Goal: Task Accomplishment & Management: Use online tool/utility

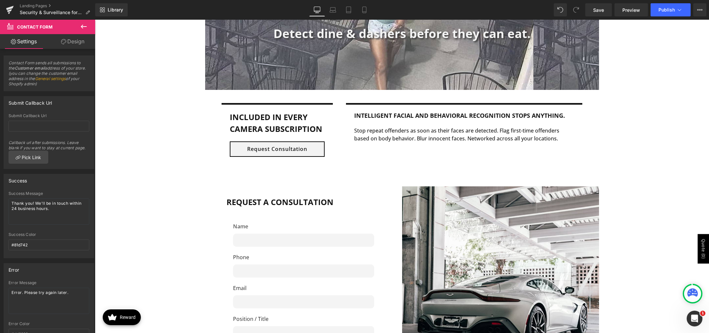
scroll to position [1116, 0]
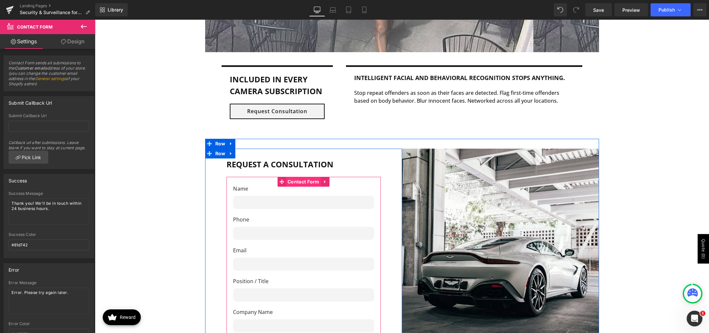
click at [306, 183] on span "Contact Form" at bounding box center [303, 182] width 35 height 10
click at [293, 182] on span "Contact Form" at bounding box center [303, 182] width 35 height 10
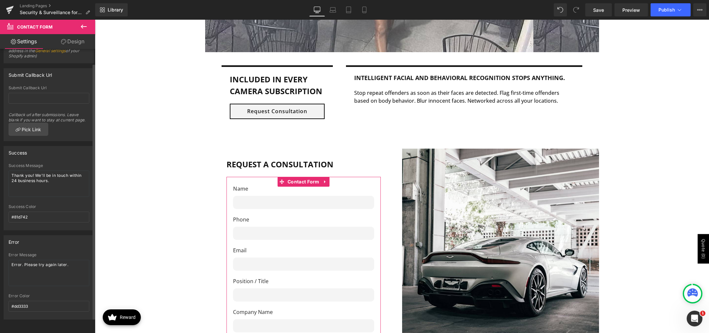
scroll to position [0, 0]
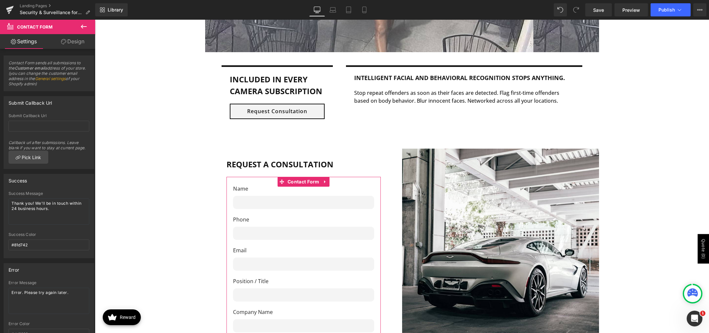
click at [66, 41] on link "Design" at bounding box center [73, 41] width 48 height 15
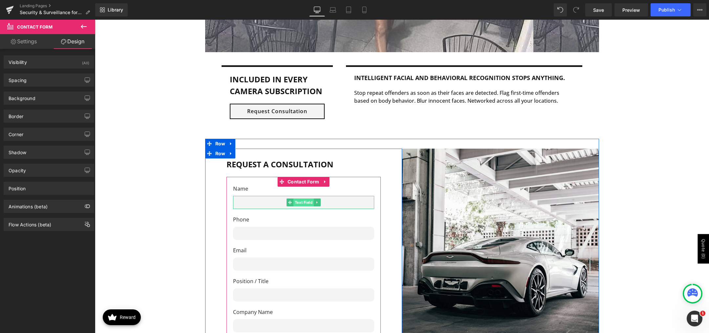
click at [303, 205] on span "Text Field" at bounding box center [303, 203] width 20 height 8
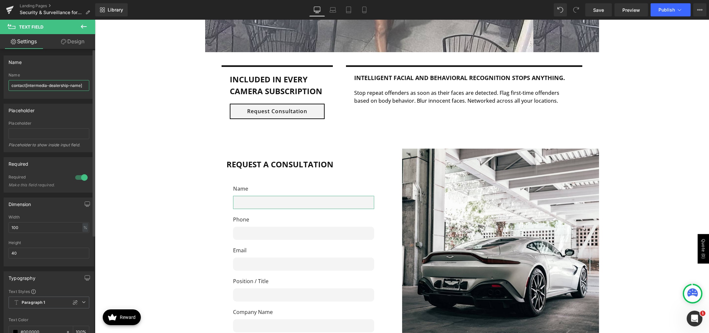
click at [55, 85] on input "contact[intermedia-dealership-name]" at bounding box center [49, 85] width 81 height 11
drag, startPoint x: 67, startPoint y: 85, endPoint x: 27, endPoint y: 86, distance: 40.4
click at [27, 86] on input "contact[intermedia-dealership-name]" at bounding box center [49, 85] width 81 height 11
type input "contact[physaas-name]"
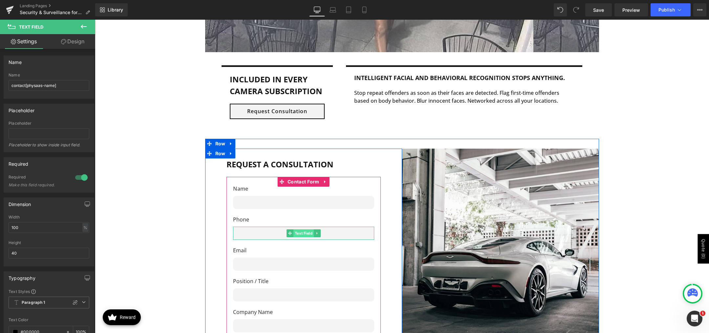
click at [306, 234] on span "Text Field" at bounding box center [303, 233] width 20 height 8
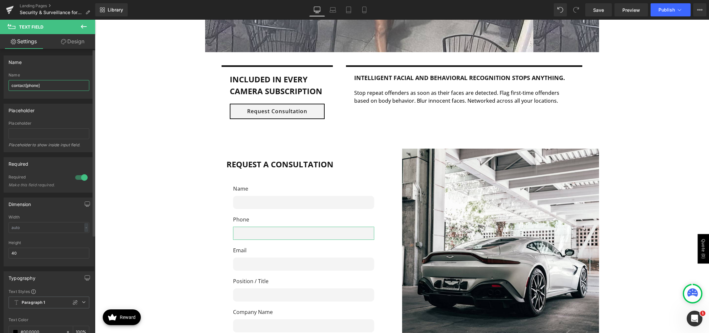
click at [28, 88] on input "contact[phone]" at bounding box center [49, 85] width 81 height 11
type input "contact[physaas-phone]"
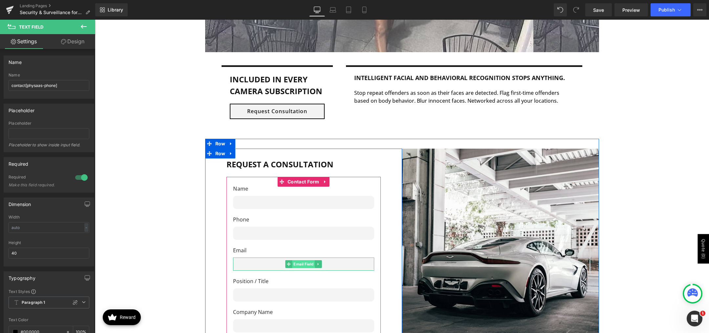
click at [303, 266] on span "Email Field" at bounding box center [303, 264] width 23 height 8
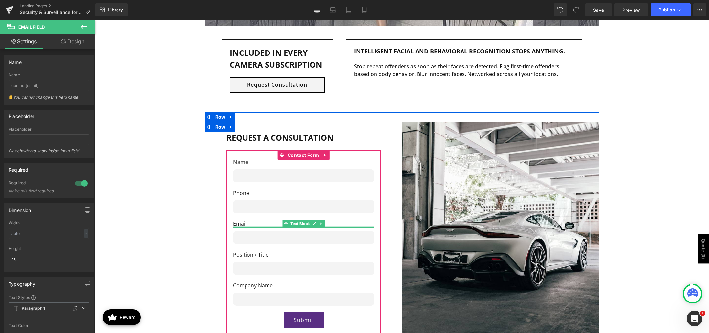
scroll to position [1149, 0]
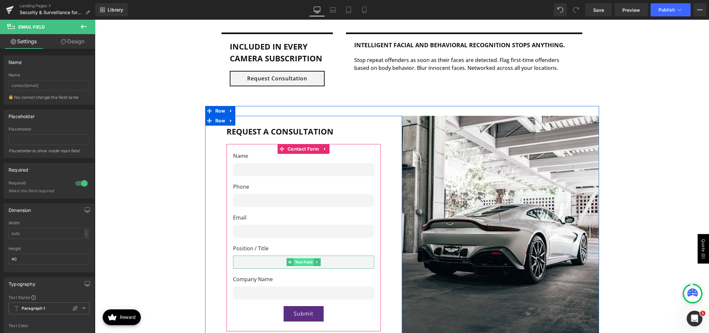
click at [298, 259] on span "Text Field" at bounding box center [303, 262] width 20 height 8
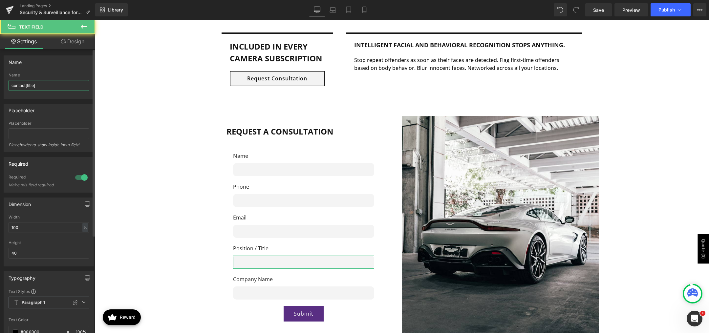
click at [29, 88] on input "contact[title]" at bounding box center [49, 85] width 81 height 11
type input "contact[physaas-title]"
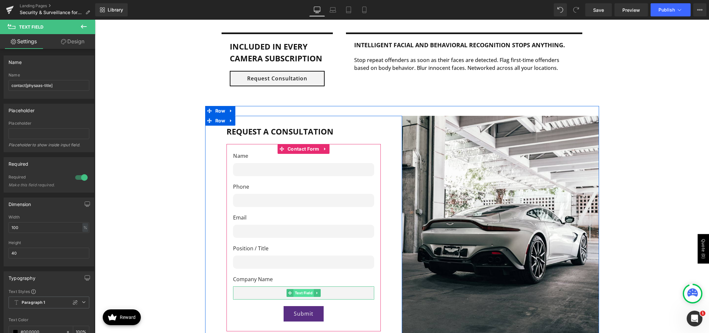
click at [300, 291] on span "Text Field" at bounding box center [303, 293] width 20 height 8
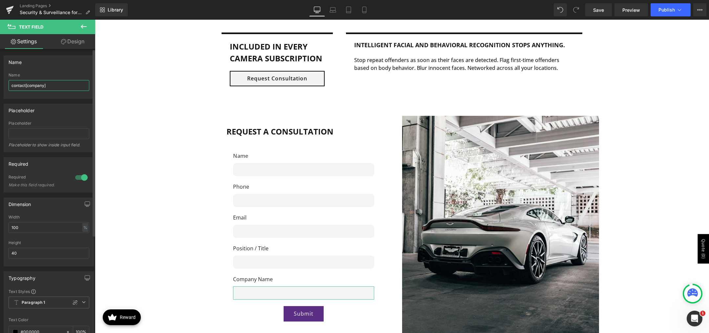
click at [27, 88] on input "contact[company]" at bounding box center [49, 85] width 81 height 11
type input "contact[physaas-company]"
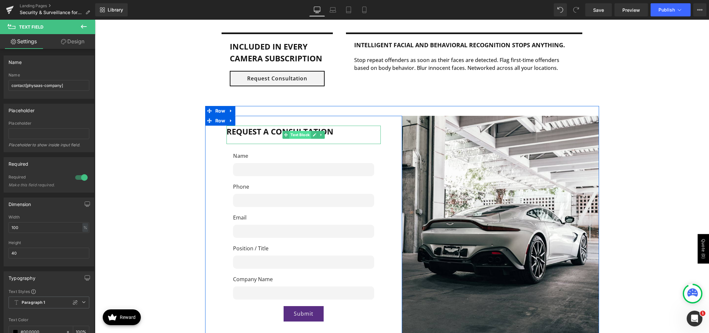
click at [289, 135] on span "Text Block" at bounding box center [300, 135] width 22 height 8
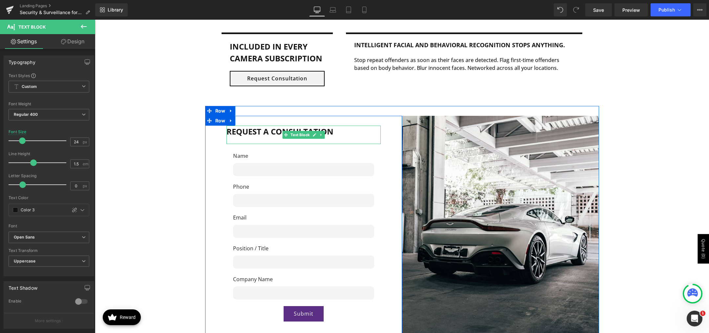
click at [249, 132] on b "request a consultation" at bounding box center [279, 131] width 107 height 11
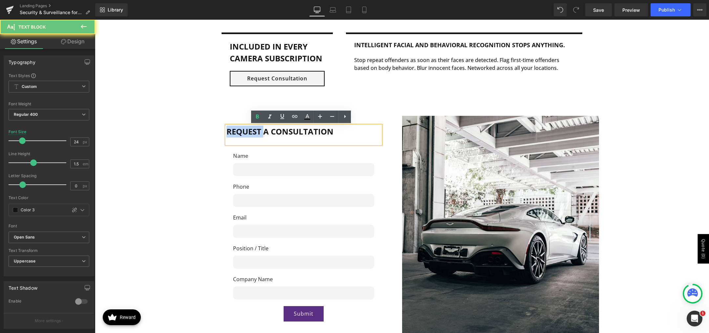
click at [249, 132] on b "request a consultation" at bounding box center [279, 131] width 107 height 11
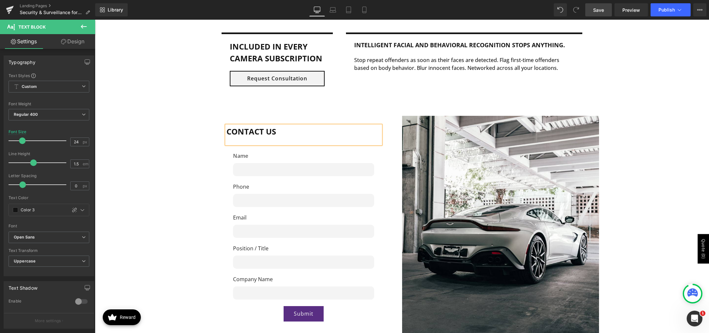
click at [599, 7] on span "Save" at bounding box center [598, 10] width 11 height 7
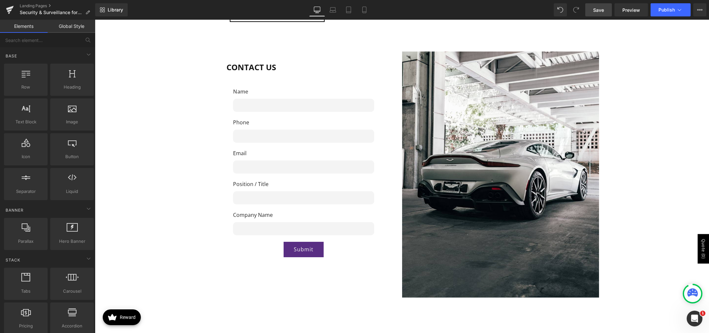
scroll to position [1214, 0]
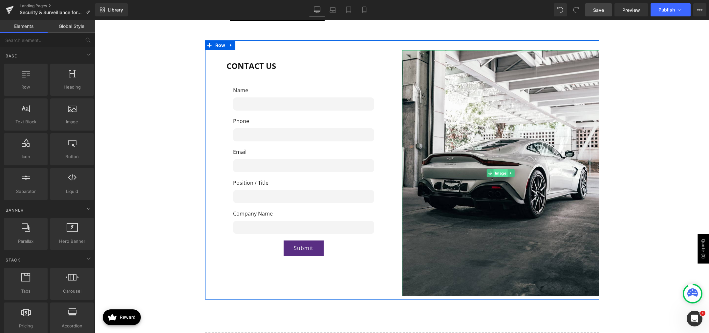
click at [502, 172] on span "Image" at bounding box center [500, 173] width 14 height 8
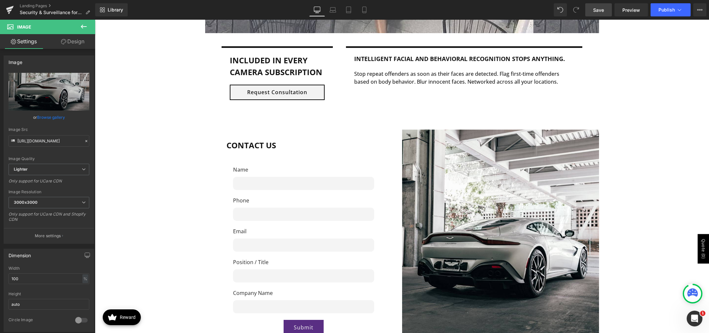
scroll to position [1149, 0]
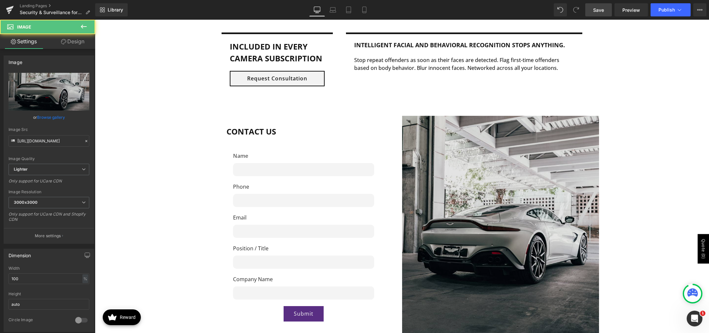
click at [487, 161] on img at bounding box center [500, 239] width 197 height 246
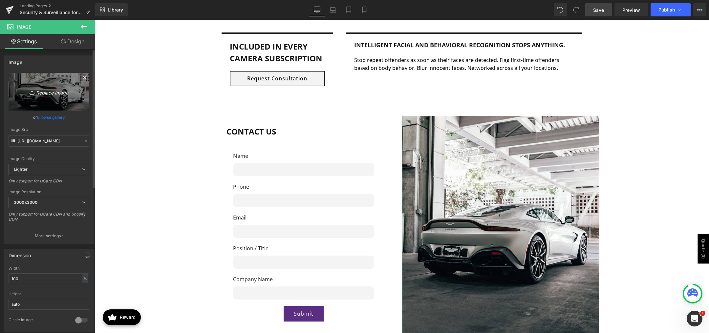
click at [49, 91] on icon "Replace Image" at bounding box center [49, 92] width 53 height 8
type input "C:\fakepath\dome-series-2024.webp"
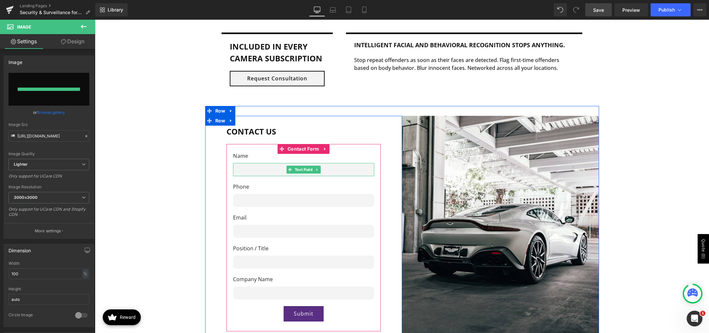
type input "[URL][DOMAIN_NAME]"
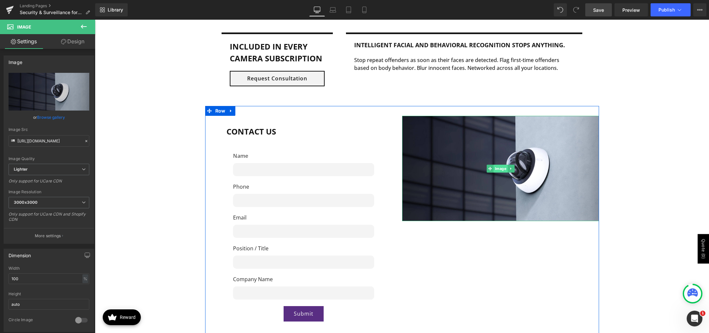
click at [500, 166] on span "Image" at bounding box center [500, 169] width 14 height 8
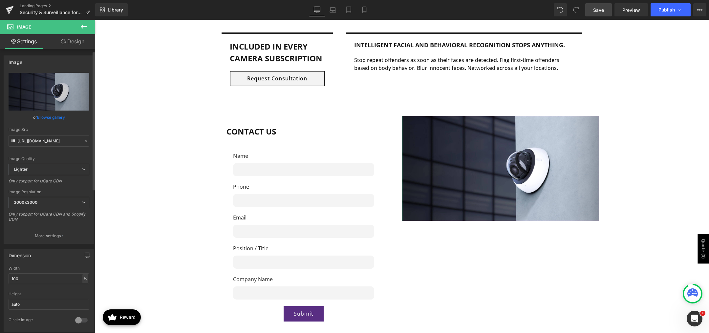
scroll to position [33, 0]
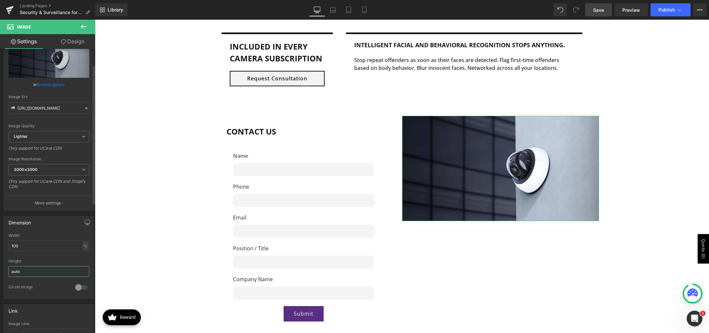
click at [52, 269] on input "auto" at bounding box center [49, 271] width 81 height 11
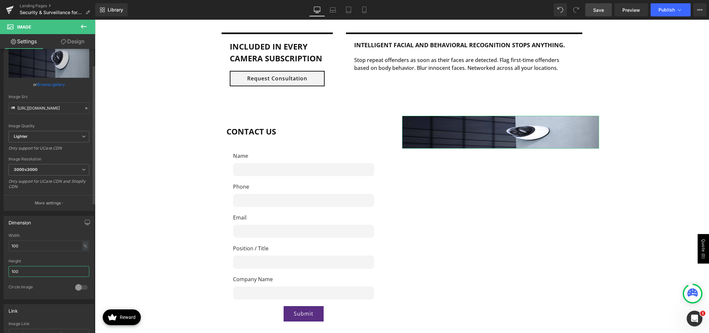
type input "100"
click at [52, 260] on div "Height" at bounding box center [49, 261] width 81 height 5
click at [52, 267] on input "100" at bounding box center [49, 271] width 81 height 11
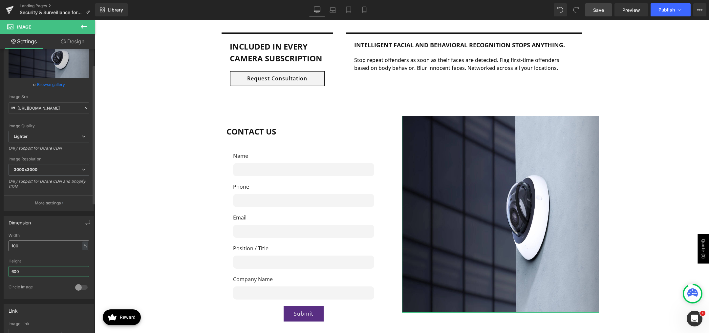
type input "600"
click at [66, 246] on input "100" at bounding box center [49, 246] width 81 height 11
type input "auto"
click at [52, 271] on input "600" at bounding box center [49, 271] width 81 height 11
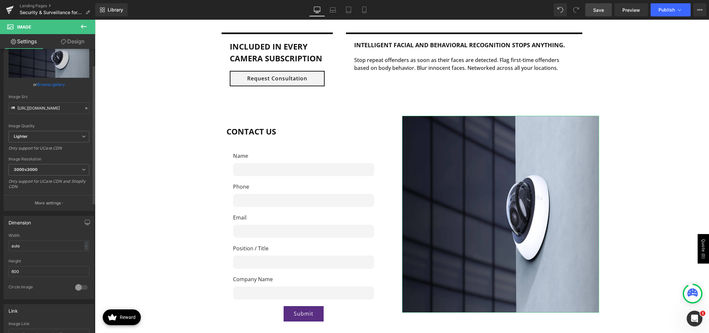
click at [62, 260] on div "Height" at bounding box center [49, 261] width 81 height 5
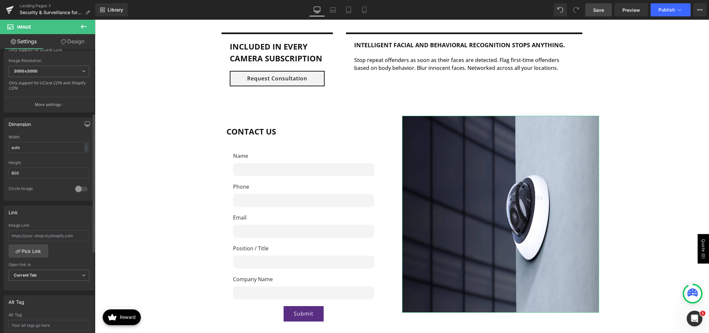
click at [85, 122] on icon "button" at bounding box center [87, 123] width 5 height 5
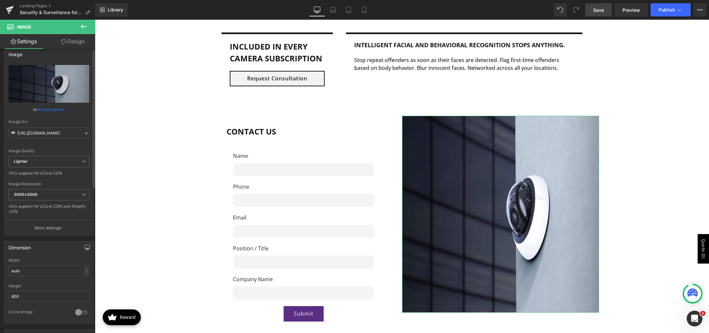
scroll to position [0, 0]
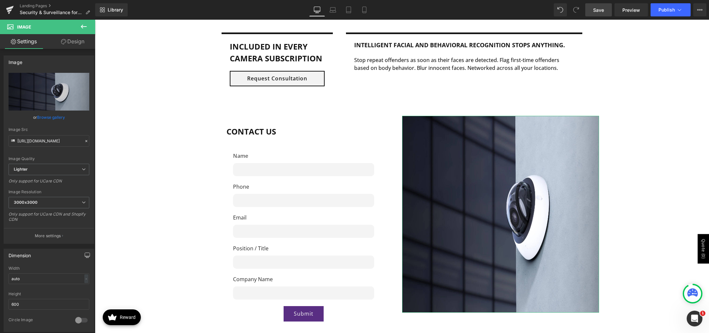
click at [70, 45] on link "Design" at bounding box center [73, 41] width 48 height 15
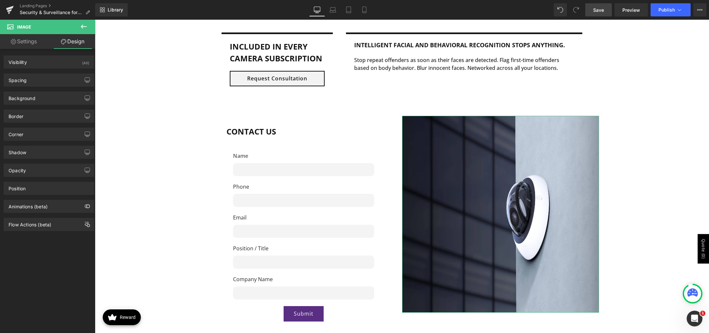
click at [17, 38] on link "Settings" at bounding box center [24, 41] width 48 height 15
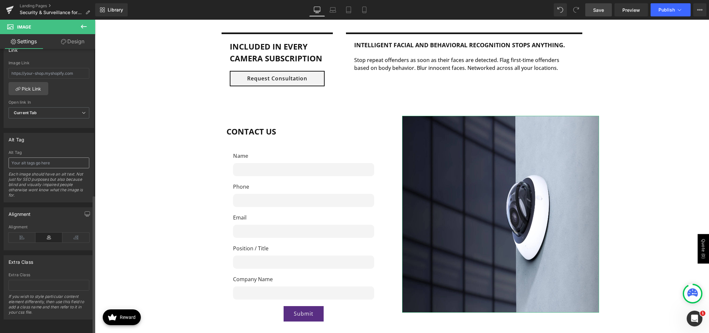
scroll to position [299, 0]
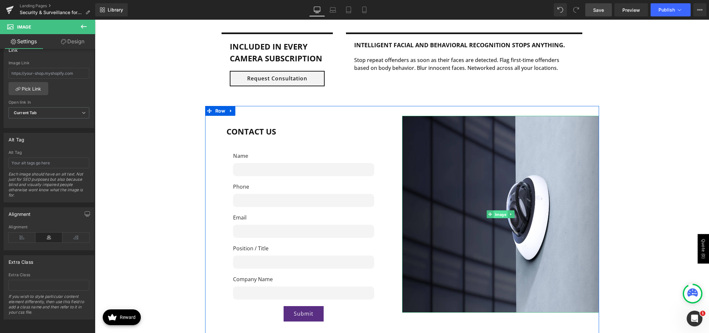
click at [499, 213] on span "Image" at bounding box center [500, 215] width 14 height 8
click at [509, 213] on icon at bounding box center [511, 214] width 4 height 4
click at [484, 215] on link "Image" at bounding box center [486, 214] width 21 height 8
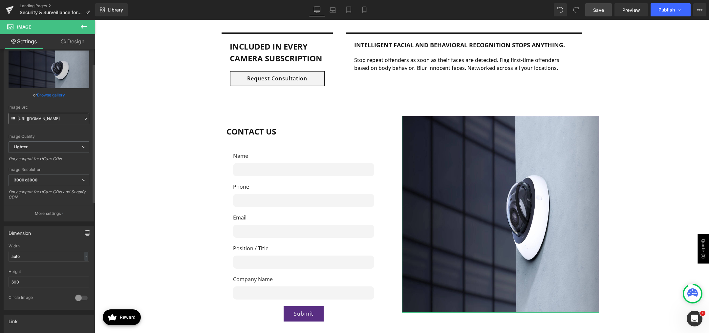
scroll to position [0, 0]
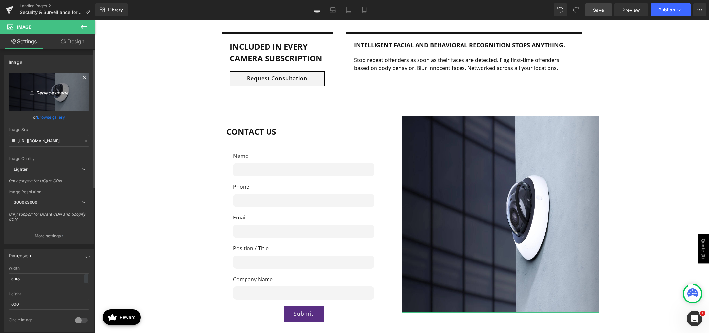
click at [52, 91] on icon "Replace Image" at bounding box center [49, 92] width 53 height 8
type input "C:\fakepath\dome-series-visual-2024.webp"
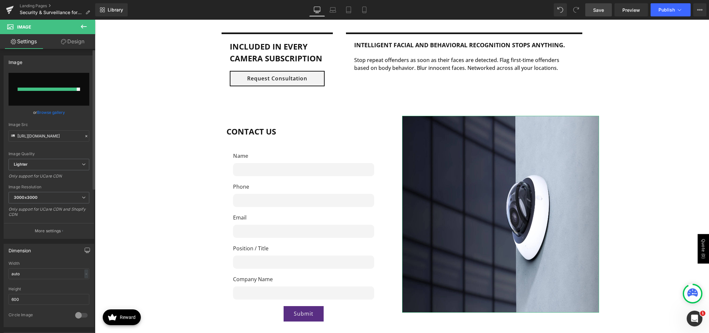
click at [47, 113] on link "Browse gallery" at bounding box center [51, 112] width 28 height 11
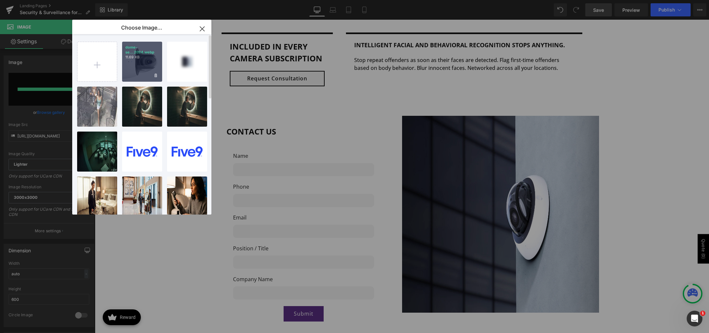
click at [134, 64] on div "dome-se...2024.webp 11.69 KB" at bounding box center [142, 62] width 40 height 40
type input "[URL][DOMAIN_NAME]"
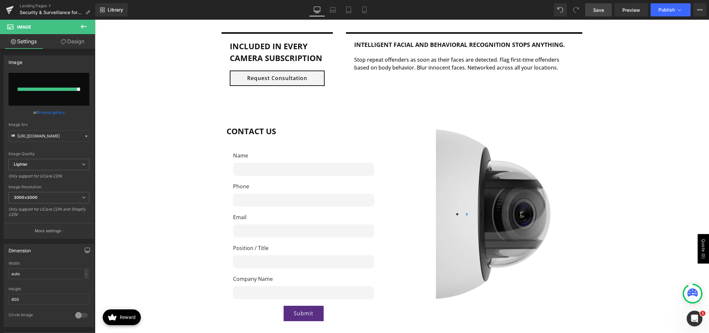
scroll to position [1149, 0]
click at [497, 213] on div "Image" at bounding box center [500, 214] width 197 height 197
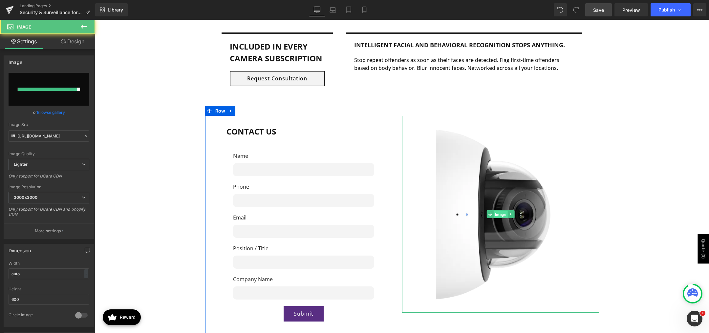
click at [496, 213] on span "Image" at bounding box center [500, 215] width 14 height 8
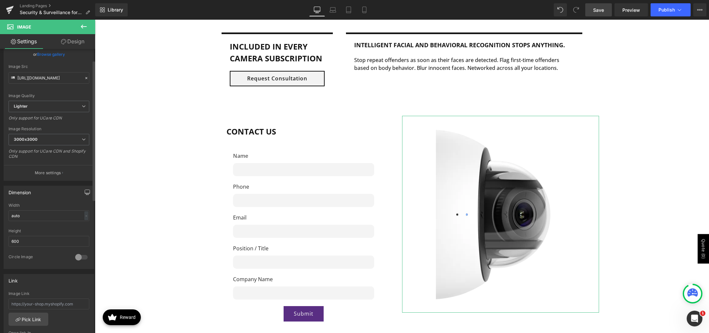
scroll to position [66, 0]
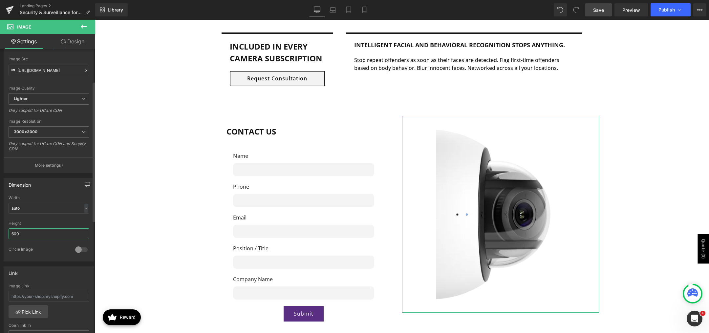
click at [32, 231] on input "600" at bounding box center [49, 233] width 81 height 11
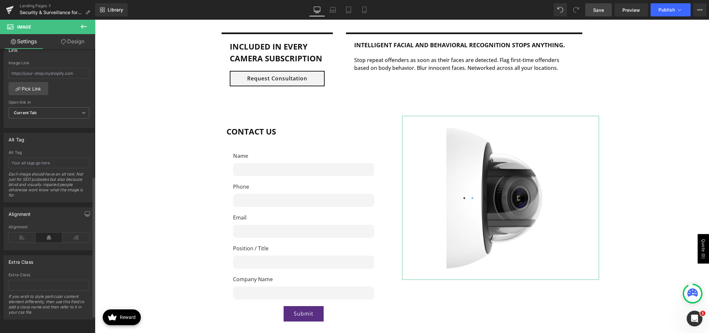
scroll to position [294, 0]
click at [24, 233] on icon at bounding box center [22, 238] width 27 height 10
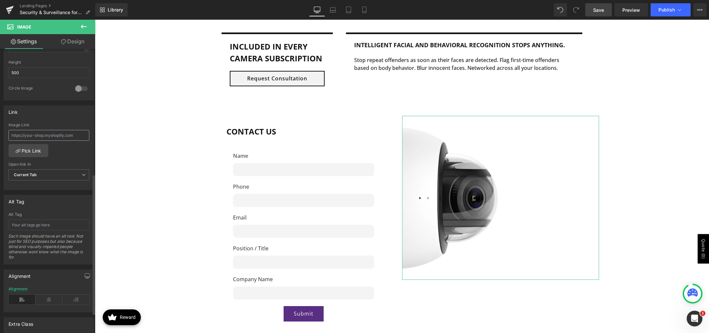
scroll to position [195, 0]
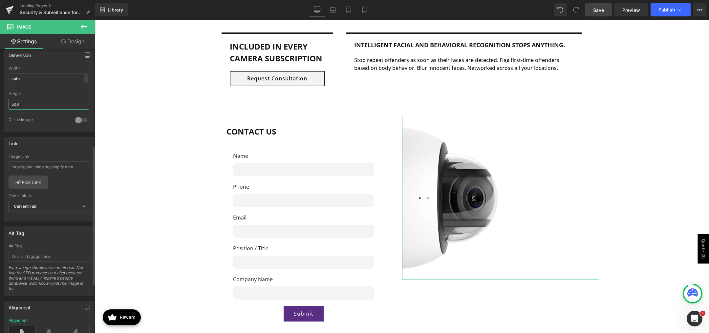
click at [31, 103] on input "500" at bounding box center [49, 104] width 81 height 11
type input "600"
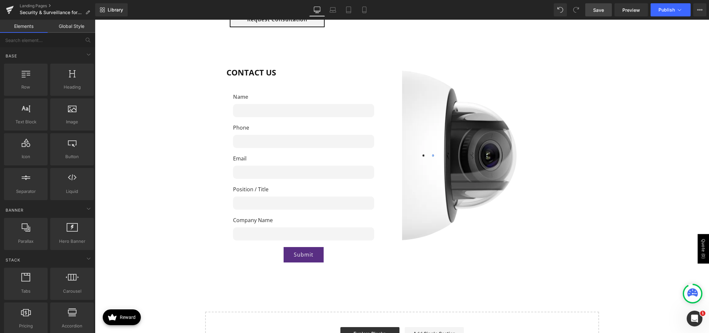
scroll to position [1119, 0]
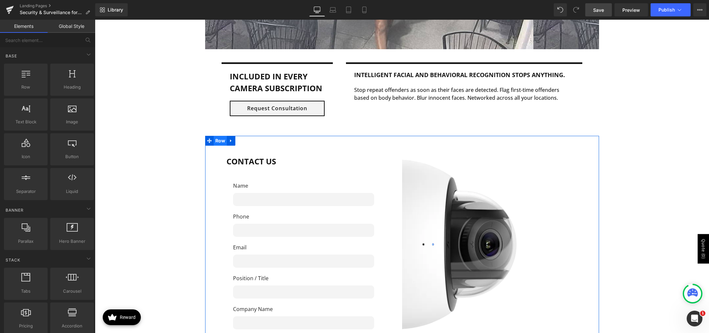
click at [218, 142] on span "Row" at bounding box center [220, 141] width 13 height 10
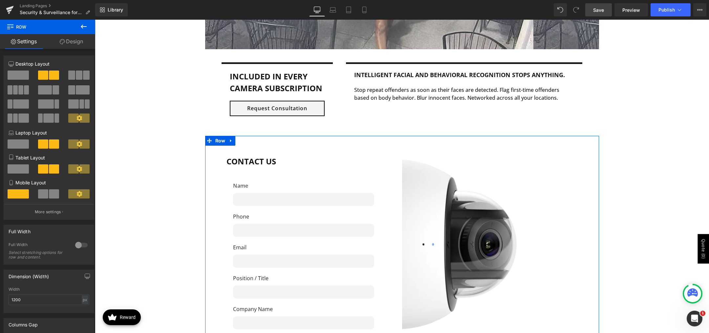
click at [72, 41] on link "Design" at bounding box center [72, 41] width 48 height 15
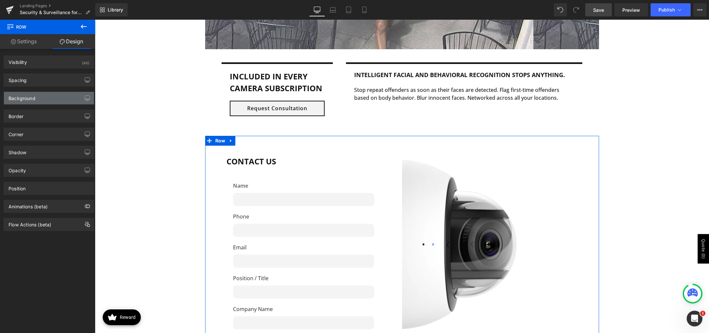
type input "transparent"
type input "0"
click at [39, 97] on div "Background" at bounding box center [49, 98] width 90 height 12
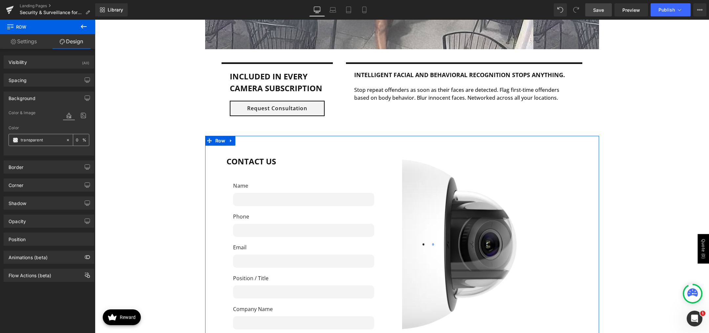
click at [14, 141] on span at bounding box center [15, 140] width 5 height 5
click at [40, 140] on input "transparent" at bounding box center [42, 140] width 42 height 7
type input "#f2f"
type input "100"
type input "#f2f2"
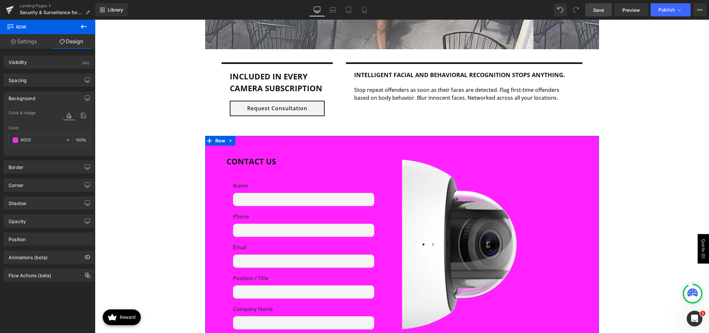
type input "13"
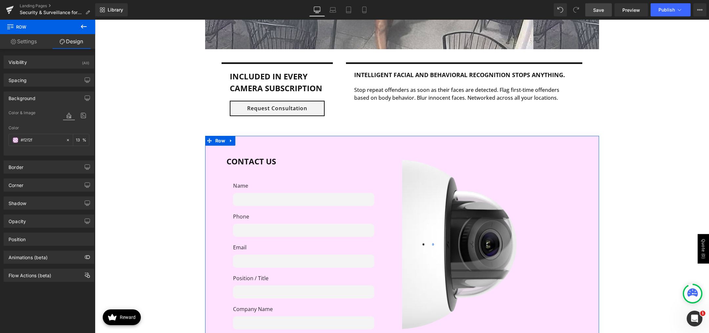
type input "#f2f2f2"
type input "100"
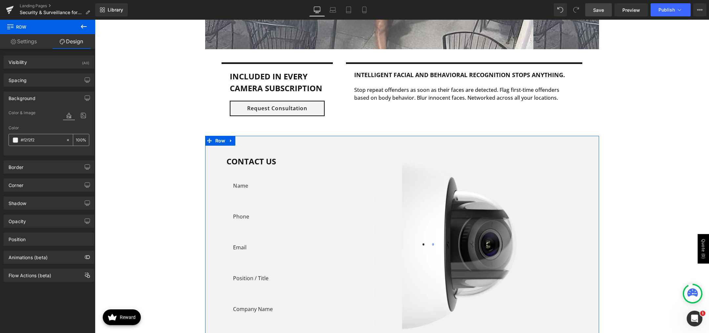
click at [28, 141] on input "#f2f2f2" at bounding box center [42, 140] width 42 height 7
type input "#f"
type input "0"
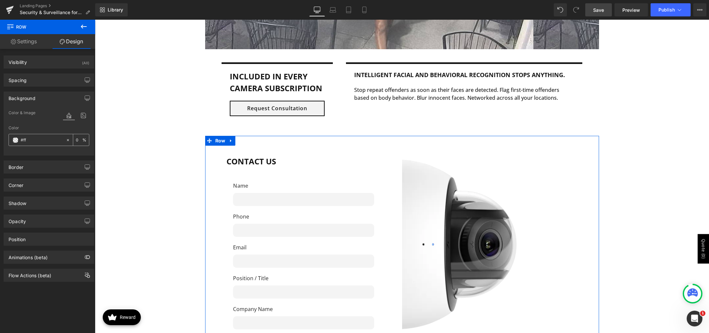
type input "#fff"
type input "100"
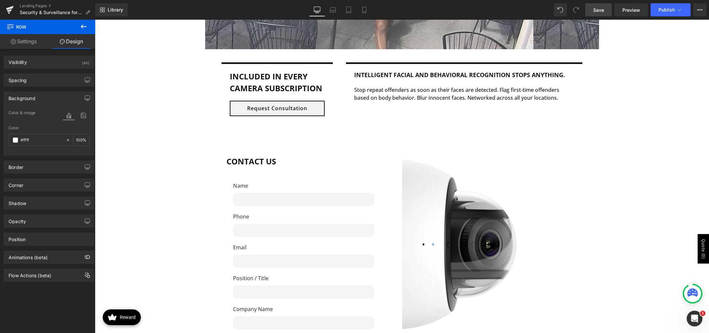
type input "#fffff"
type input "0"
type input "#ffffff"
type input "100"
type input "#ffffff"
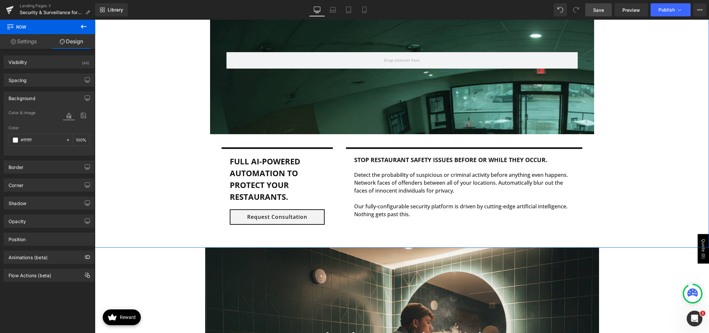
scroll to position [364, 0]
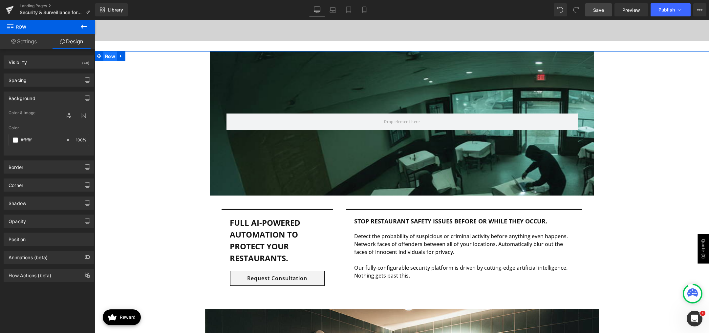
click at [107, 57] on span "Row" at bounding box center [109, 57] width 13 height 10
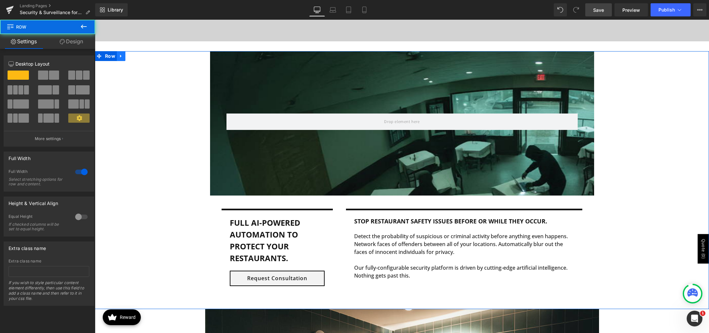
click at [120, 56] on icon at bounding box center [120, 56] width 1 height 3
click at [129, 57] on icon at bounding box center [129, 56] width 5 height 5
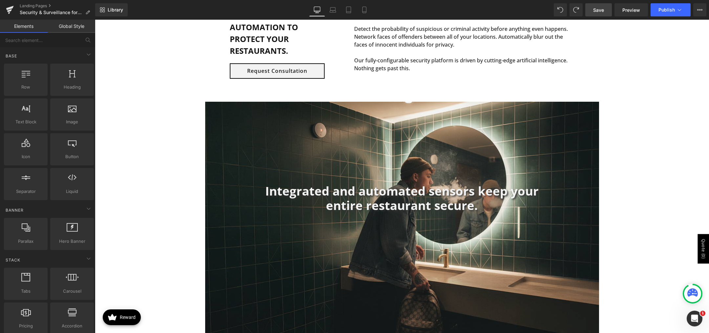
scroll to position [571, 0]
click at [157, 125] on div "Integrated and automated sensors keep your entire restaurant secure. Heading Ro…" at bounding box center [402, 275] width 614 height 346
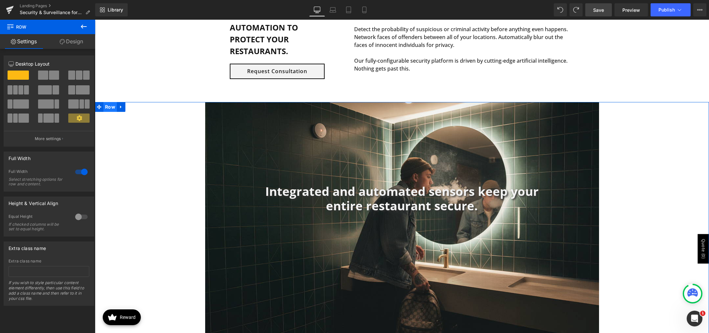
click at [109, 106] on span "Row" at bounding box center [109, 107] width 13 height 10
click at [119, 105] on icon at bounding box center [121, 106] width 5 height 5
click at [129, 108] on icon at bounding box center [129, 107] width 5 height 5
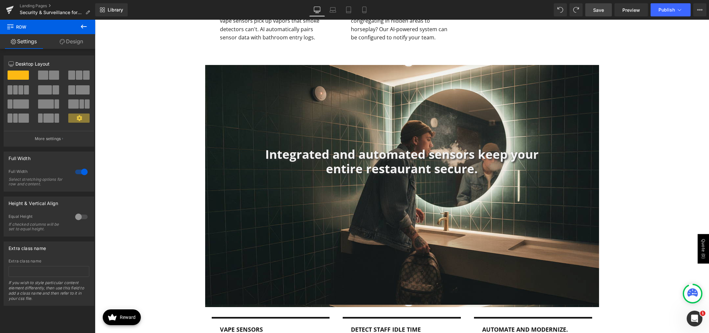
scroll to position [976, 0]
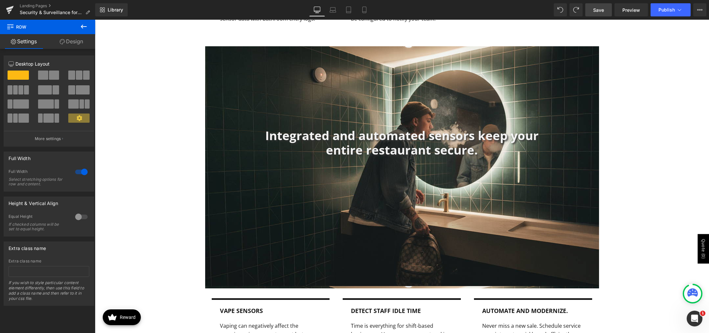
click at [149, 138] on div "Integrated and automated sensors keep your entire restaurant secure. Heading Ro…" at bounding box center [402, 219] width 614 height 346
click at [216, 53] on span "Row" at bounding box center [220, 51] width 13 height 10
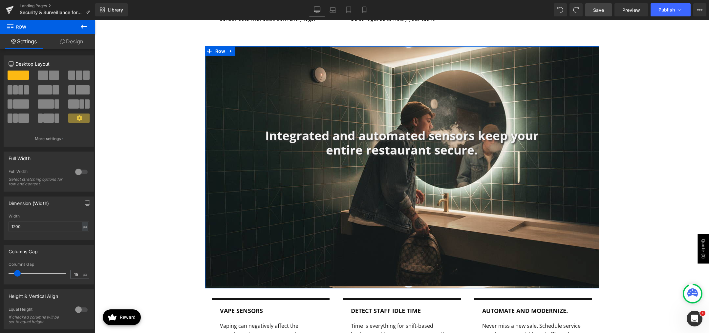
click at [79, 45] on link "Design" at bounding box center [72, 41] width 48 height 15
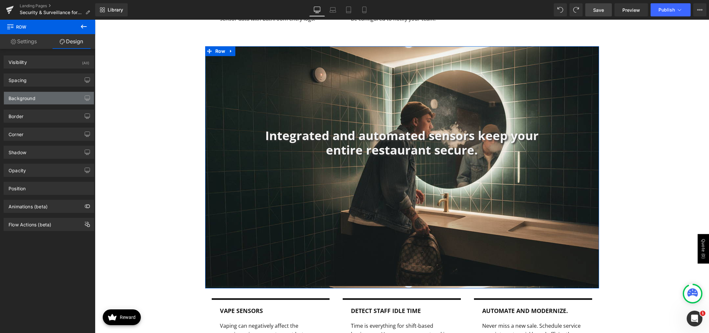
click at [38, 96] on div "Background" at bounding box center [49, 98] width 90 height 12
type input "transparent"
type input "0"
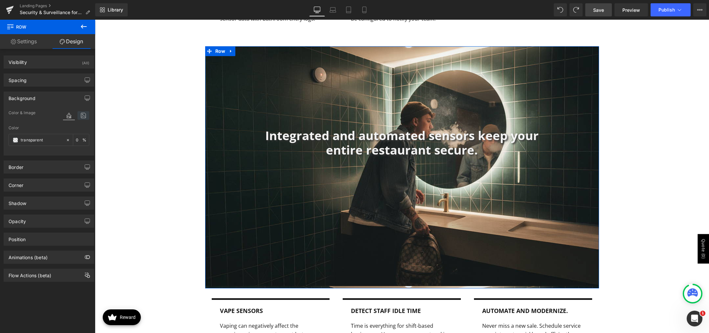
click at [80, 117] on icon at bounding box center [83, 115] width 12 height 9
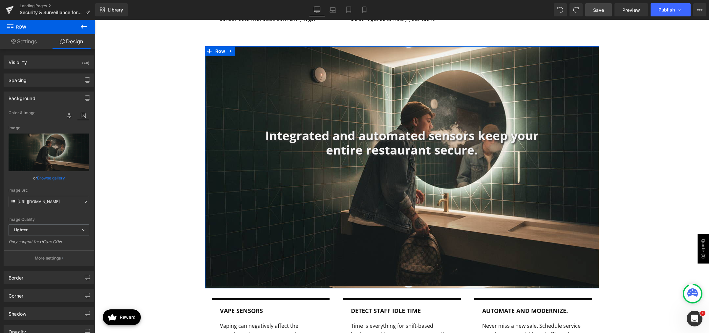
click at [53, 176] on link "Browse gallery" at bounding box center [51, 177] width 28 height 11
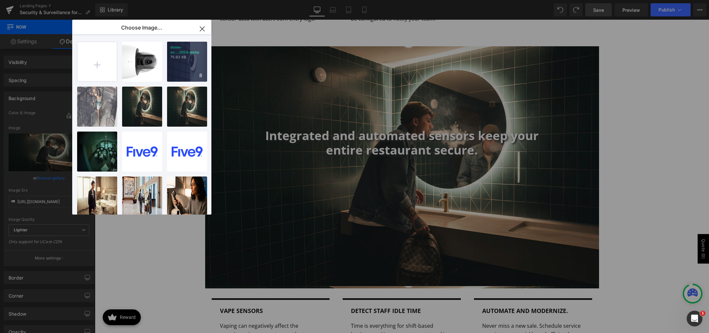
click at [177, 62] on div "dome-se...2024.webp 75.93 KB" at bounding box center [187, 62] width 40 height 40
type input "https://ucarecdn.com/c890dd7c-24ba-4c94-bdde-ab6645e0b3eb/-/format/auto/-/previ…"
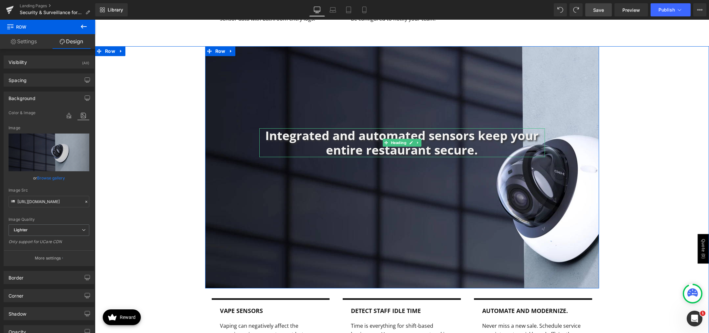
click at [426, 134] on h1 "Integrated and automated sensors keep your entire restaurant secure." at bounding box center [402, 142] width 286 height 29
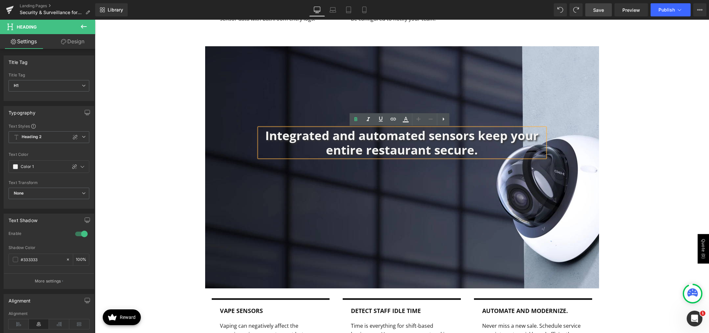
click at [442, 138] on h1 "Integrated and automated sensors keep your entire restaurant secure." at bounding box center [402, 142] width 286 height 29
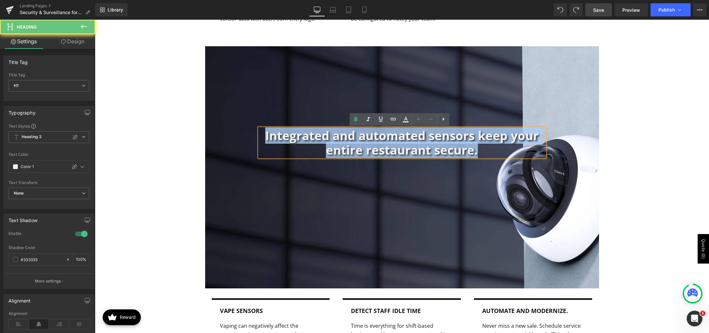
click at [442, 138] on h1 "Integrated and automated sensors keep your entire restaurant secure." at bounding box center [402, 142] width 286 height 29
click at [184, 155] on div "Integrated and automated sensors keep your entire restaurant secure. Heading Ro…" at bounding box center [402, 219] width 614 height 346
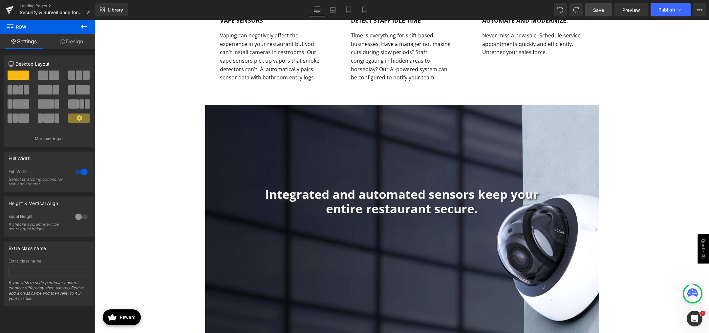
scroll to position [910, 0]
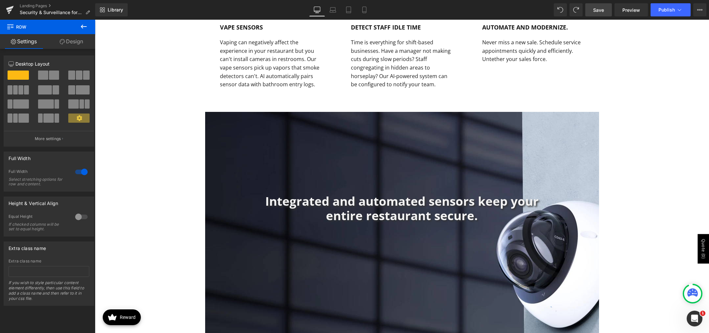
click at [339, 201] on h1 "Integrated and automated sensors keep your entire restaurant secure." at bounding box center [402, 208] width 286 height 29
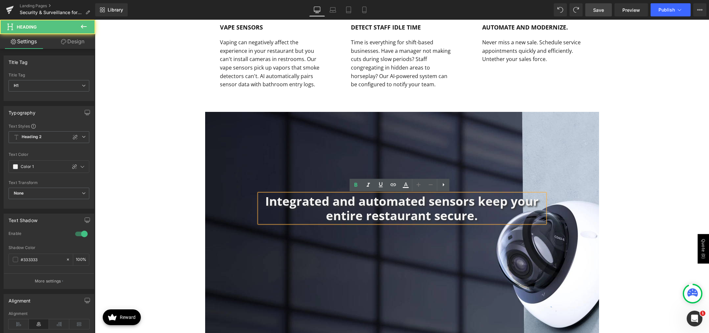
click at [357, 204] on h1 "Integrated and automated sensors keep your entire restaurant secure." at bounding box center [402, 208] width 286 height 29
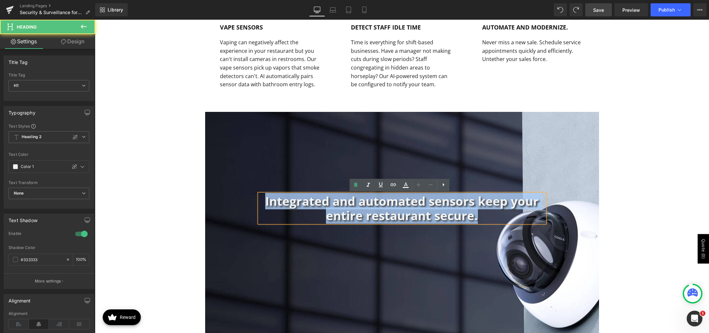
click at [357, 204] on h1 "Integrated and automated sensors keep your entire restaurant secure." at bounding box center [402, 208] width 286 height 29
click at [362, 207] on h1 "Integrated and automated sensors keep your entire restaurant secure." at bounding box center [402, 208] width 286 height 29
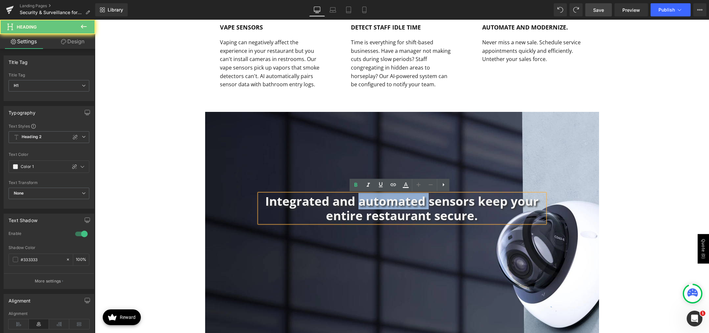
click at [362, 207] on h1 "Integrated and automated sensors keep your entire restaurant secure." at bounding box center [402, 208] width 286 height 29
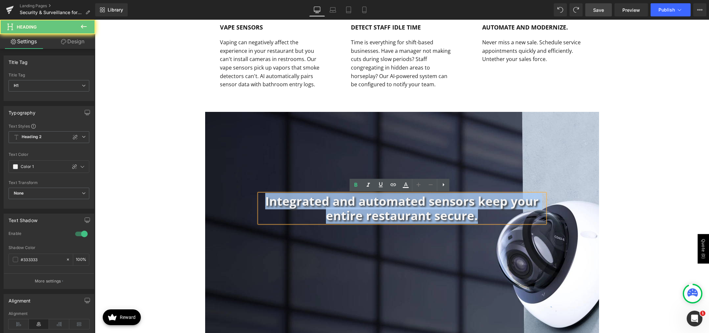
click at [362, 207] on h1 "Integrated and automated sensors keep your entire restaurant secure." at bounding box center [402, 208] width 286 height 29
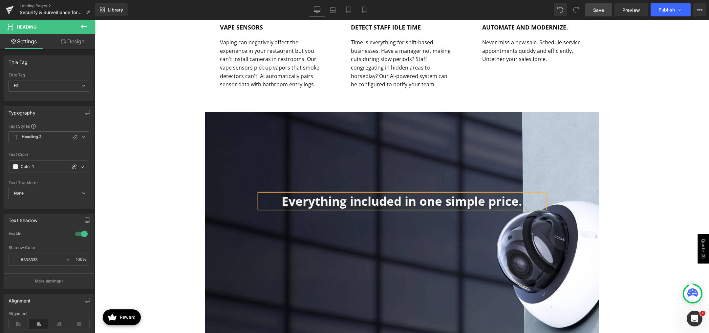
click at [230, 119] on div "Everything included in one simple price. Heading Row" at bounding box center [402, 226] width 394 height 228
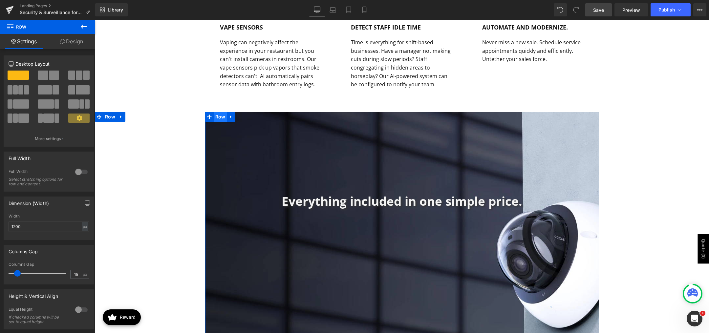
click at [220, 117] on span "Row" at bounding box center [220, 117] width 13 height 10
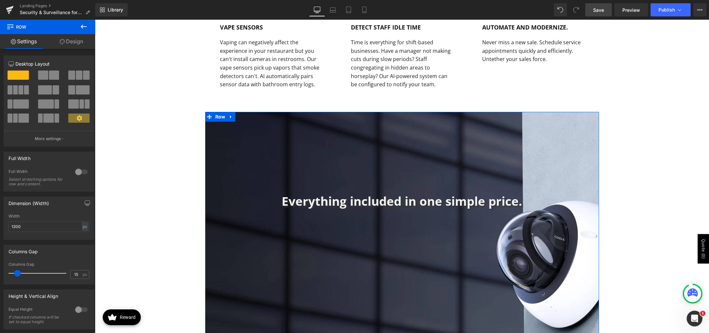
click at [70, 45] on link "Design" at bounding box center [72, 41] width 48 height 15
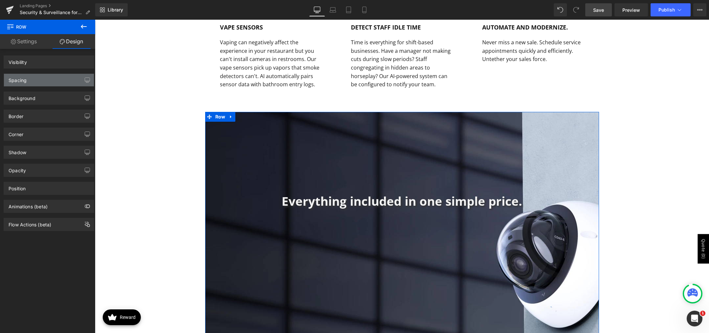
click at [42, 78] on div "Spacing" at bounding box center [49, 80] width 90 height 12
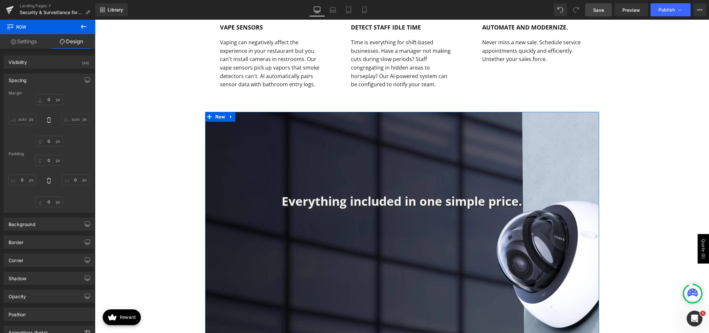
type input "0"
type input "250"
type input "150"
type input "400"
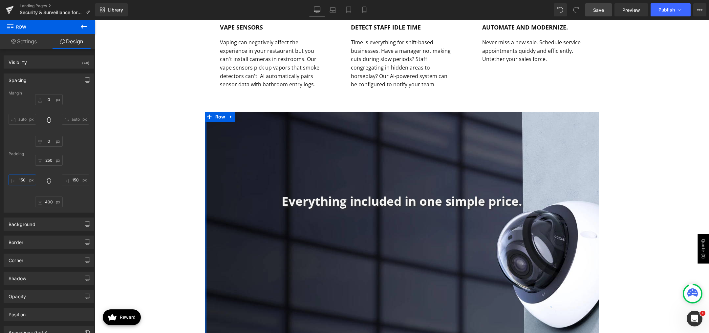
click at [20, 178] on input "150" at bounding box center [23, 180] width 28 height 11
type input "200"
click at [72, 181] on input "150" at bounding box center [76, 180] width 28 height 11
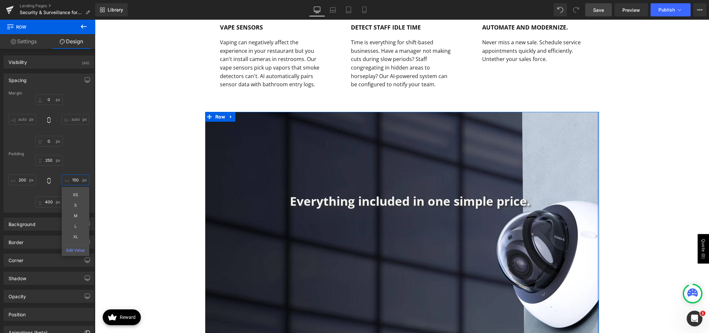
click at [72, 181] on input "150" at bounding box center [76, 180] width 28 height 11
type input "200"
click at [73, 158] on div "250px 250 200 200 XS S M L XL Edit Value 400px 400 200 200" at bounding box center [49, 181] width 81 height 53
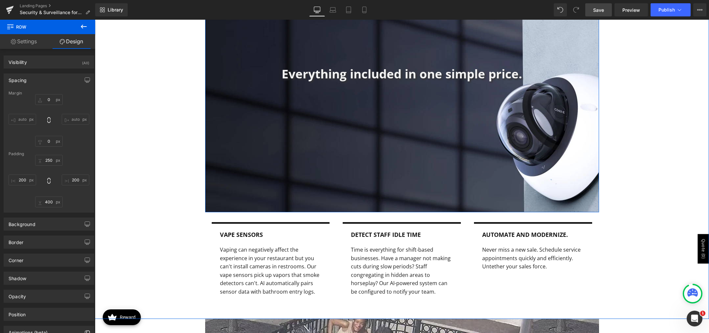
scroll to position [1042, 0]
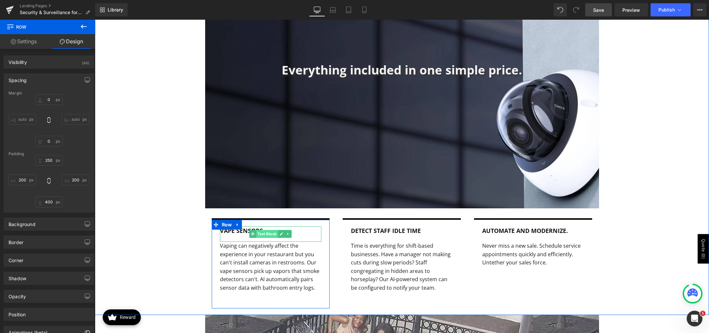
click at [257, 232] on span "Text Block" at bounding box center [267, 234] width 22 height 8
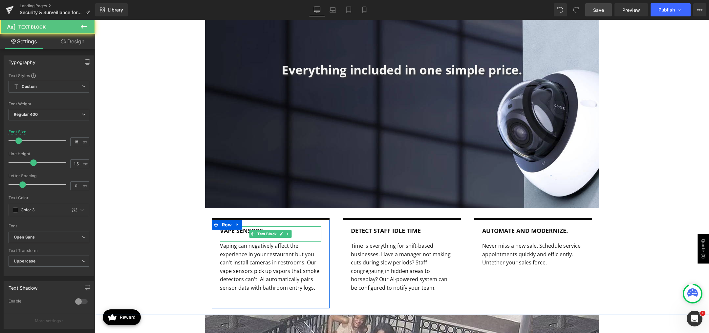
click at [231, 232] on b "Vape Sensors" at bounding box center [241, 231] width 43 height 8
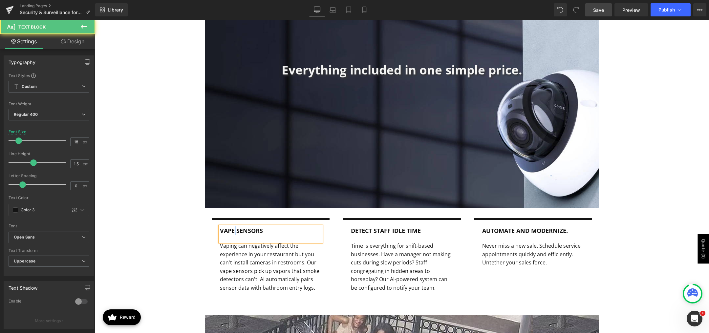
click at [231, 232] on b "Vape Sensors" at bounding box center [241, 231] width 43 height 8
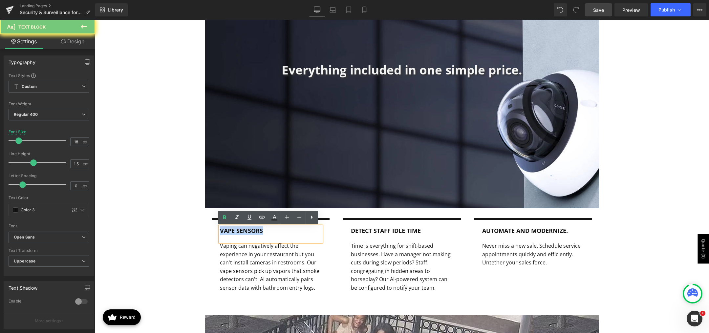
click at [231, 232] on b "Vape Sensors" at bounding box center [241, 231] width 43 height 8
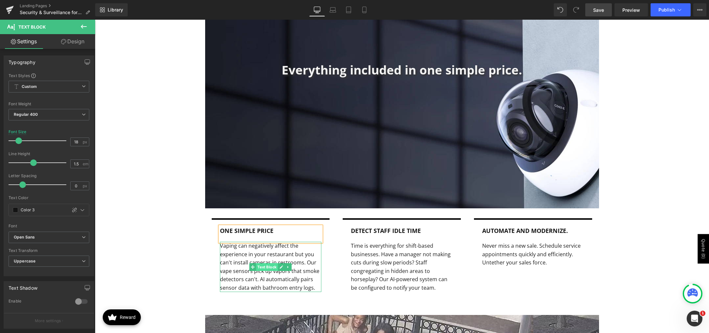
click at [267, 266] on span "Text Block" at bounding box center [267, 267] width 22 height 8
click at [231, 263] on p "Vaping can negatively affect the experience in your restaurant but you can't in…" at bounding box center [271, 267] width 102 height 51
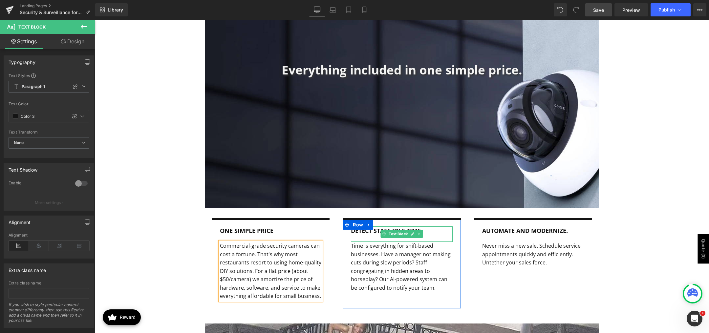
click at [362, 230] on b "Detect Staff Idle Time" at bounding box center [386, 231] width 70 height 8
click at [365, 230] on b "Detect Staff Idle Time" at bounding box center [386, 231] width 70 height 8
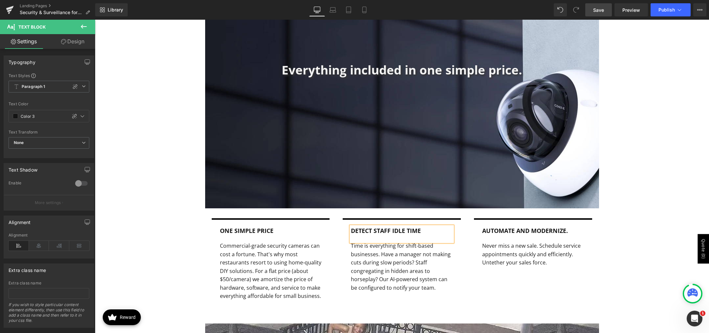
click at [365, 230] on b "Detect Staff Idle Time" at bounding box center [386, 231] width 70 height 8
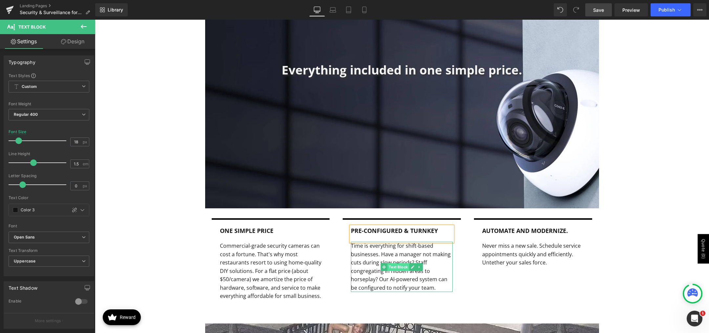
click at [392, 268] on span "Text Block" at bounding box center [399, 267] width 22 height 8
click at [367, 265] on p "Time is everything for shift-based businesses. Have a manager not making cuts d…" at bounding box center [402, 267] width 102 height 51
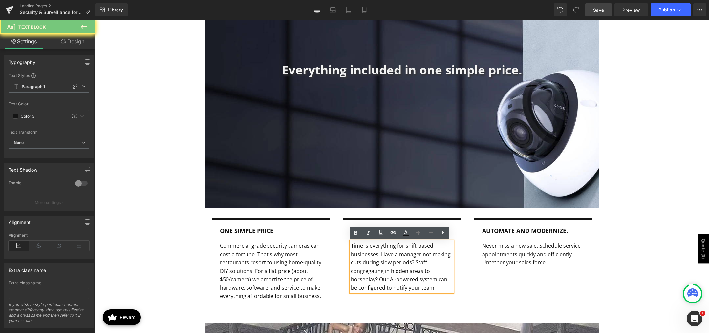
click at [367, 265] on p "Time is everything for shift-based businesses. Have a manager not making cuts d…" at bounding box center [402, 267] width 102 height 51
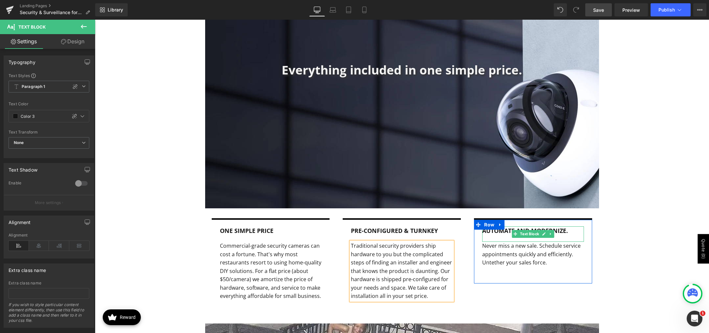
click at [488, 231] on b "Automate and modernize." at bounding box center [525, 231] width 86 height 8
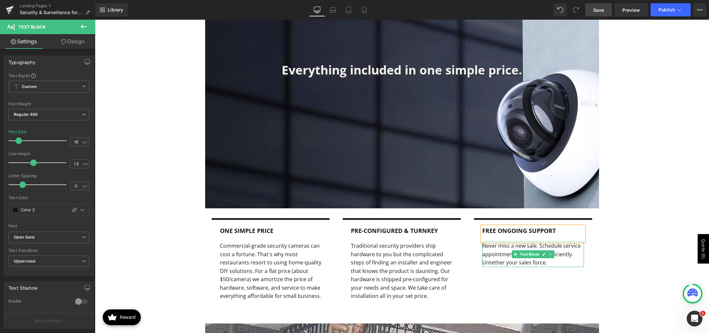
click at [505, 260] on p "Never miss a new sale. Schedule service appointments quickly and efficiently. U…" at bounding box center [533, 254] width 102 height 25
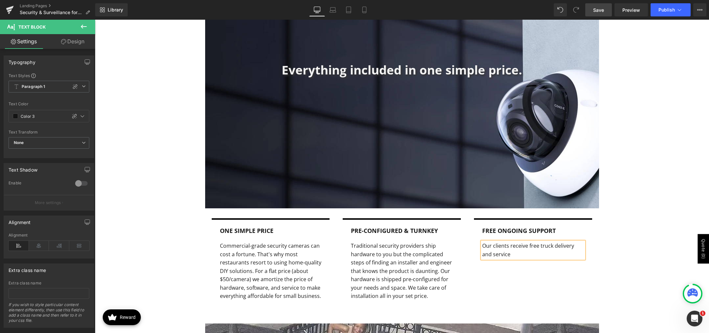
click at [550, 245] on p "Our clients receive free truck delivery and service" at bounding box center [533, 250] width 102 height 17
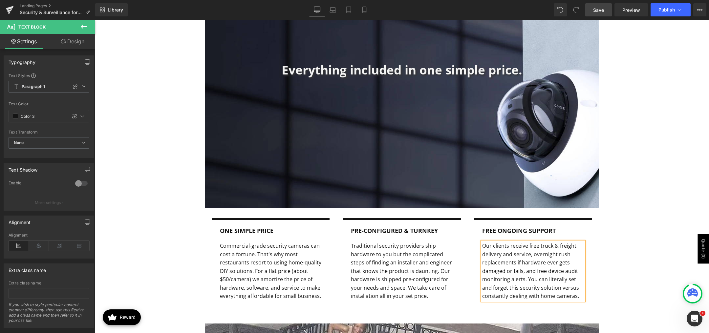
click at [616, 242] on div "Everything included in one simple price. Heading Row 400px 200px 200px One simp…" at bounding box center [402, 151] width 614 height 340
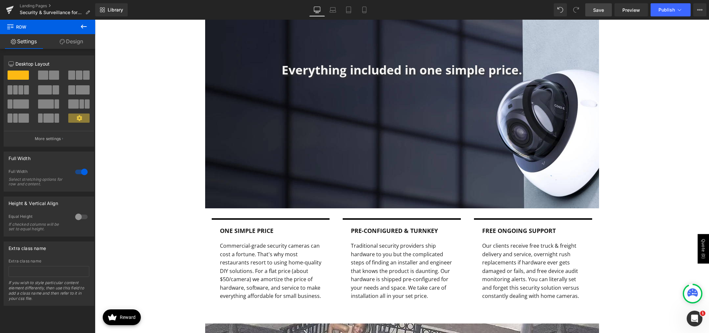
click at [603, 13] on span "Save" at bounding box center [598, 10] width 11 height 7
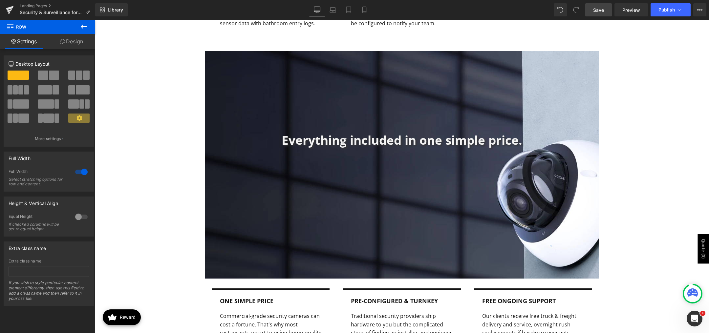
scroll to position [943, 0]
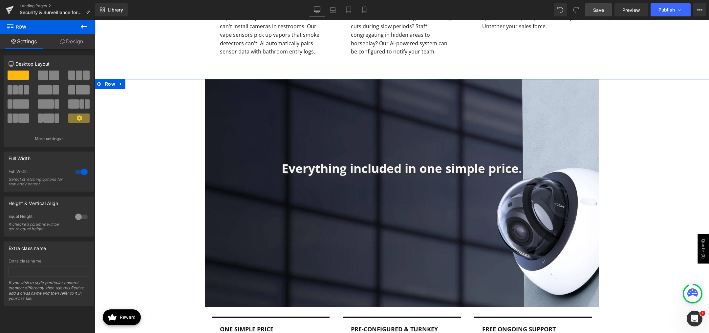
click at [152, 125] on div "Everything included in one simple price. Heading Row 400px 200px 200px One simp…" at bounding box center [402, 249] width 614 height 340
click at [119, 85] on icon at bounding box center [121, 83] width 5 height 5
click at [127, 86] on icon at bounding box center [129, 83] width 5 height 5
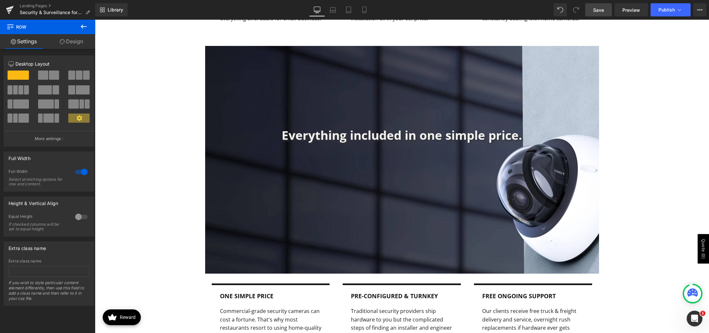
scroll to position [1286, 0]
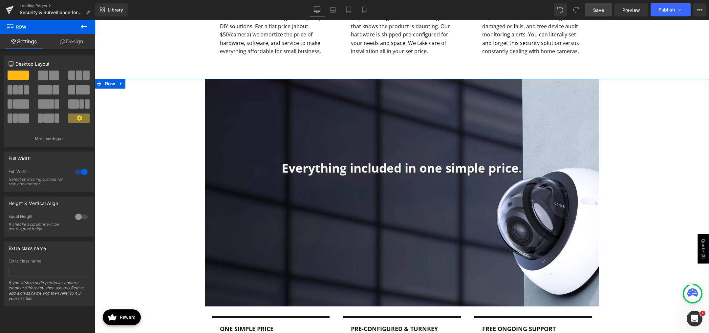
click at [177, 117] on div "Everything included in one simple price. Heading Row One simple price Text Bloc…" at bounding box center [402, 249] width 614 height 340
click at [219, 88] on span "Row" at bounding box center [220, 84] width 13 height 10
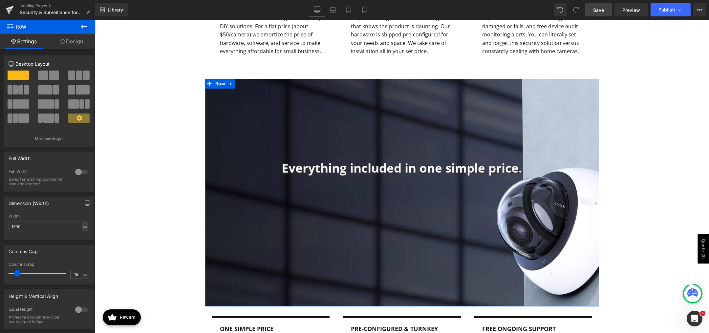
click at [53, 74] on span at bounding box center [54, 75] width 10 height 9
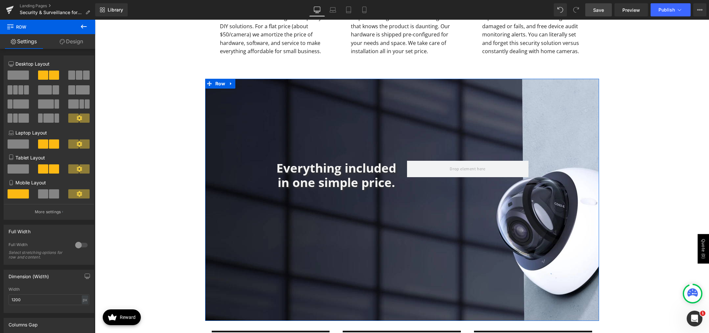
click at [74, 47] on link "Design" at bounding box center [72, 41] width 48 height 15
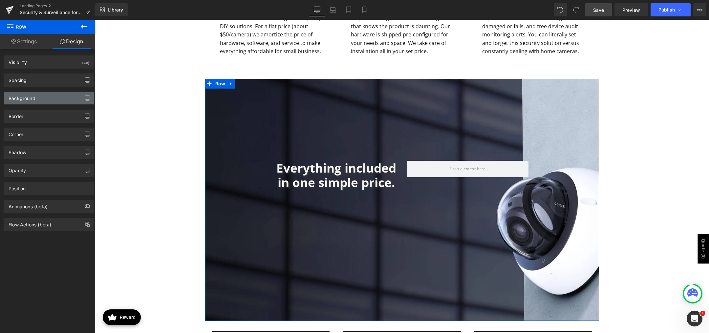
type input "https://ucarecdn.com/c890dd7c-24ba-4c94-bdde-ab6645e0b3eb/-/format/auto/-/previ…"
click at [43, 99] on div "Background" at bounding box center [49, 98] width 90 height 12
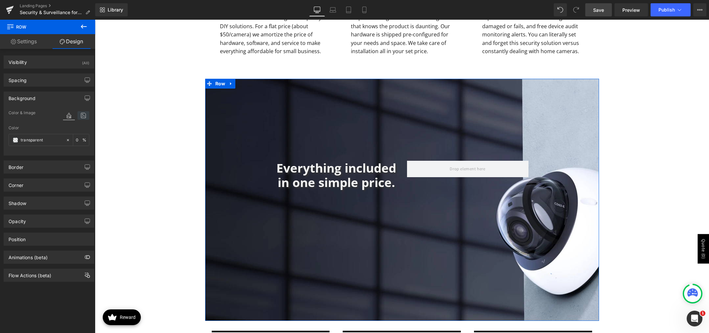
click at [77, 116] on icon at bounding box center [83, 115] width 12 height 9
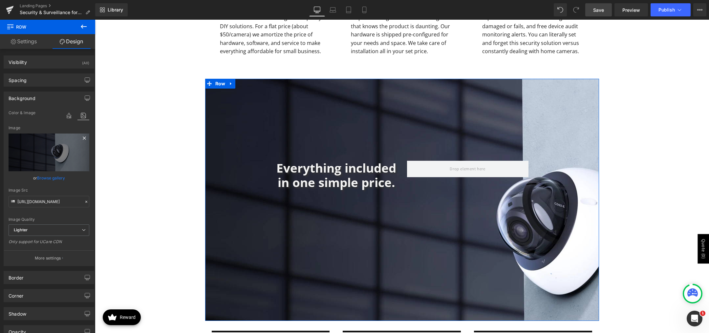
click at [83, 138] on icon at bounding box center [84, 138] width 3 height 3
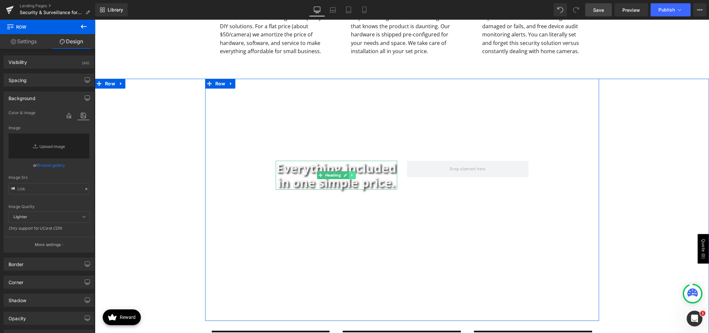
click at [349, 178] on link at bounding box center [352, 175] width 7 height 8
click at [354, 176] on icon at bounding box center [356, 175] width 4 height 4
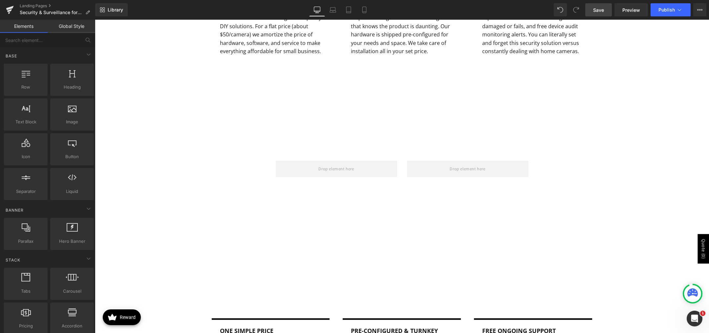
click at [74, 25] on link "Global Style" at bounding box center [72, 26] width 48 height 13
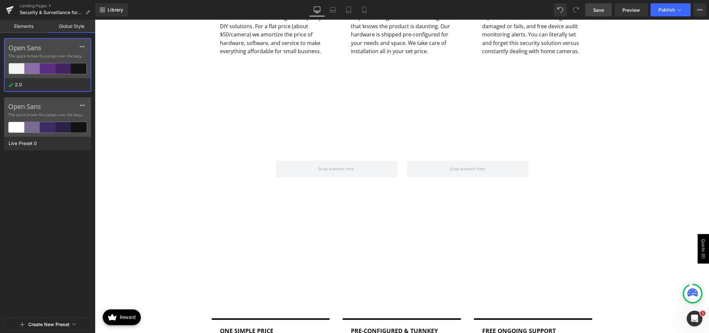
click at [26, 27] on link "Elements" at bounding box center [24, 26] width 48 height 13
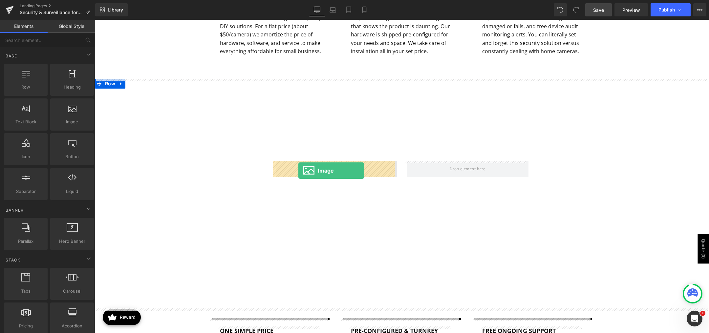
drag, startPoint x: 187, startPoint y: 138, endPoint x: 298, endPoint y: 171, distance: 116.1
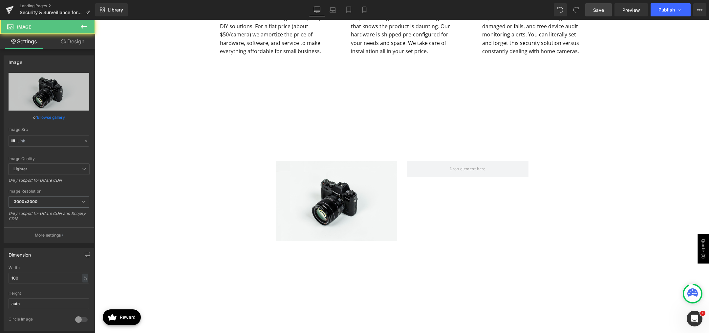
type input "//d1um8515vdn9kb.cloudfront.net/images/parallax.jpg"
click at [47, 117] on link "Browse gallery" at bounding box center [51, 117] width 28 height 11
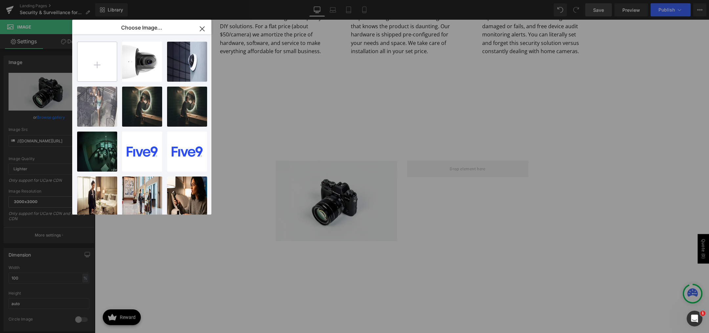
click at [96, 63] on input "file" at bounding box center [96, 61] width 39 height 39
type input "C:\fakepath\occupancy-trends-2024.webp"
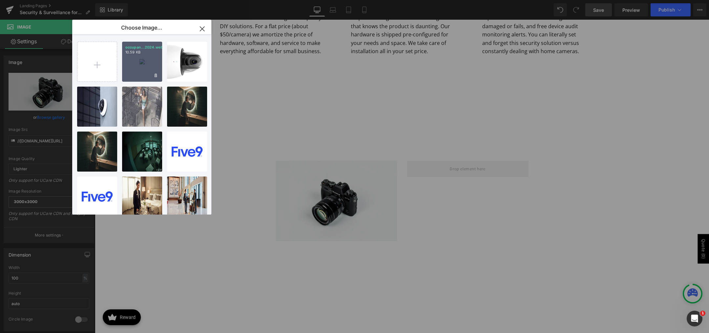
click at [142, 65] on div "occupan...2024.webp 10.59 KB" at bounding box center [142, 62] width 40 height 40
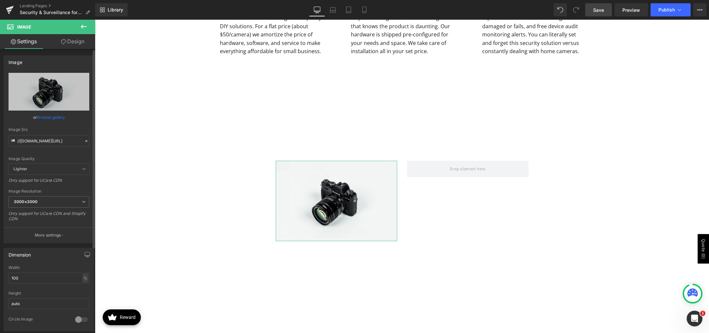
click at [48, 119] on link "Browse gallery" at bounding box center [51, 117] width 28 height 11
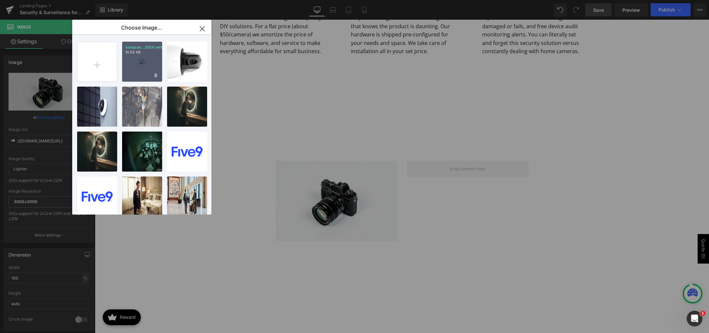
click at [135, 64] on div "occupan...2024.webp 10.59 KB" at bounding box center [142, 62] width 40 height 40
type input "https://ucarecdn.com/95dc64c8-a64f-4431-afab-8f64f7bab804/-/format/auto/-/previ…"
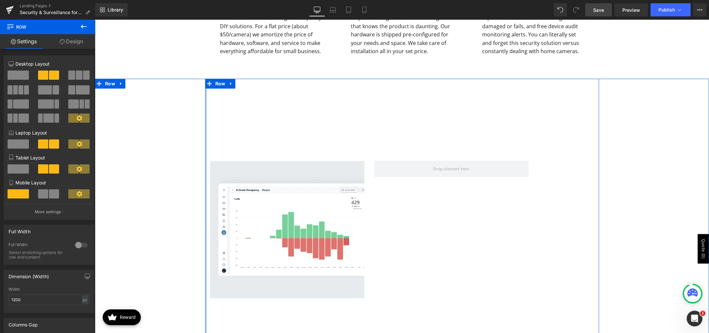
drag, startPoint x: 268, startPoint y: 122, endPoint x: 192, endPoint y: 132, distance: 76.7
click at [192, 132] on div "Image Row One simple price Text Block Commercial-grade security cameras can cos…" at bounding box center [402, 310] width 614 height 463
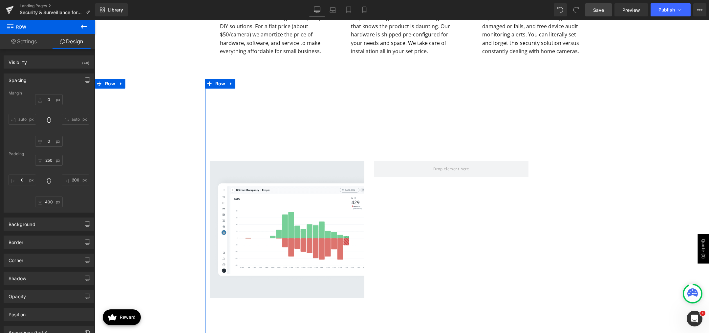
click at [547, 147] on div "Image Row" at bounding box center [402, 254] width 394 height 351
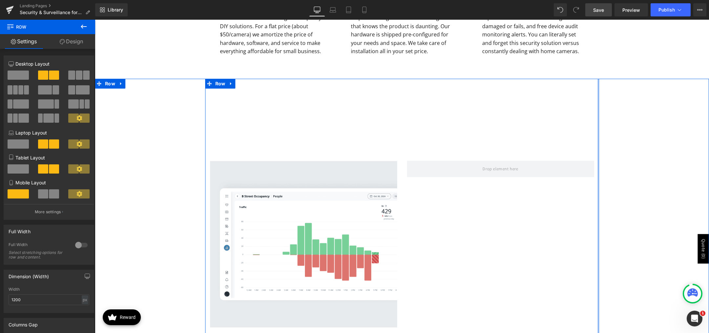
drag, startPoint x: 531, startPoint y: 162, endPoint x: 613, endPoint y: 162, distance: 81.7
click at [613, 162] on div "Image Row One simple price Text Block Commercial-grade security cameras can cos…" at bounding box center [402, 325] width 614 height 492
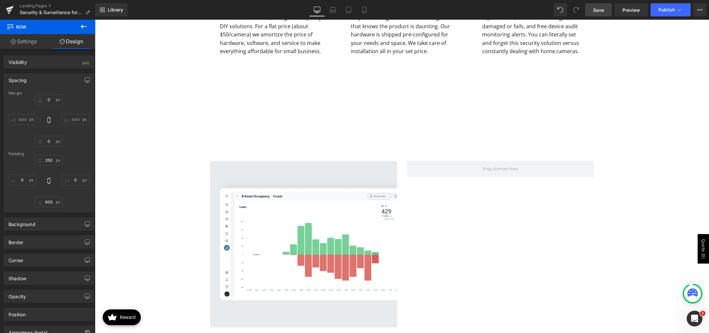
click at [81, 30] on icon at bounding box center [84, 27] width 8 height 8
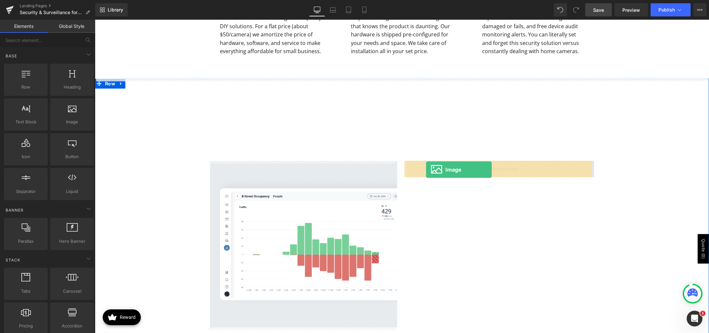
drag, startPoint x: 155, startPoint y: 131, endPoint x: 426, endPoint y: 170, distance: 273.5
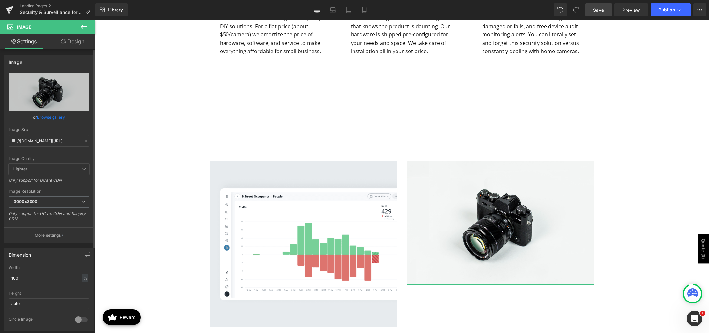
click at [53, 116] on link "Browse gallery" at bounding box center [51, 117] width 28 height 11
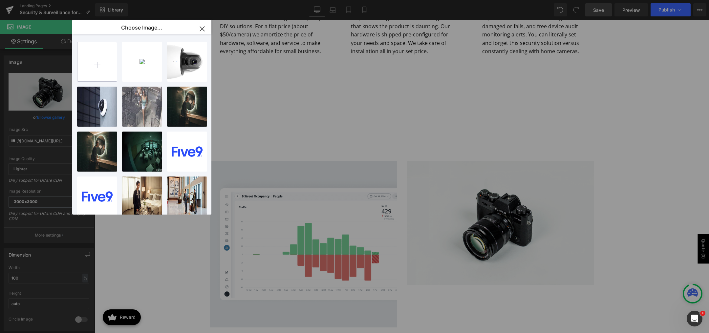
click at [97, 67] on input "file" at bounding box center [96, 61] width 39 height 39
type input "C:\fakepath\stream-footage-en.webp"
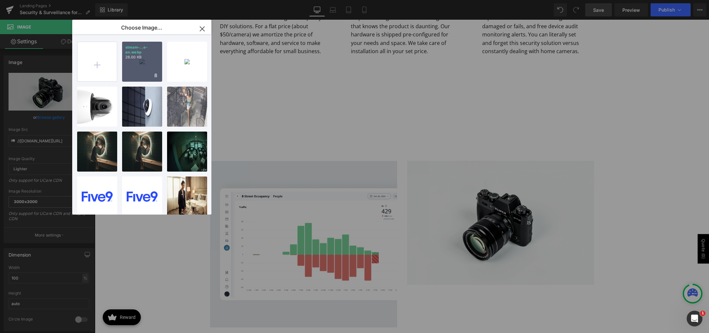
click at [145, 63] on div "stream-...e-en.webp 26.00 KB" at bounding box center [142, 62] width 40 height 40
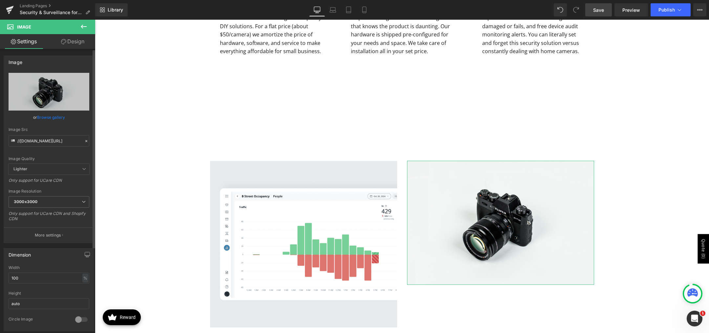
click at [53, 117] on link "Browse gallery" at bounding box center [51, 117] width 28 height 11
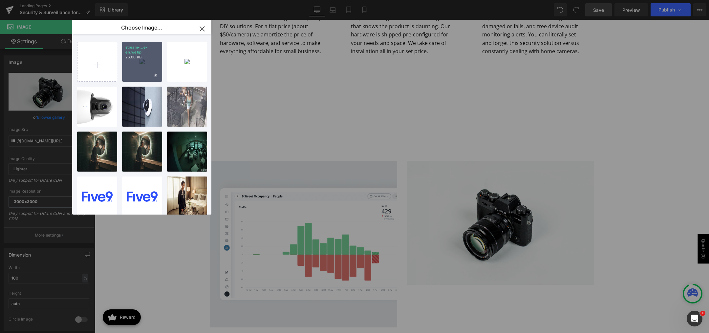
click at [146, 59] on p "26.00 KB" at bounding box center [141, 57] width 33 height 5
type input "https://ucarecdn.com/485caf8f-9f38-46e3-88e0-d79e1b1bd966/-/format/auto/-/previ…"
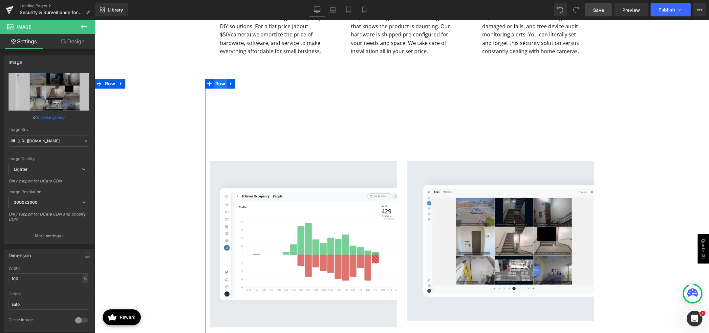
click at [221, 86] on span "Row" at bounding box center [220, 84] width 13 height 10
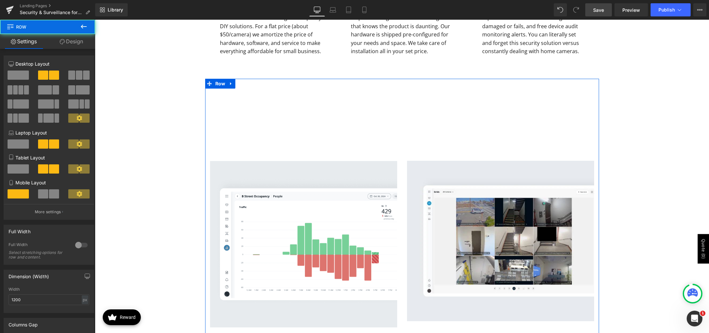
click at [68, 45] on link "Design" at bounding box center [72, 41] width 48 height 15
click at [0, 0] on div "Spacing" at bounding box center [0, 0] width 0 height 0
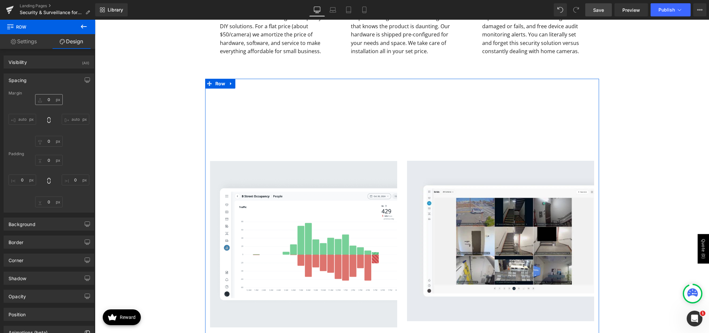
type input "0"
type input "250"
type input "0"
type input "400"
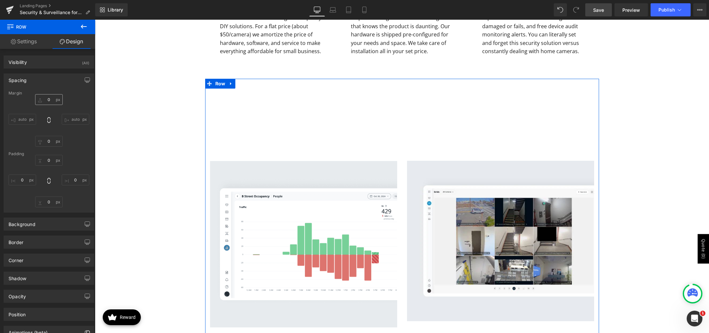
type input "0"
click at [50, 160] on input "250" at bounding box center [49, 160] width 28 height 11
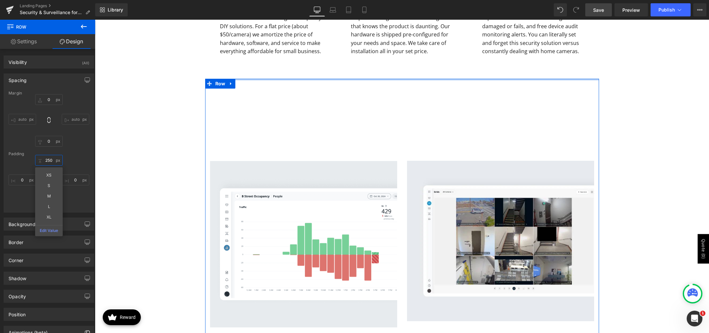
click at [50, 160] on input "250" at bounding box center [49, 160] width 28 height 11
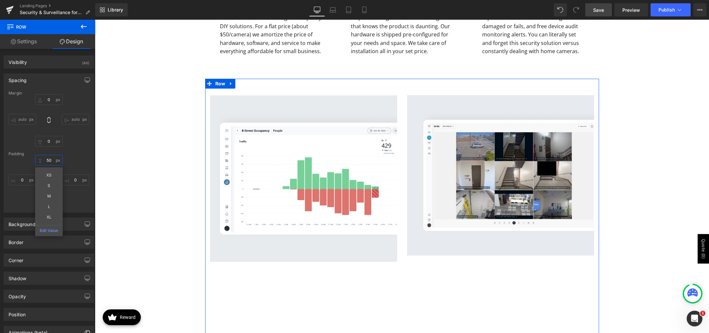
type input "50"
click at [82, 152] on div "Padding" at bounding box center [49, 154] width 81 height 5
click at [44, 203] on input "400" at bounding box center [49, 202] width 28 height 11
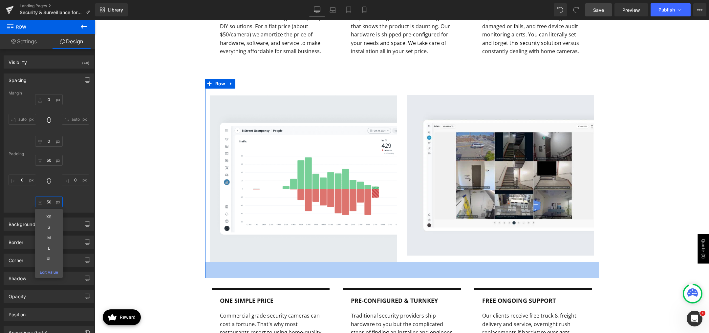
click at [49, 204] on input "50" at bounding box center [49, 202] width 28 height 11
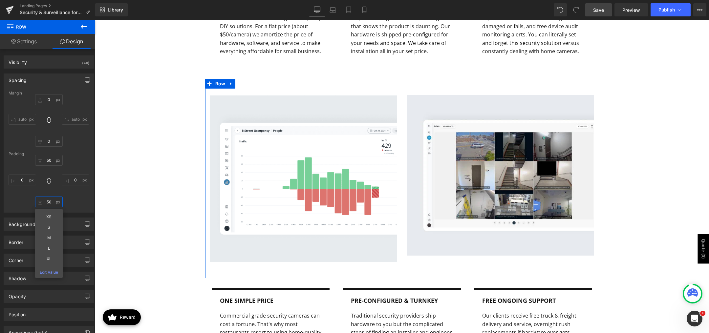
type input "0"
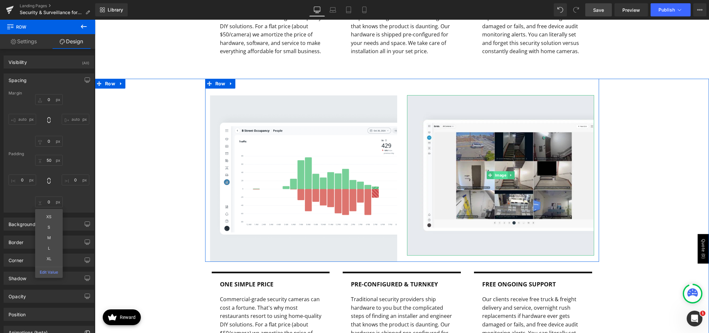
click at [493, 172] on span "Image" at bounding box center [500, 175] width 14 height 8
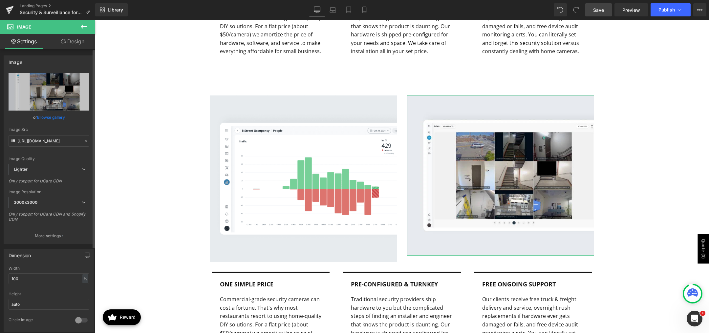
click at [53, 115] on link "Browse gallery" at bounding box center [51, 117] width 28 height 11
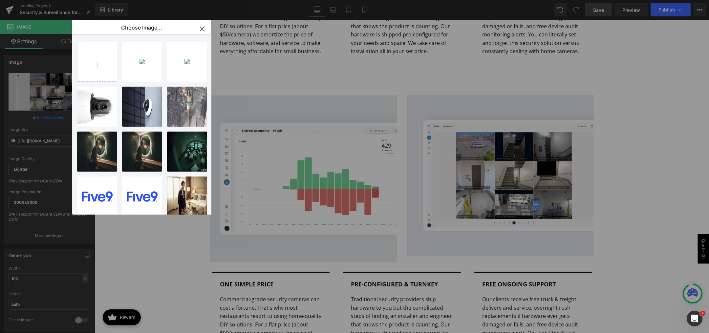
click at [203, 25] on icon "button" at bounding box center [202, 29] width 11 height 11
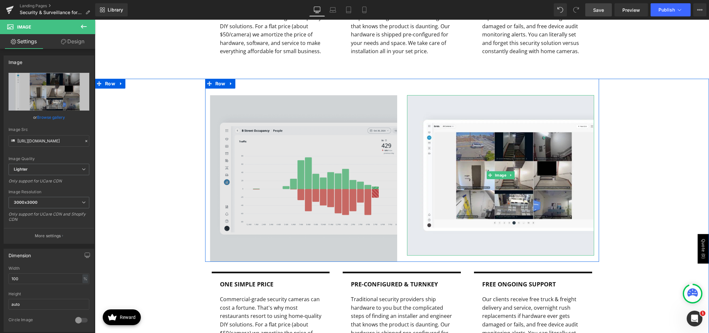
drag, startPoint x: 658, startPoint y: 141, endPoint x: 329, endPoint y: 171, distance: 330.9
click at [658, 141] on div "Image Image Row 50px One simple price Text Block Commercial-grade security came…" at bounding box center [402, 226] width 614 height 295
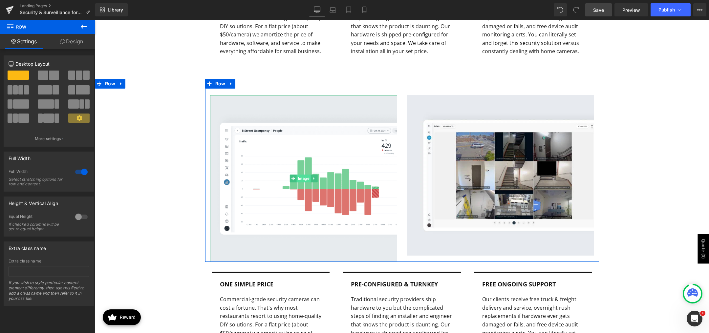
click at [307, 175] on span "Image" at bounding box center [303, 179] width 14 height 8
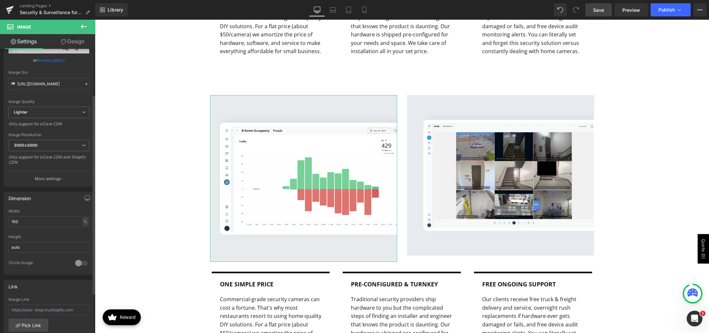
scroll to position [66, 0]
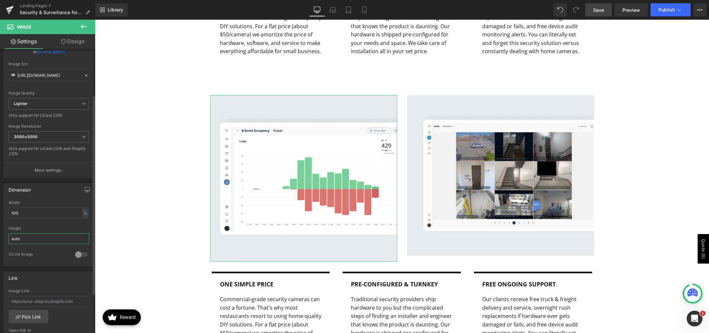
click at [31, 237] on input "auto" at bounding box center [49, 238] width 81 height 11
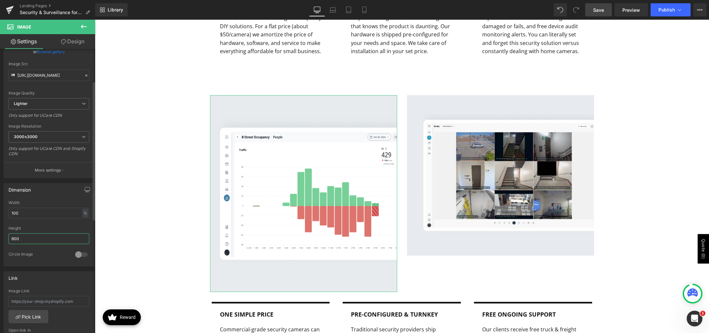
click at [33, 239] on input "600" at bounding box center [49, 238] width 81 height 11
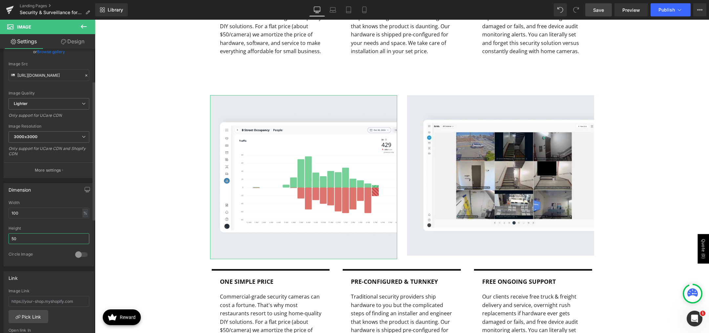
type input "5"
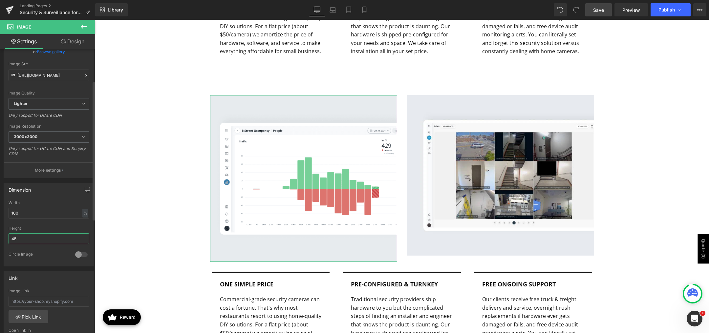
type input "450"
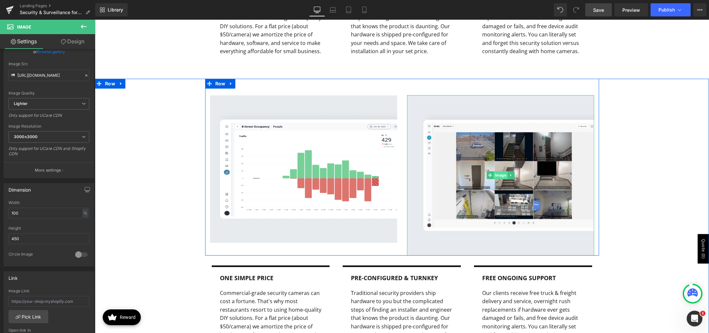
click at [499, 177] on span "Image" at bounding box center [500, 175] width 14 height 8
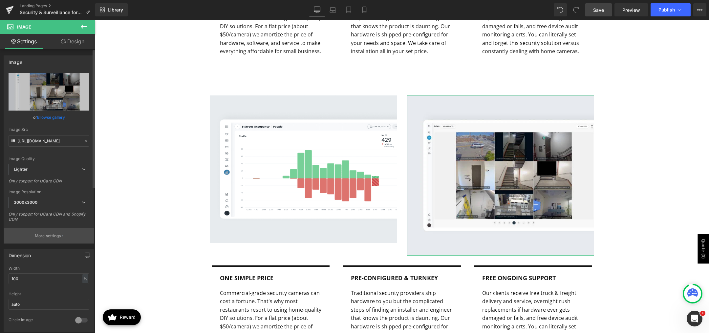
scroll to position [98, 0]
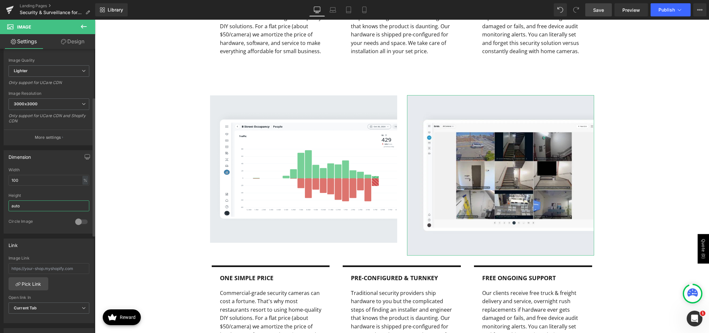
click at [29, 206] on input "auto" at bounding box center [49, 206] width 81 height 11
type input "450"
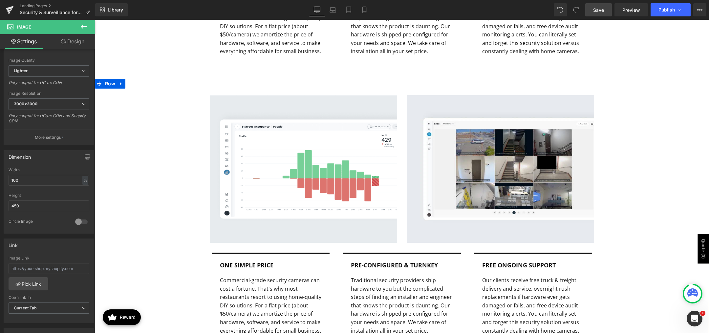
click at [144, 179] on div "Image Image Row 50px One simple price Text Block Commercial-grade security came…" at bounding box center [402, 217] width 614 height 276
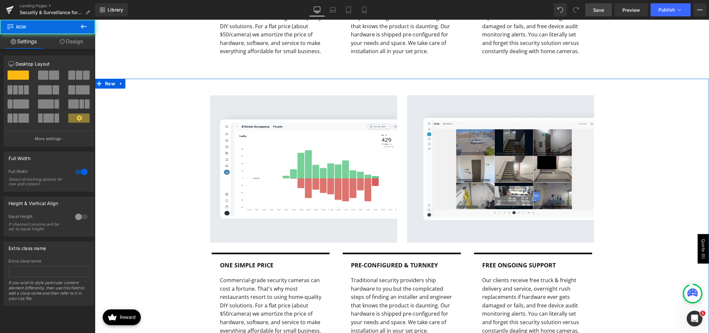
click at [60, 180] on div "Select stretching options for row and content." at bounding box center [38, 181] width 59 height 9
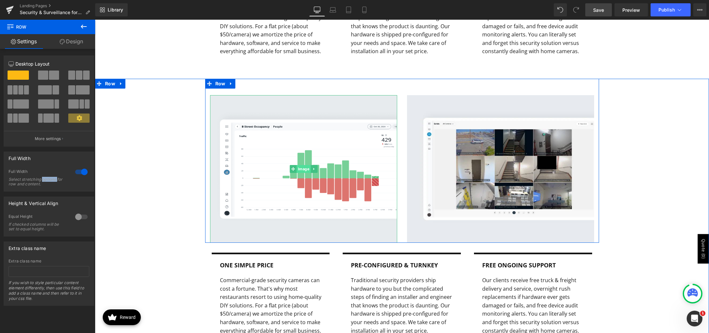
click at [301, 168] on span "Image" at bounding box center [303, 169] width 14 height 8
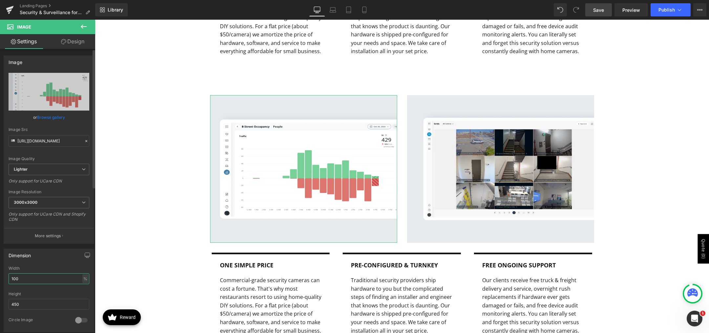
click at [30, 278] on input "100" at bounding box center [49, 278] width 81 height 11
type input "auto"
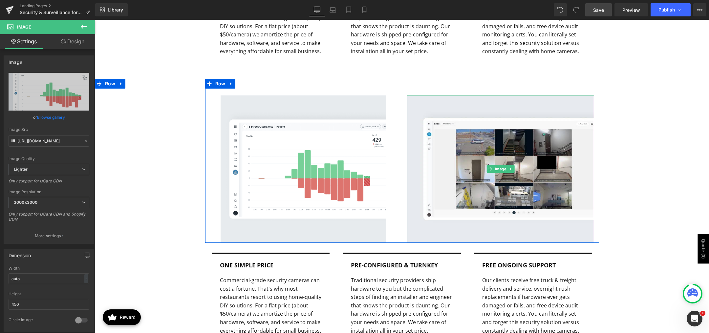
click at [498, 169] on span "Image" at bounding box center [500, 169] width 14 height 8
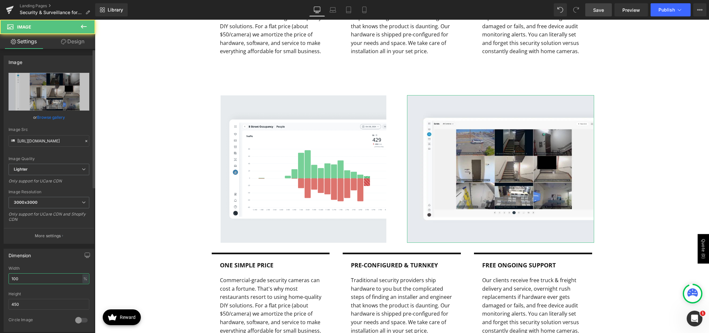
click at [37, 281] on input "100" at bounding box center [49, 278] width 81 height 11
type input "auto"
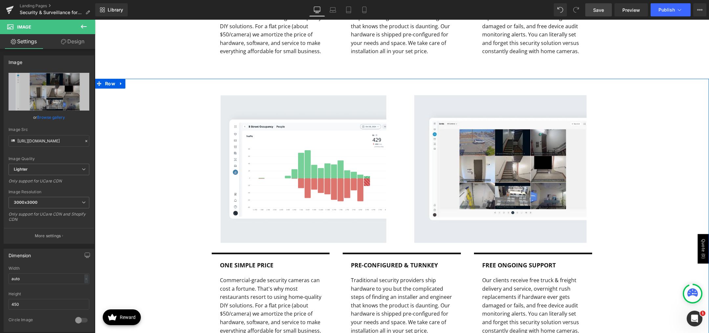
click at [131, 214] on div "Image Image Row 50px One simple price Text Block Commercial-grade security came…" at bounding box center [402, 217] width 614 height 276
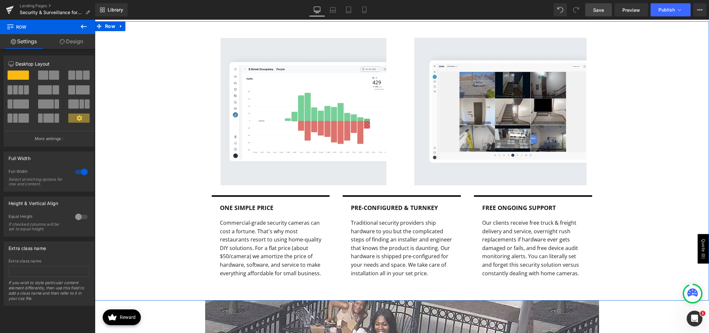
scroll to position [1352, 0]
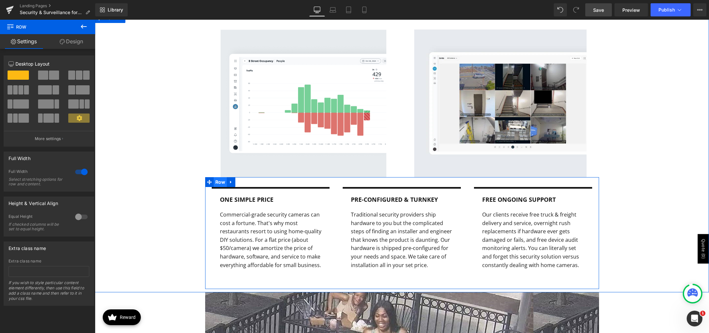
click at [215, 183] on span "Row" at bounding box center [220, 182] width 13 height 10
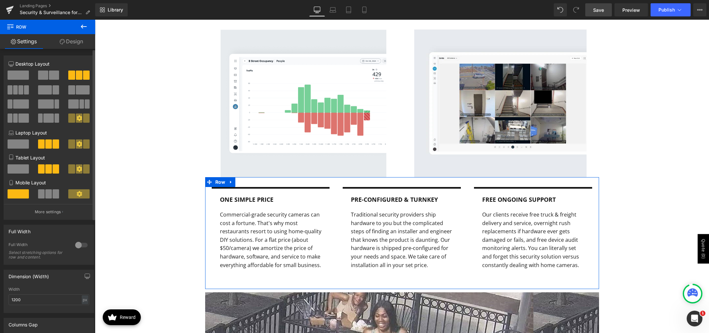
click at [44, 75] on span at bounding box center [43, 75] width 10 height 9
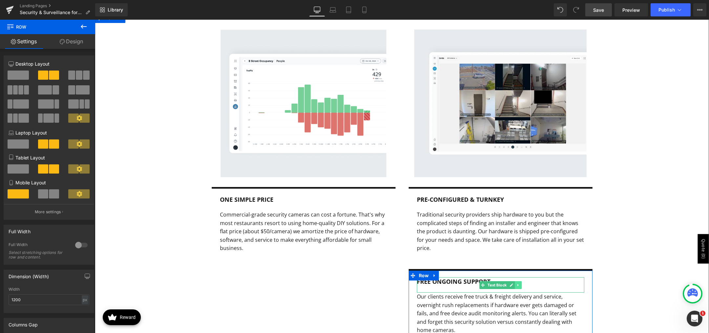
click at [516, 284] on icon at bounding box center [518, 285] width 4 height 4
click at [518, 282] on link at bounding box center [521, 285] width 7 height 8
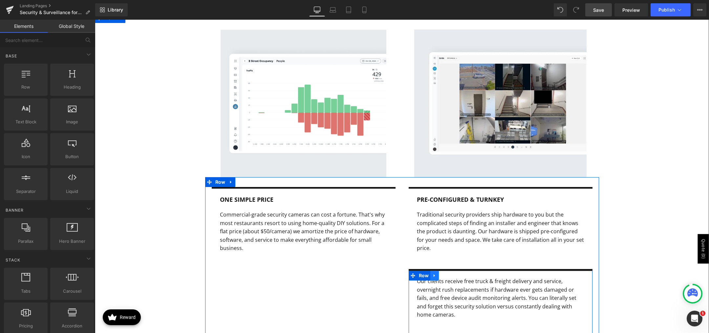
click at [434, 277] on icon at bounding box center [434, 275] width 1 height 3
click at [449, 274] on icon at bounding box center [451, 275] width 5 height 5
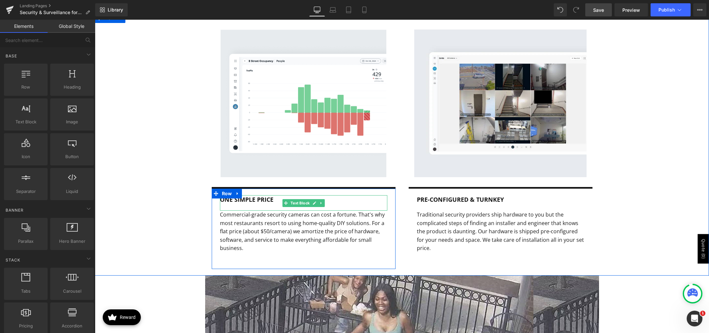
click at [259, 200] on b "One simple price" at bounding box center [246, 200] width 53 height 8
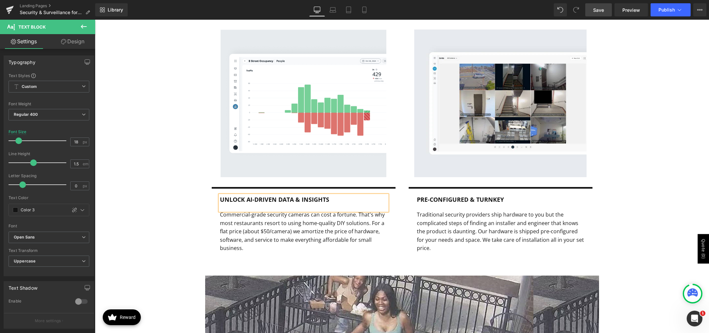
click at [332, 199] on p "Unlock AI-Driven Data & Insights" at bounding box center [303, 199] width 167 height 9
click at [296, 234] on span "Text Block" at bounding box center [300, 232] width 22 height 8
click at [261, 235] on p "Commercial-grade security cameras can cost a fortune. That's why most restauran…" at bounding box center [303, 232] width 167 height 42
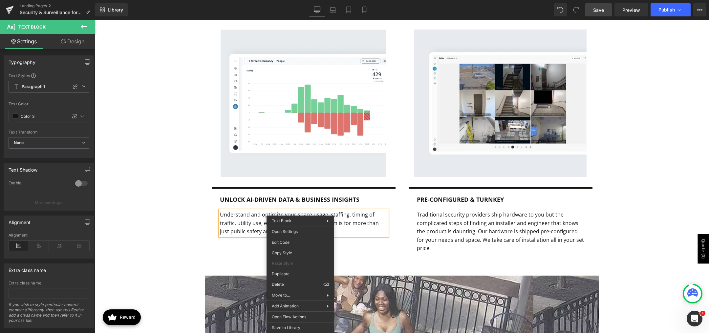
click at [265, 227] on p "Understand and optimize your space usage, staffing, timing of traffic, utility …" at bounding box center [303, 223] width 167 height 25
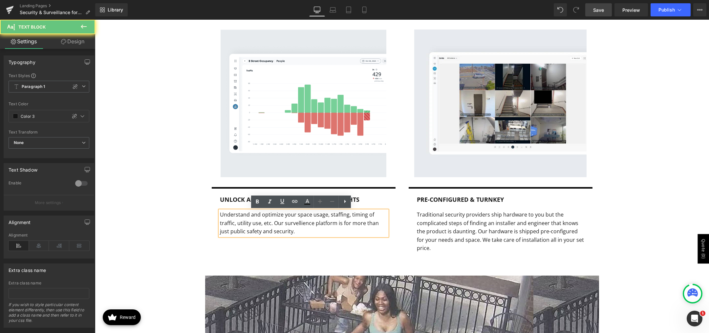
click at [290, 222] on p "Understand and optimize your space usage, staffing, timing of traffic, utility …" at bounding box center [303, 223] width 167 height 25
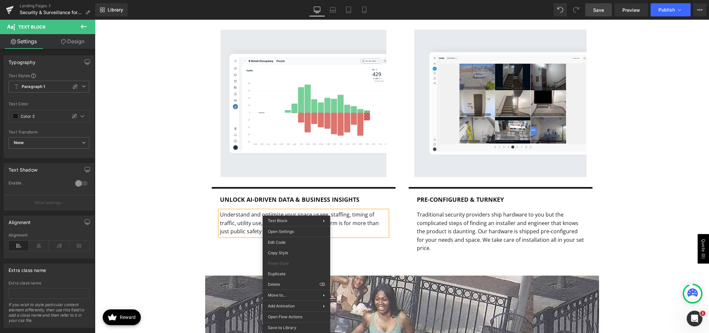
click at [250, 226] on p "Understand and optimize your space usage, staffing, timing of traffic, utility …" at bounding box center [303, 223] width 167 height 25
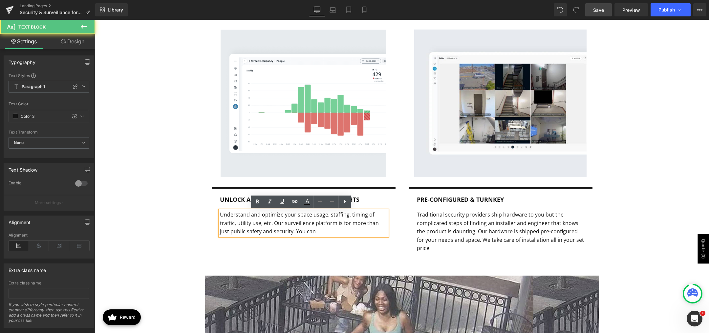
click at [296, 224] on p "Understand and optimize your space usage, staffing, timing of traffic, utility …" at bounding box center [303, 223] width 167 height 25
click at [296, 222] on p "Understand and optimize your space usage, staffing, timing of traffic, utility …" at bounding box center [303, 223] width 167 height 25
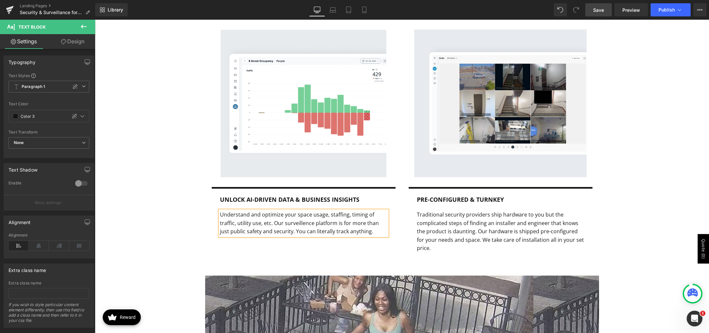
click at [303, 224] on p "Understand and optimize your space usage, staffing, timing of traffic, utility …" at bounding box center [303, 223] width 167 height 25
click at [376, 231] on p "Understand and optimize your space usage, staffing, timing of traffic, utility …" at bounding box center [303, 223] width 167 height 25
click at [334, 231] on p "Understand and optimize your space usage, staffing, timing of traffic, utility …" at bounding box center [303, 223] width 167 height 25
click at [311, 260] on div "Unlock AI-Driven Data & Business Insights Text Block Understand and optimize yo…" at bounding box center [303, 228] width 197 height 82
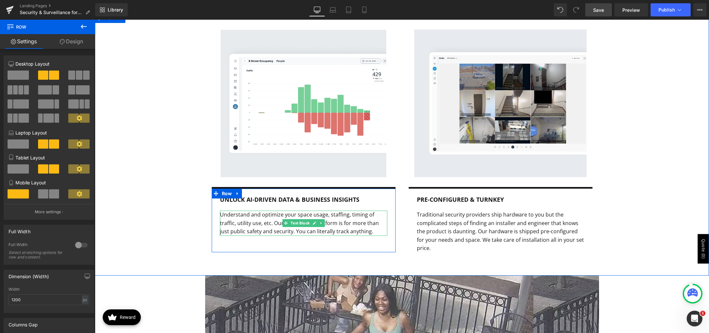
click at [323, 233] on p "Understand and optimize your space usage, staffing, timing of traffic, utility …" at bounding box center [303, 223] width 167 height 25
click at [328, 232] on p "Understand and optimize your space usage, staffing, timing of traffic, utility …" at bounding box center [303, 223] width 167 height 25
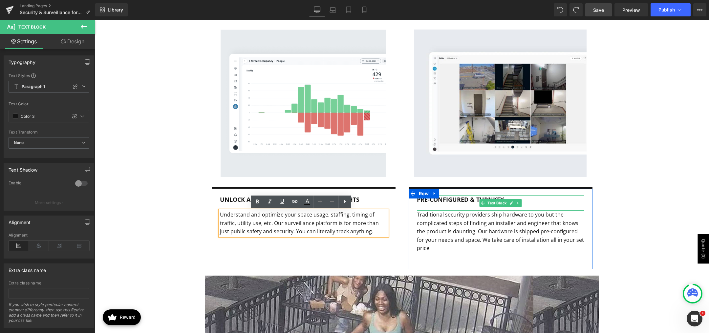
click at [437, 201] on b "Pre-Configured & Turnkey" at bounding box center [460, 200] width 87 height 8
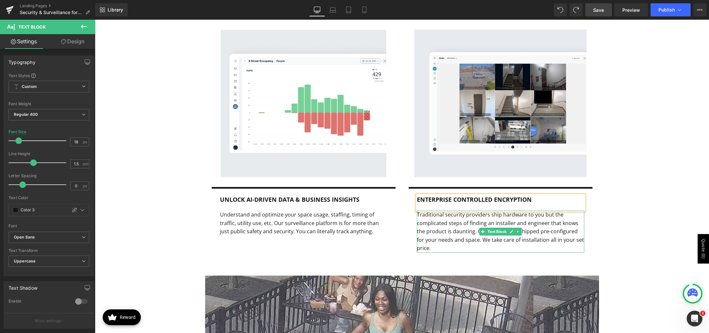
click at [465, 229] on p "Traditional security providers ship hardware to you but the complicated steps o…" at bounding box center [500, 232] width 167 height 42
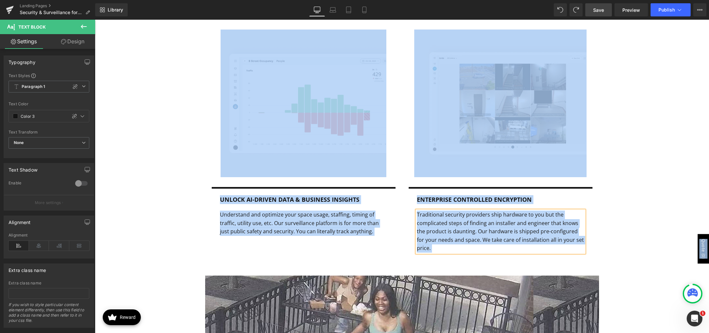
click at [465, 229] on p "Traditional security providers ship hardware to you but the complicated steps o…" at bounding box center [500, 232] width 167 height 42
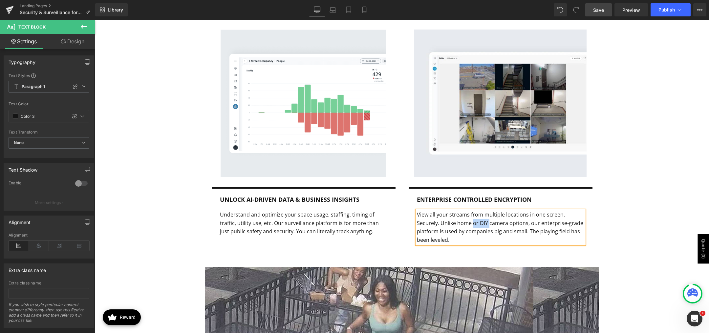
drag, startPoint x: 469, startPoint y: 224, endPoint x: 487, endPoint y: 226, distance: 17.6
click at [487, 226] on p "View all your streams from multiple locations in one screen. Securely. Unlike h…" at bounding box center [500, 227] width 167 height 33
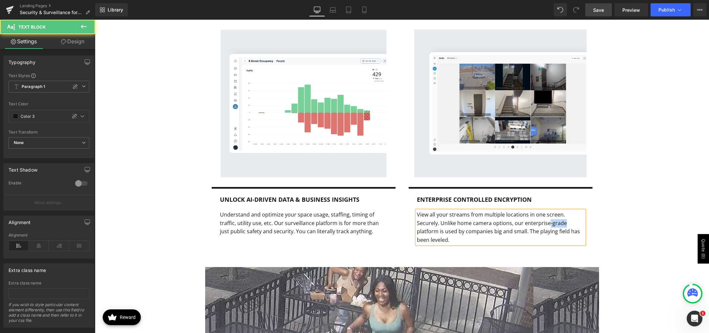
drag, startPoint x: 545, startPoint y: 224, endPoint x: 565, endPoint y: 223, distance: 20.0
click at [565, 223] on p "View all your streams from multiple locations in one screen. Securely. Unlike h…" at bounding box center [500, 227] width 167 height 33
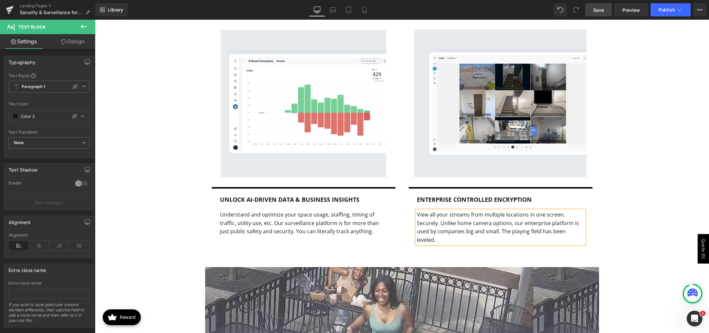
click at [617, 218] on div "Image Image Row 50px Unlock AI-Driven Data & Business Insights Text Block Under…" at bounding box center [402, 138] width 614 height 251
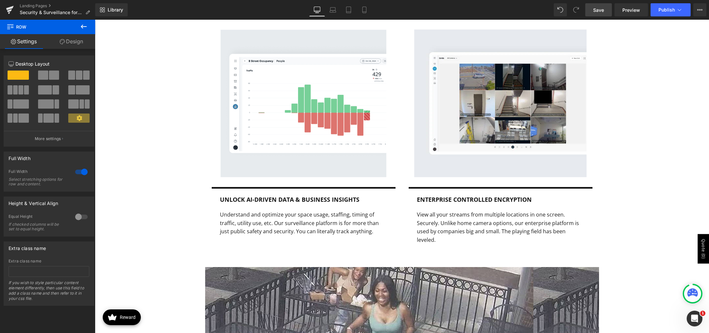
drag, startPoint x: 600, startPoint y: 10, endPoint x: 536, endPoint y: 135, distance: 140.2
click at [600, 10] on span "Save" at bounding box center [598, 10] width 11 height 7
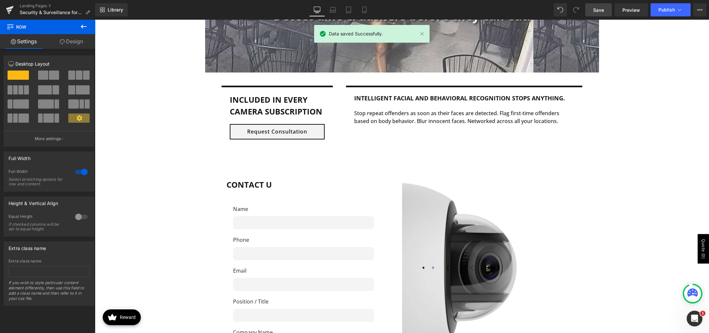
scroll to position [1675, 0]
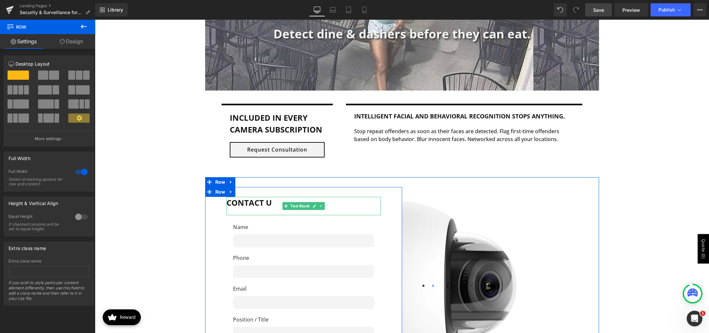
click at [269, 200] on b "Contact U" at bounding box center [248, 202] width 45 height 11
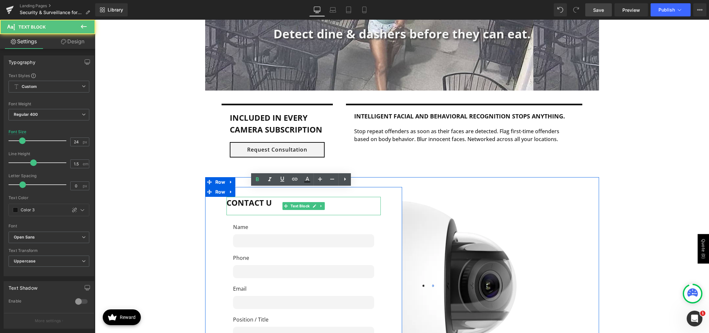
click at [271, 197] on p "Contact U" at bounding box center [303, 203] width 154 height 12
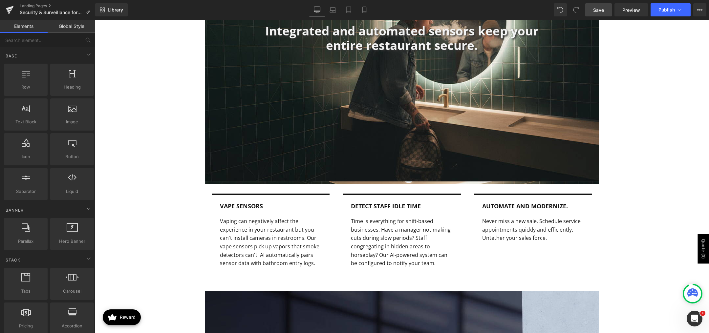
scroll to position [789, 0]
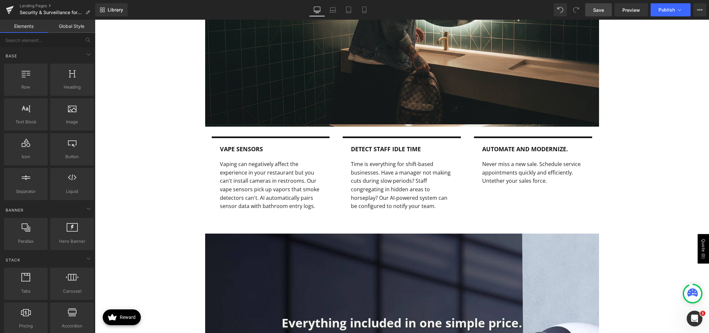
drag, startPoint x: 705, startPoint y: 137, endPoint x: 523, endPoint y: 149, distance: 182.2
click at [523, 149] on div "Automate and modernize. Text Block" at bounding box center [533, 152] width 102 height 15
click at [521, 150] on b "Automate and modernize." at bounding box center [525, 149] width 86 height 8
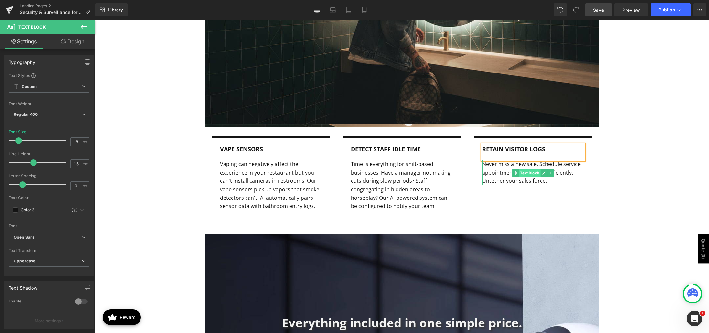
click at [526, 173] on span "Text Block" at bounding box center [530, 173] width 22 height 8
click at [494, 171] on p "Never miss a new sale. Schedule service appointments quickly and efficiently. U…" at bounding box center [533, 172] width 102 height 25
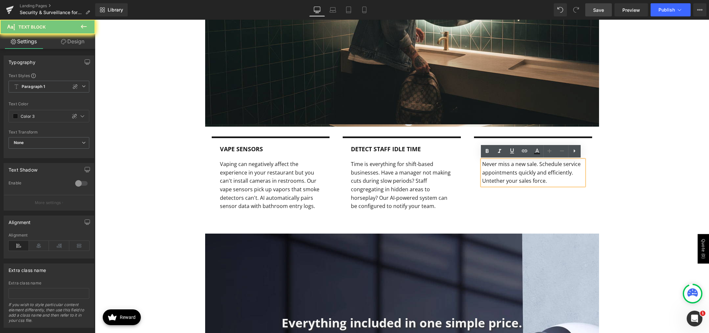
click at [495, 173] on p "Never miss a new sale. Schedule service appointments quickly and efficiently. U…" at bounding box center [533, 172] width 102 height 25
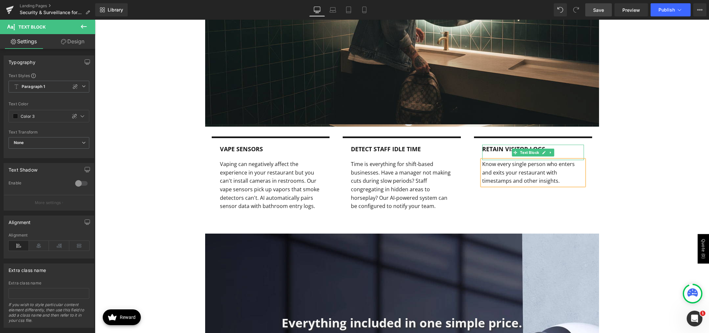
click at [491, 151] on b "Retain Visitor Logs" at bounding box center [513, 149] width 63 height 8
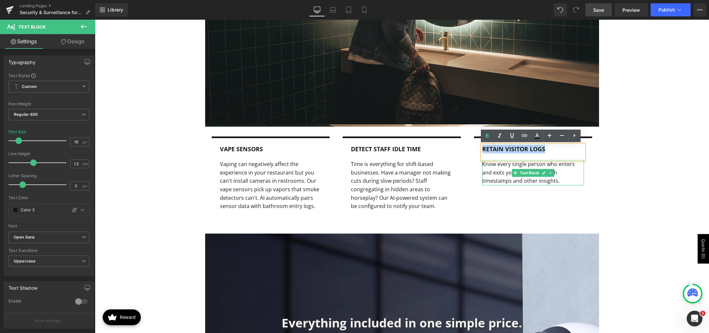
drag, startPoint x: 550, startPoint y: 182, endPoint x: 564, endPoint y: 181, distance: 14.5
click at [550, 182] on p "Know every single person who enters and exits your restaurant with timestamps a…" at bounding box center [533, 172] width 102 height 25
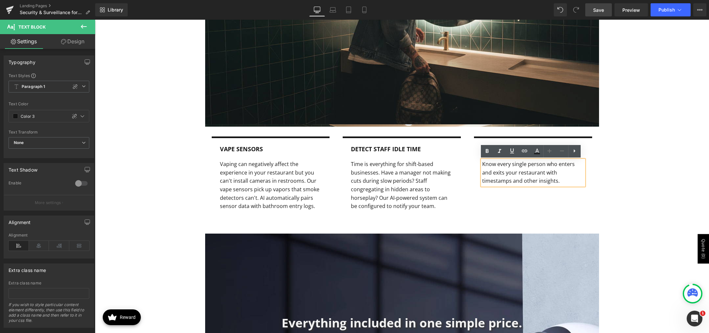
click at [564, 181] on p "Know every single person who enters and exits your restaurant with timestamps a…" at bounding box center [533, 172] width 102 height 25
click at [490, 149] on b "Retain Visitor Logs" at bounding box center [513, 149] width 63 height 8
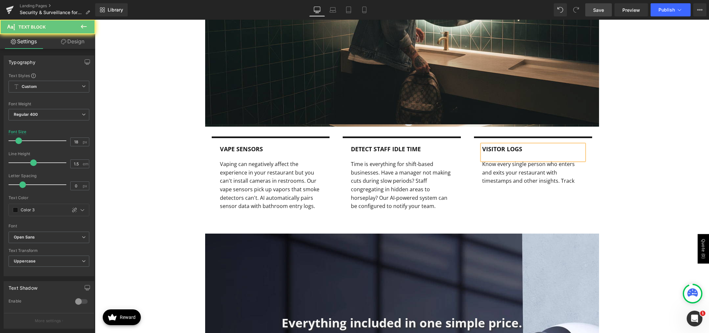
click at [538, 151] on p "Visitor Logs" at bounding box center [533, 149] width 102 height 9
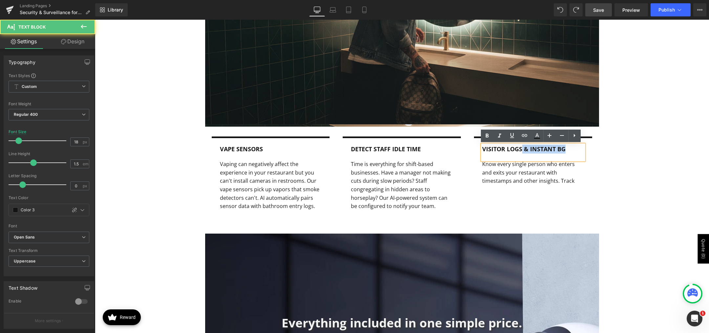
drag, startPoint x: 520, startPoint y: 150, endPoint x: 602, endPoint y: 156, distance: 81.6
click at [602, 156] on div "Integrated and automated sensors keep your entire restaurant secure. Heading Ro…" at bounding box center [402, 57] width 614 height 346
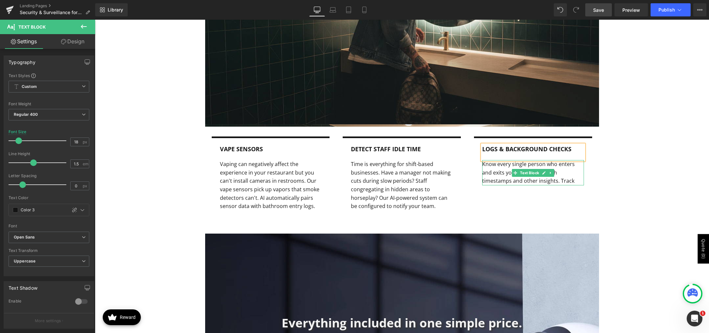
click at [503, 180] on p "Know every single person who enters and exits your restaurant with timestamps a…" at bounding box center [533, 172] width 102 height 25
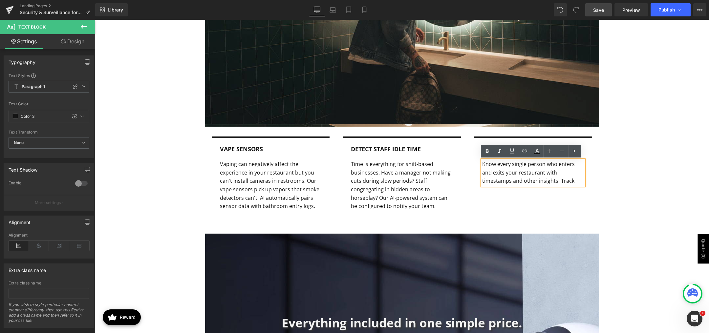
click at [578, 180] on p "Know every single person who enters and exits your restaurant with timestamps a…" at bounding box center [533, 172] width 102 height 25
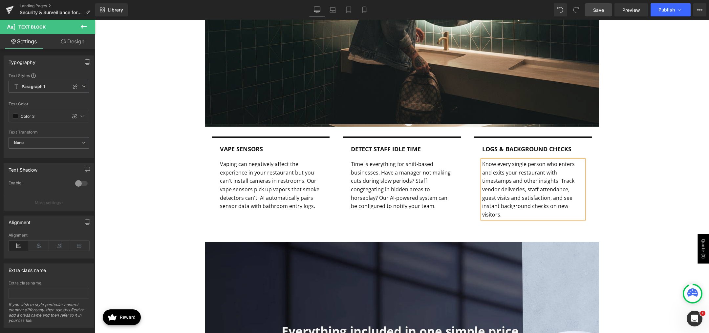
click at [641, 177] on div "Integrated and automated sensors keep your entire restaurant secure. Heading Ro…" at bounding box center [402, 61] width 614 height 354
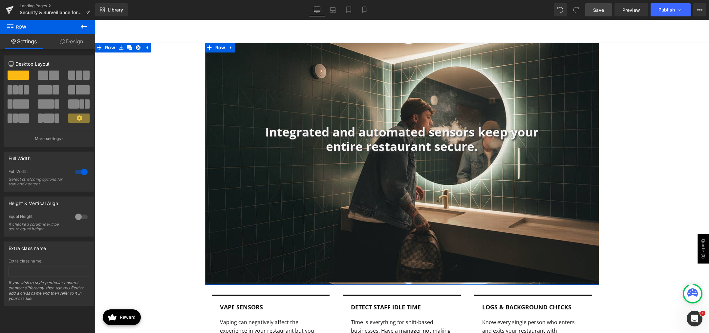
scroll to position [625, 0]
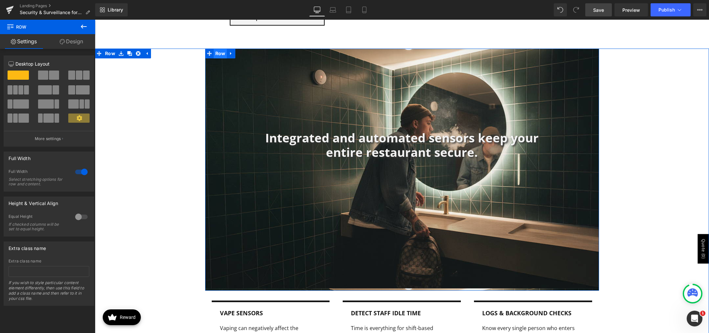
click at [218, 56] on span "Row" at bounding box center [220, 54] width 13 height 10
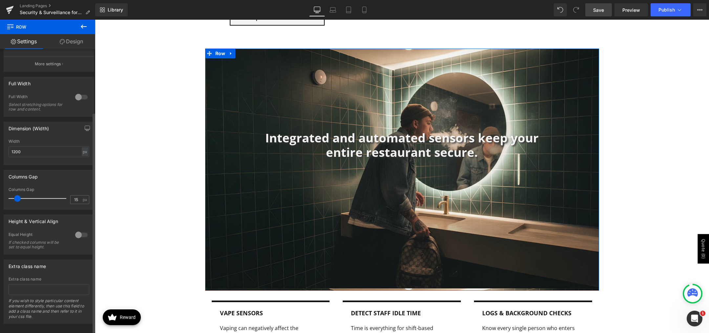
scroll to position [84, 0]
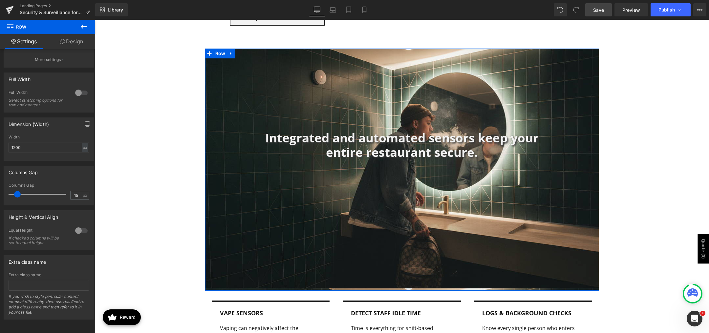
click at [63, 37] on link "Design" at bounding box center [72, 41] width 48 height 15
click at [0, 0] on div "Spacing" at bounding box center [0, 0] width 0 height 0
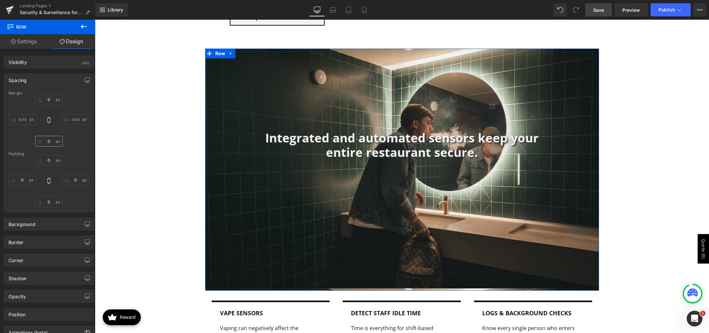
type input "0"
type input "250"
type input "150"
type input "400"
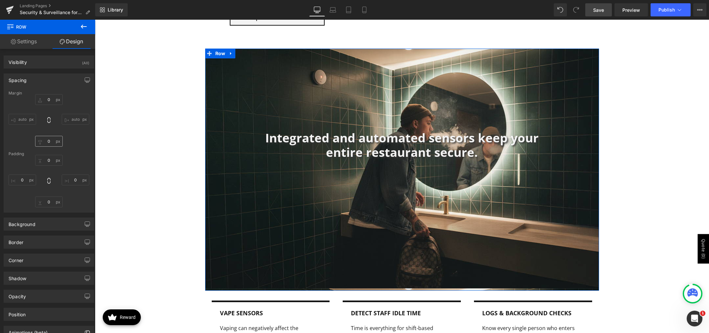
type input "150"
click at [48, 202] on input "400" at bounding box center [49, 202] width 28 height 11
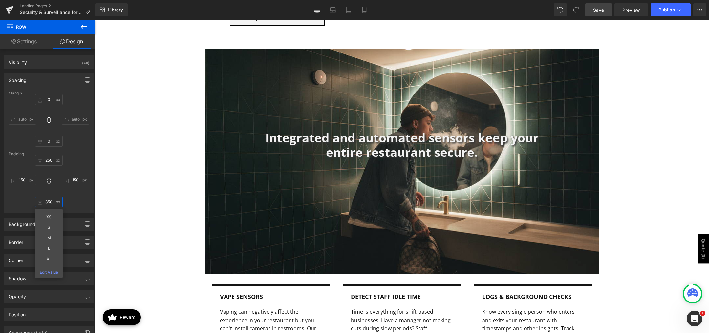
type input "350"
click at [595, 8] on span "Save" at bounding box center [598, 10] width 11 height 7
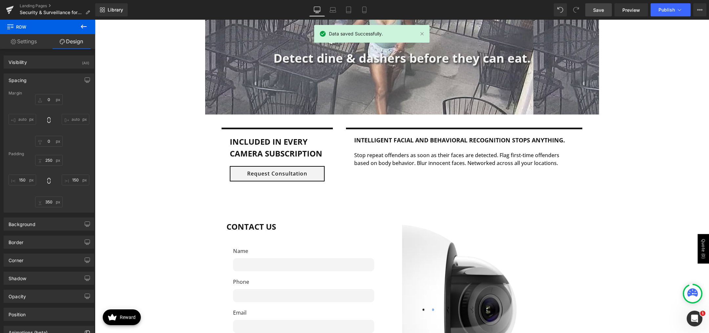
scroll to position [1652, 0]
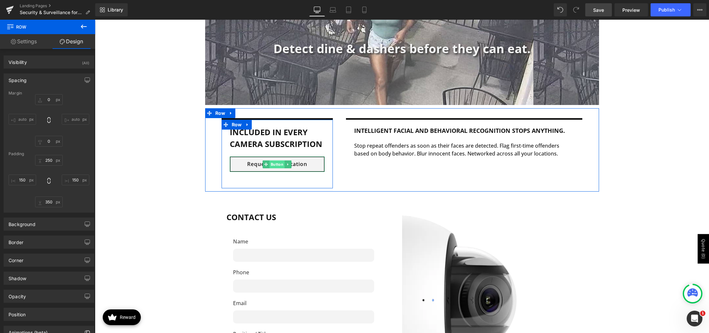
click at [275, 160] on span "Button" at bounding box center [276, 164] width 15 height 8
click at [274, 161] on span "Button" at bounding box center [276, 165] width 15 height 8
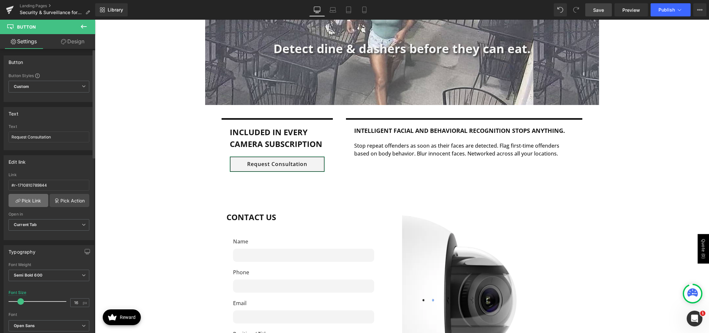
click at [34, 202] on link "Pick Link" at bounding box center [29, 200] width 40 height 13
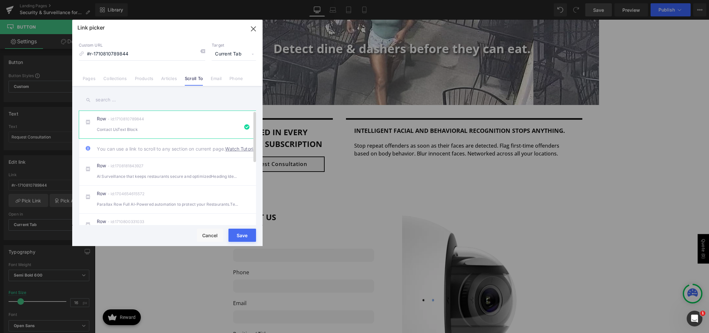
click at [186, 129] on div "Contact UsText Block" at bounding box center [167, 129] width 141 height 7
click at [236, 235] on button "Save" at bounding box center [242, 235] width 28 height 13
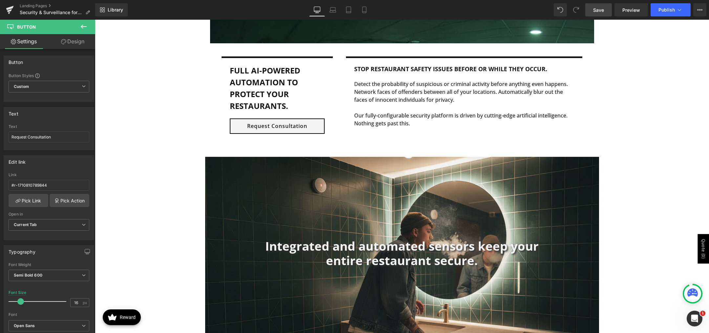
scroll to position [438, 0]
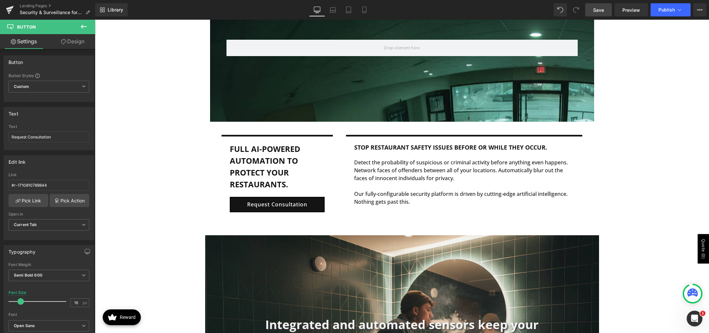
click at [270, 204] on div "Request Consultation Button" at bounding box center [277, 204] width 95 height 15
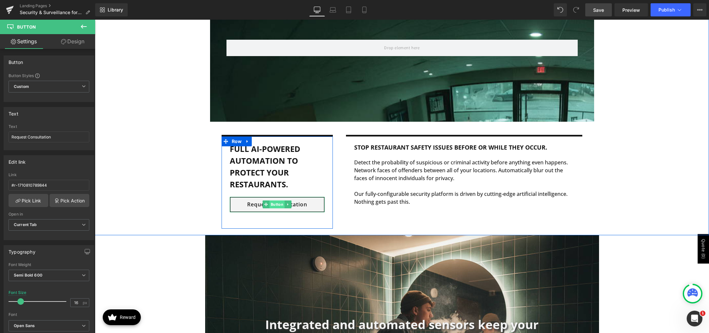
click at [273, 205] on span "Button" at bounding box center [276, 205] width 15 height 8
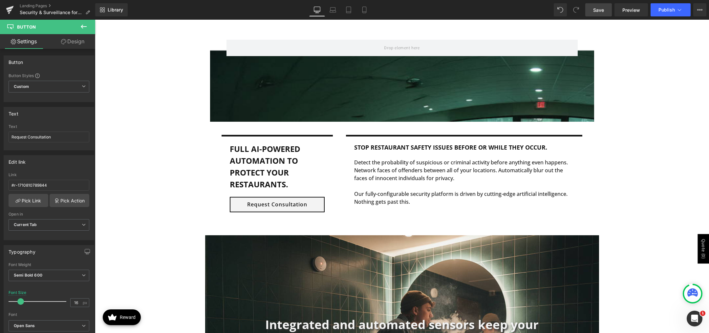
scroll to position [0, 0]
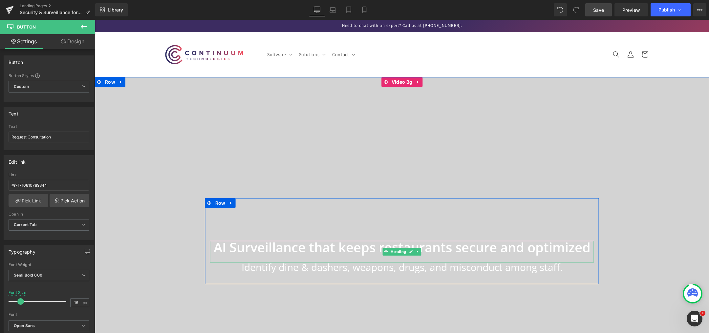
click at [242, 249] on h1 "AI Surveillance that keeps restaurants secure and optimized" at bounding box center [402, 247] width 384 height 13
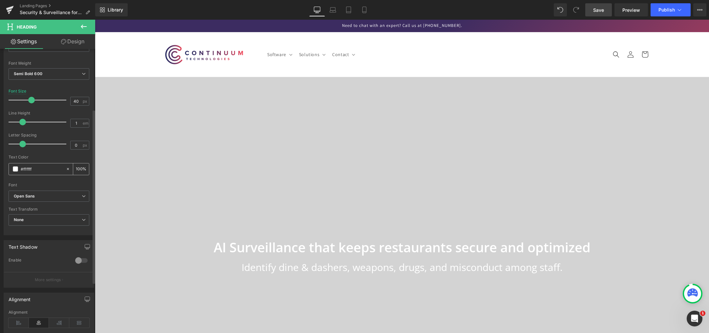
scroll to position [98, 0]
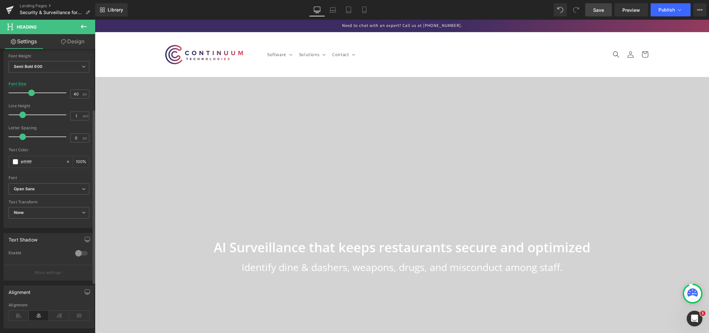
click at [75, 253] on div at bounding box center [82, 253] width 16 height 11
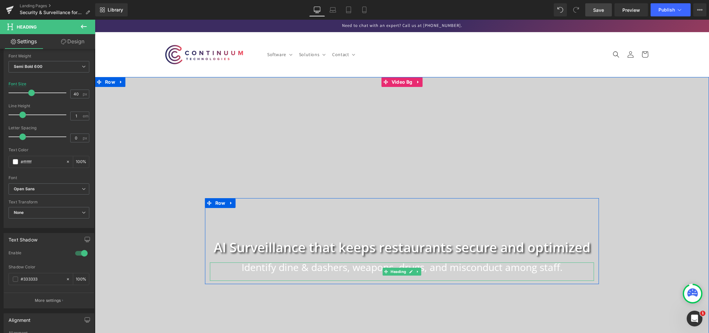
click at [333, 266] on h1 "Identify dine & dashers, weapons, drugs, and misconduct among staff." at bounding box center [402, 268] width 384 height 10
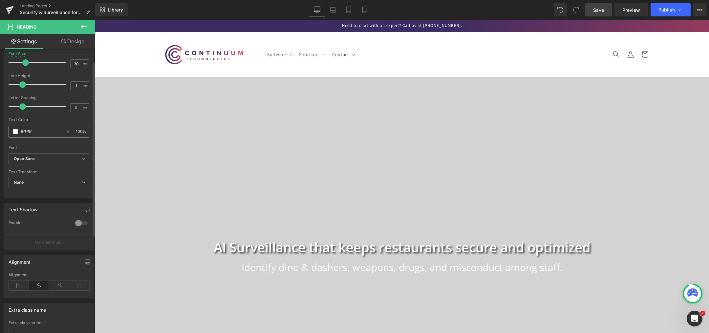
scroll to position [131, 0]
click at [76, 221] on div at bounding box center [82, 220] width 16 height 11
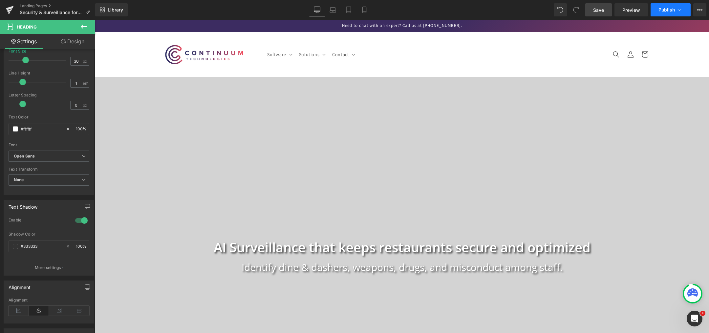
click at [672, 9] on span "Publish" at bounding box center [666, 9] width 16 height 5
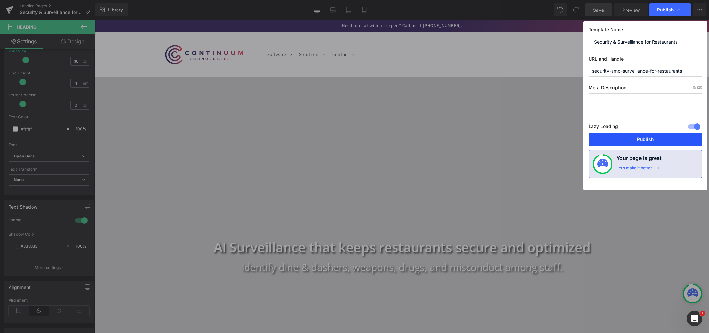
drag, startPoint x: 641, startPoint y: 140, endPoint x: 612, endPoint y: 115, distance: 38.7
click at [641, 140] on button "Publish" at bounding box center [645, 139] width 114 height 13
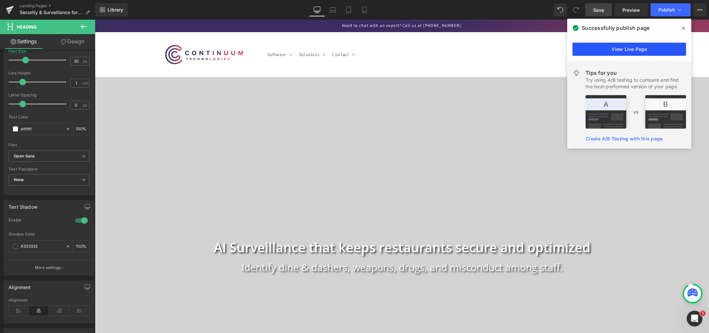
click at [626, 52] on link "View Live Page" at bounding box center [629, 49] width 114 height 13
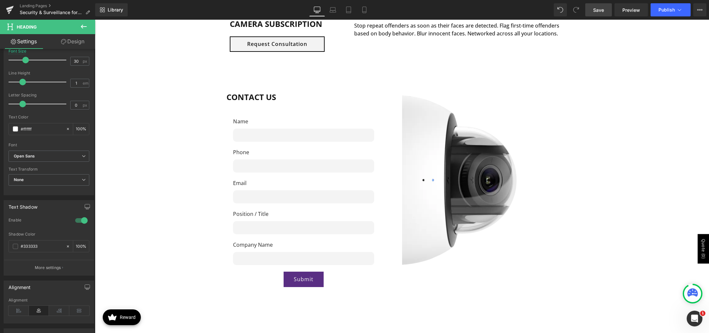
scroll to position [1822, 0]
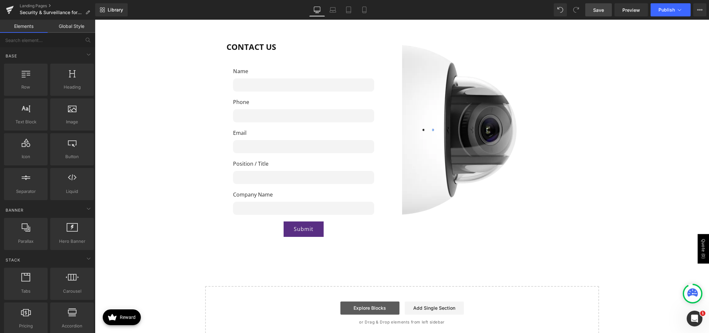
click at [361, 302] on link "Explore Blocks" at bounding box center [369, 308] width 59 height 13
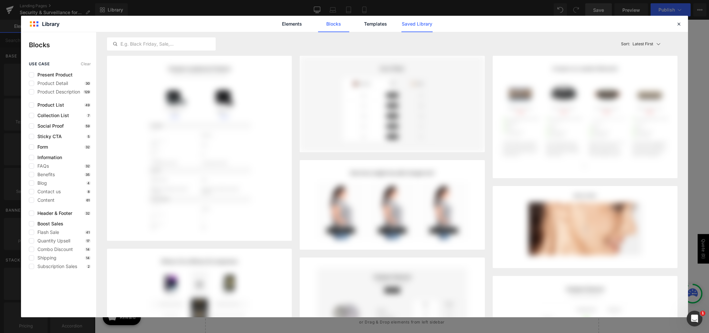
click at [417, 21] on link "Saved Library" at bounding box center [416, 24] width 31 height 16
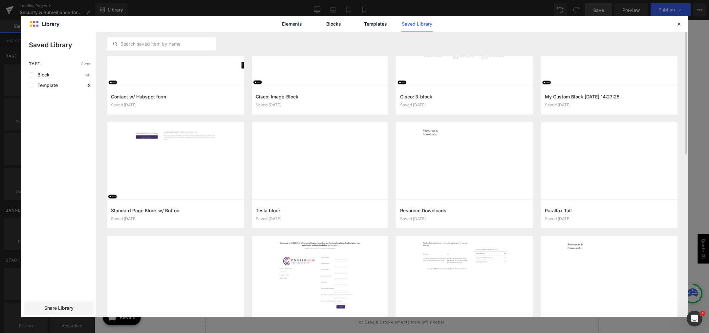
scroll to position [0, 0]
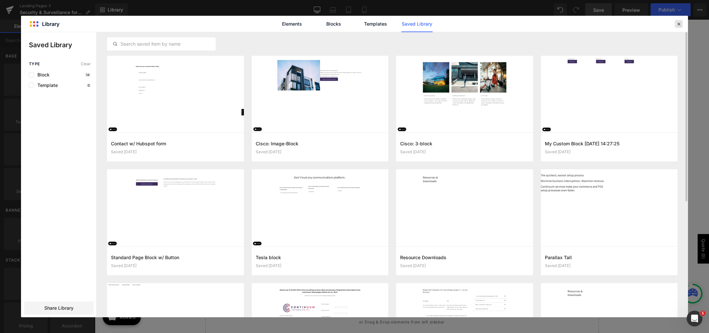
click at [681, 23] on icon at bounding box center [679, 24] width 6 height 6
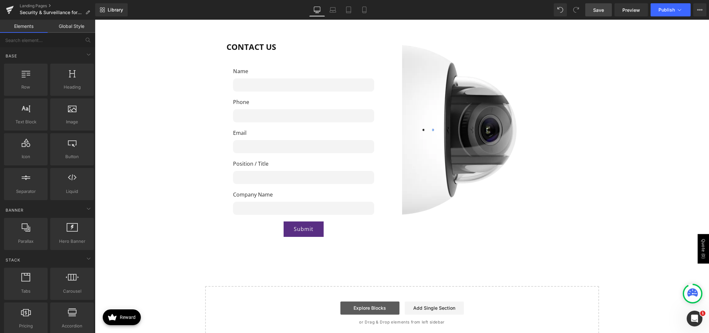
click at [383, 302] on link "Explore Blocks" at bounding box center [369, 308] width 59 height 13
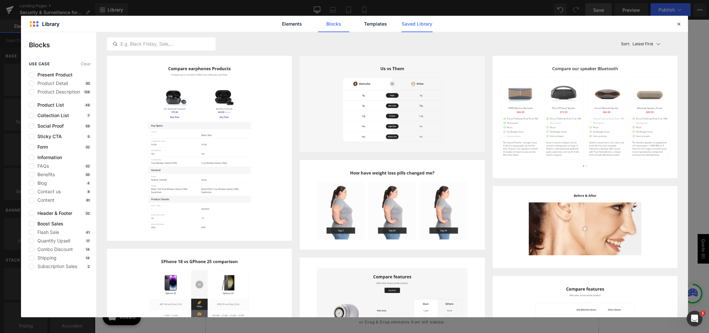
click at [430, 27] on link "Saved Library" at bounding box center [416, 24] width 31 height 16
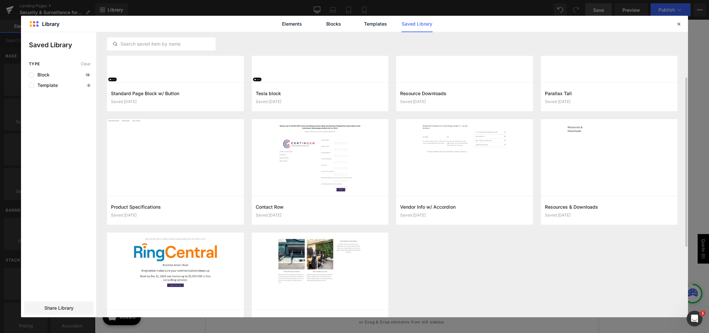
scroll to position [195, 0]
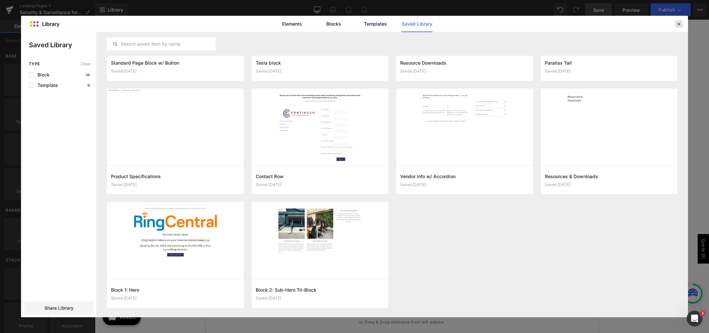
click at [676, 21] on icon at bounding box center [679, 24] width 6 height 6
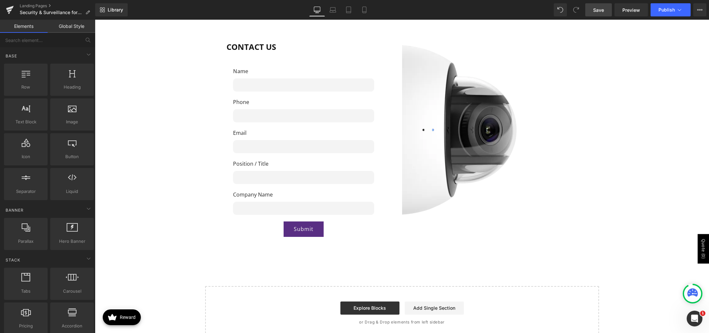
drag, startPoint x: 605, startPoint y: 12, endPoint x: 239, endPoint y: 197, distance: 410.4
click at [605, 12] on link "Save" at bounding box center [598, 9] width 27 height 13
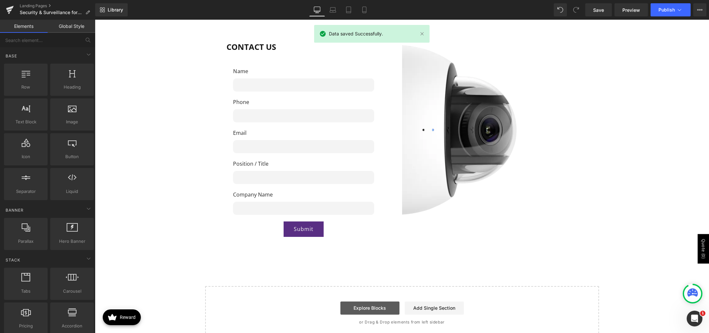
click at [369, 302] on link "Explore Blocks" at bounding box center [369, 308] width 59 height 13
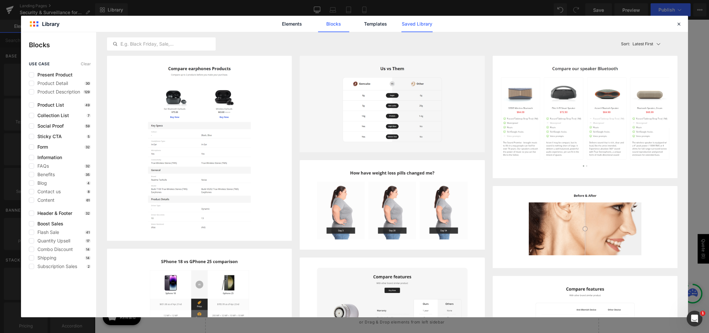
click at [422, 25] on link "Saved Library" at bounding box center [416, 24] width 31 height 16
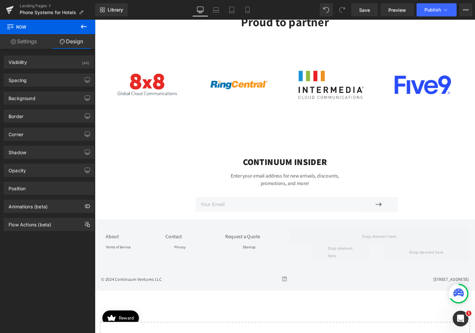
scroll to position [1562, 0]
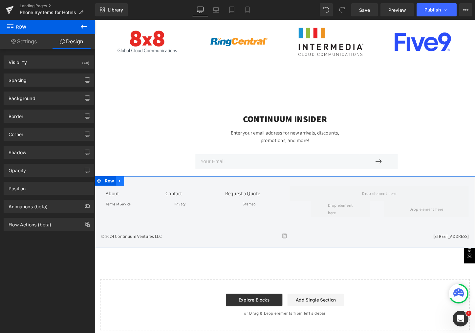
click at [120, 185] on icon at bounding box center [121, 187] width 5 height 5
click at [95, 20] on icon at bounding box center [95, 20] width 0 height 0
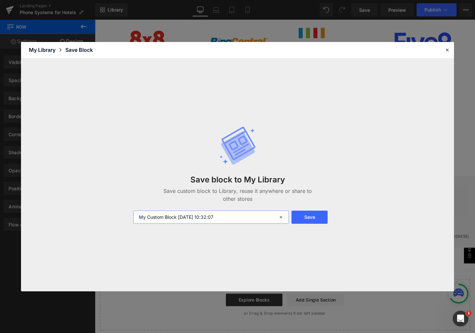
click at [170, 215] on input "My Custom Block [DATE] 10:32:07" at bounding box center [211, 217] width 156 height 13
type input "Footer"
click at [303, 215] on button "Save" at bounding box center [309, 217] width 36 height 13
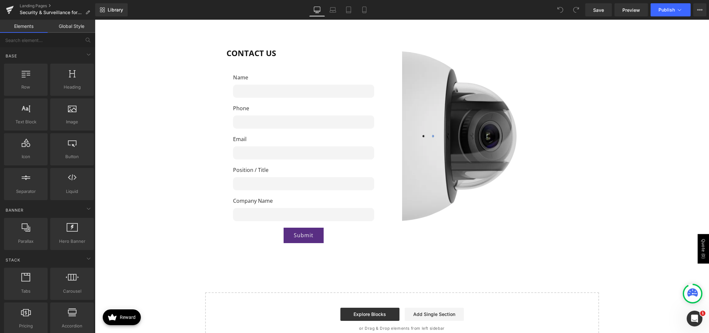
scroll to position [1822, 0]
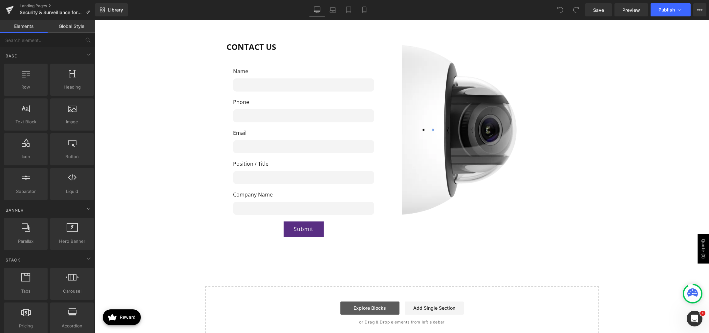
click at [365, 302] on link "Explore Blocks" at bounding box center [369, 308] width 59 height 13
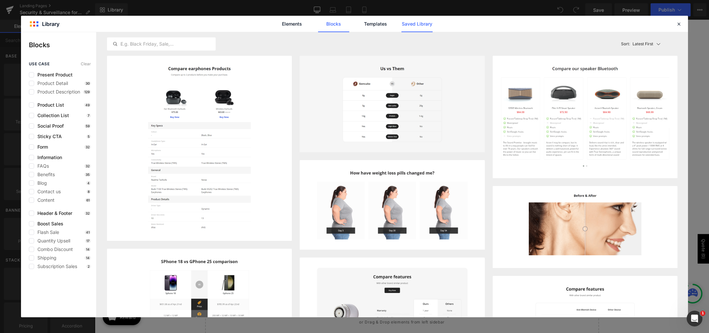
click at [431, 24] on link "Saved Library" at bounding box center [416, 24] width 31 height 16
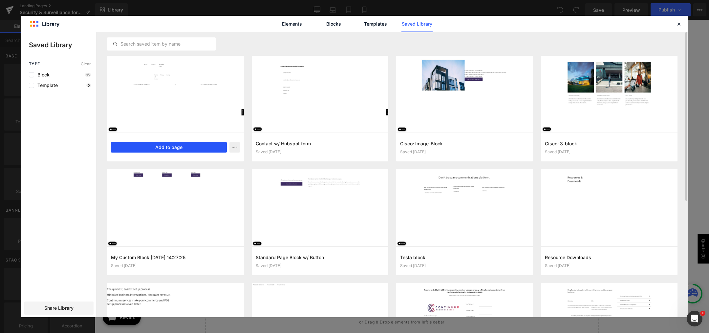
click at [167, 145] on button "Add to page" at bounding box center [169, 147] width 116 height 11
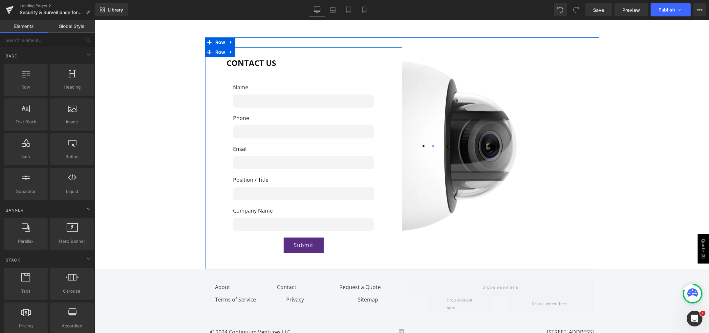
scroll to position [1798, 0]
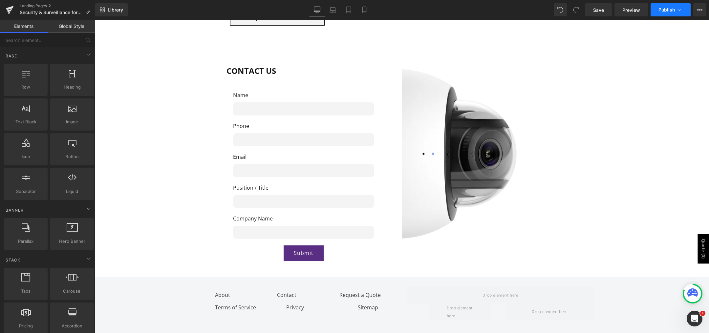
click at [655, 10] on button "Publish" at bounding box center [670, 9] width 40 height 13
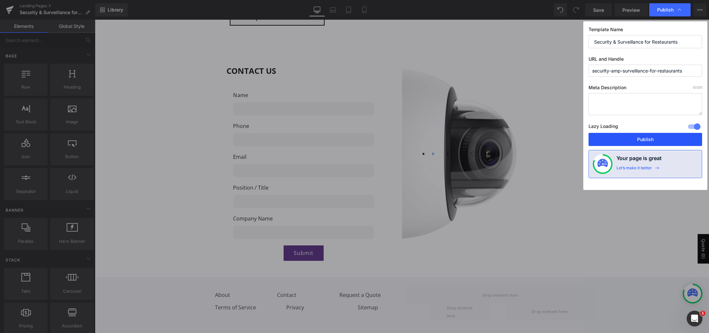
click at [651, 136] on button "Publish" at bounding box center [645, 139] width 114 height 13
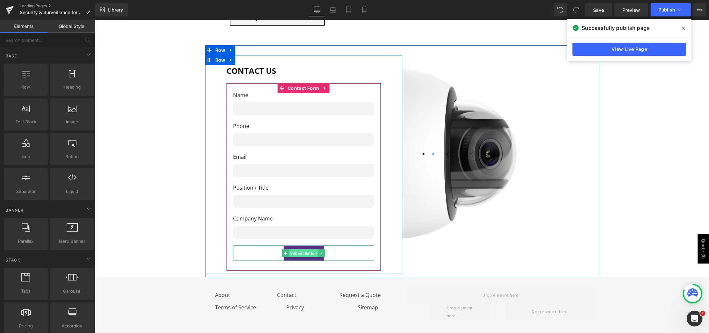
drag, startPoint x: 299, startPoint y: 236, endPoint x: 300, endPoint y: 233, distance: 3.6
click at [299, 249] on span "Submit Button" at bounding box center [304, 253] width 30 height 8
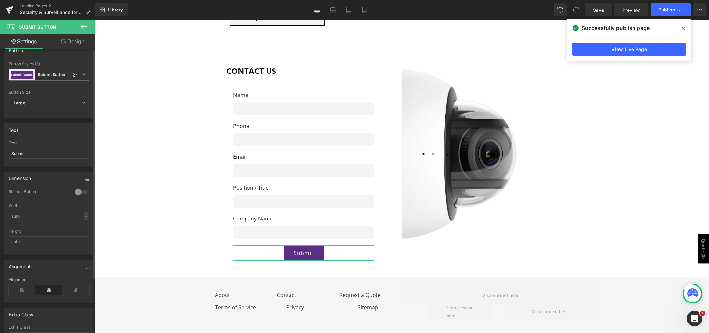
scroll to position [0, 0]
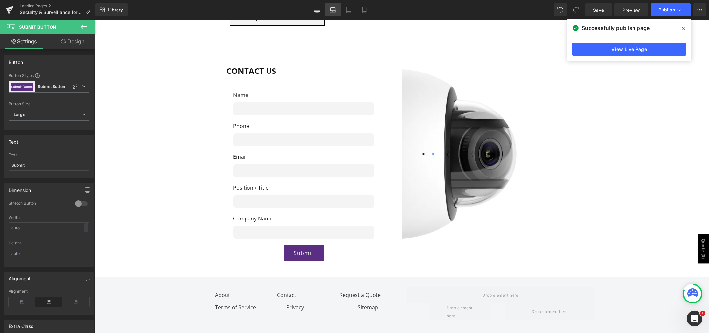
click at [331, 10] on icon at bounding box center [332, 9] width 5 height 3
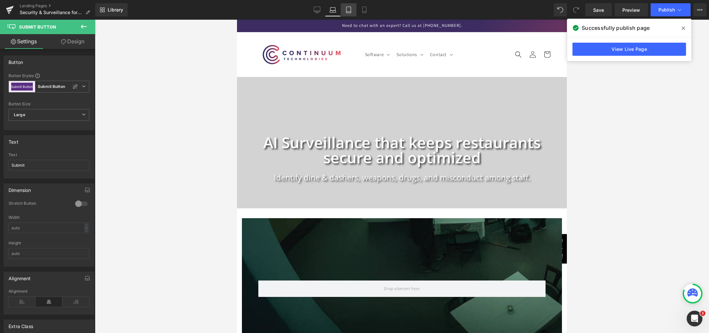
click at [349, 11] on icon at bounding box center [348, 10] width 7 height 7
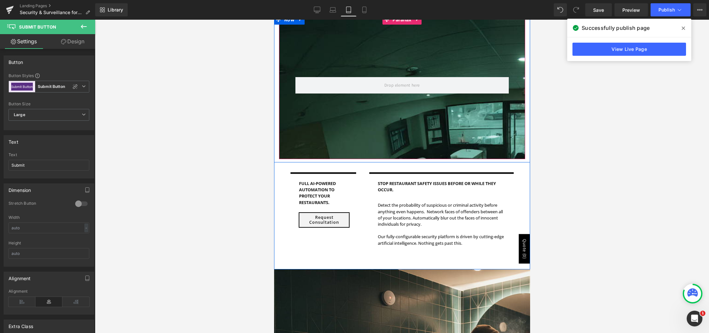
scroll to position [98, 0]
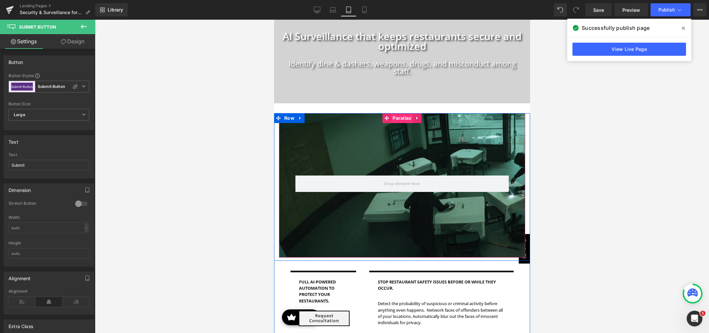
click at [396, 118] on span "Parallax" at bounding box center [402, 118] width 22 height 10
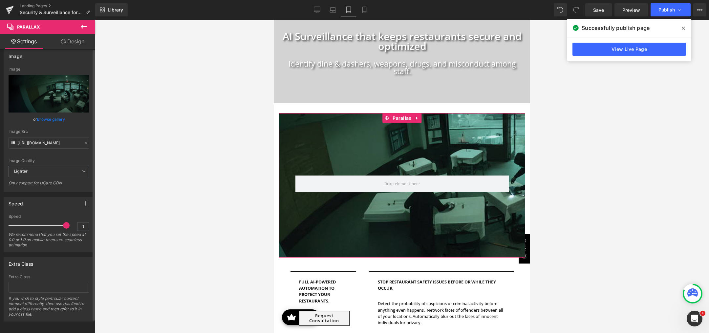
scroll to position [0, 0]
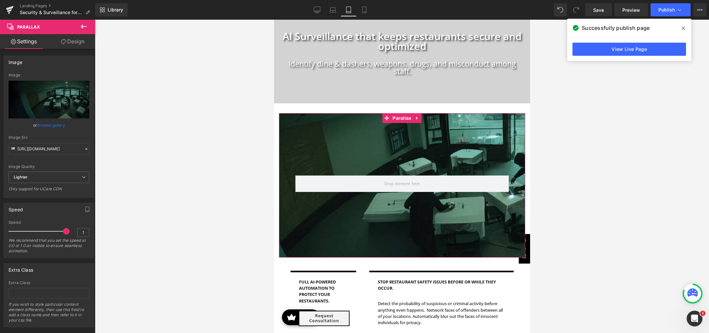
click at [75, 44] on link "Design" at bounding box center [73, 41] width 48 height 15
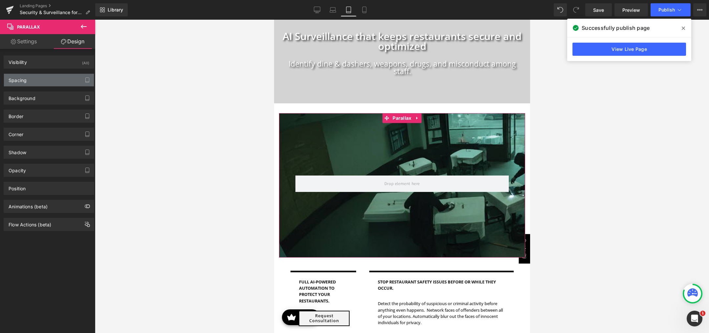
click at [37, 81] on div "Spacing" at bounding box center [49, 80] width 90 height 12
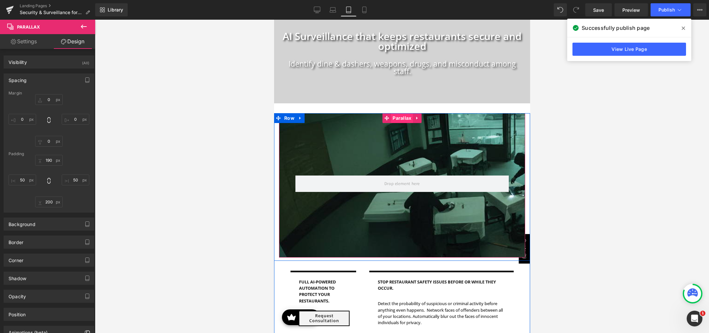
click at [394, 118] on span "Parallax" at bounding box center [402, 118] width 22 height 10
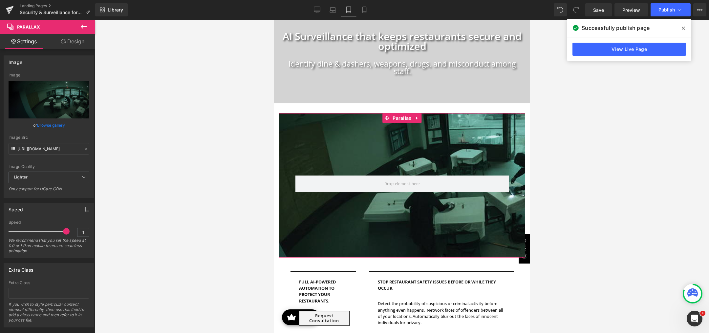
click at [73, 43] on link "Design" at bounding box center [73, 41] width 48 height 15
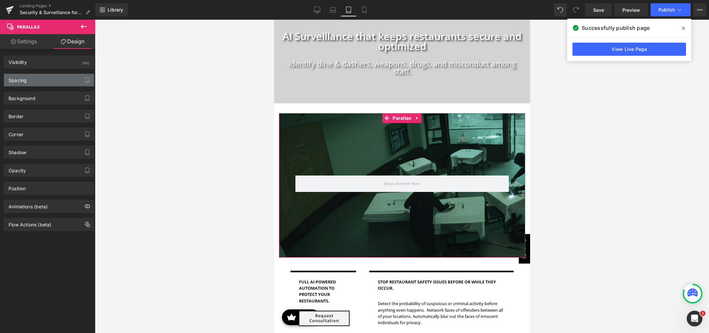
type input "1"
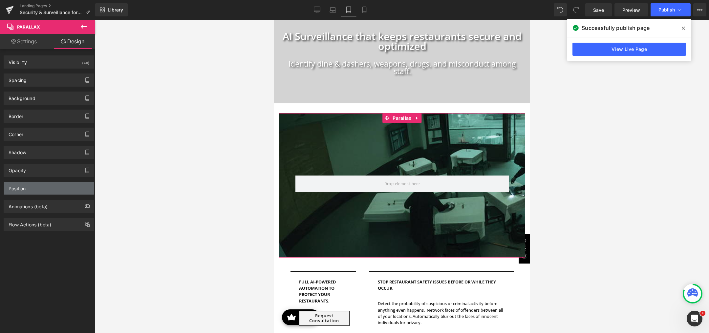
click at [50, 186] on div "Position" at bounding box center [49, 188] width 90 height 12
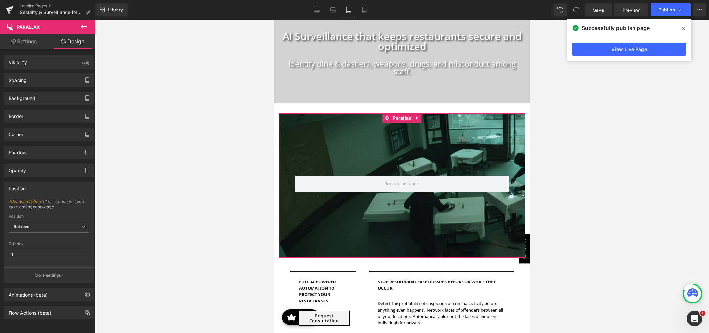
click at [30, 192] on div "Position" at bounding box center [49, 188] width 90 height 12
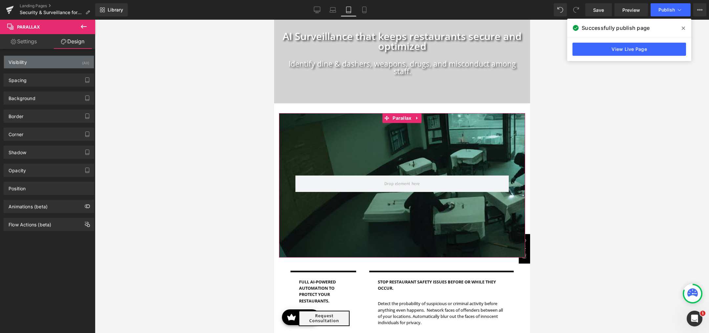
click at [33, 65] on div "Visibility (All)" at bounding box center [49, 62] width 90 height 12
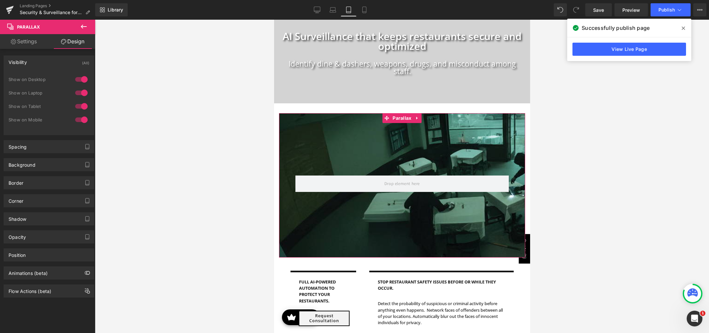
click at [36, 61] on div "Visibility (All)" at bounding box center [49, 62] width 90 height 12
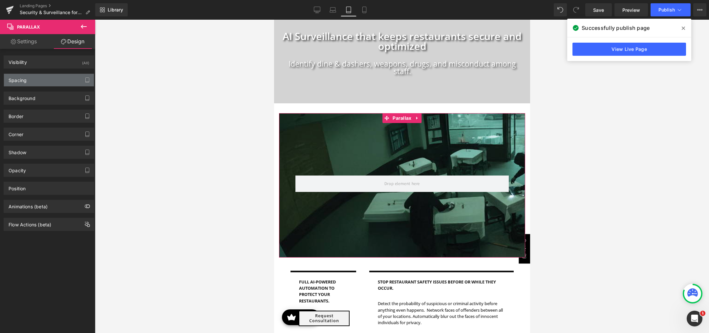
click at [35, 83] on div "Spacing" at bounding box center [49, 80] width 90 height 12
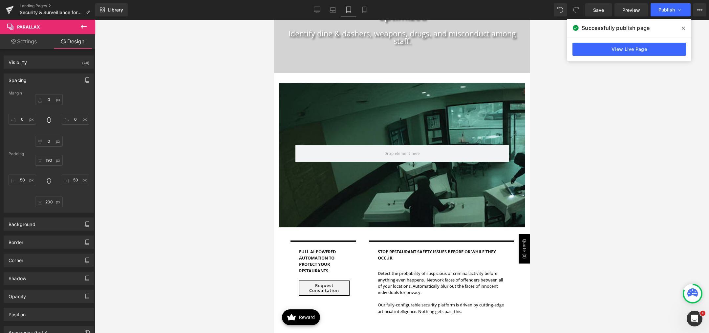
scroll to position [131, 0]
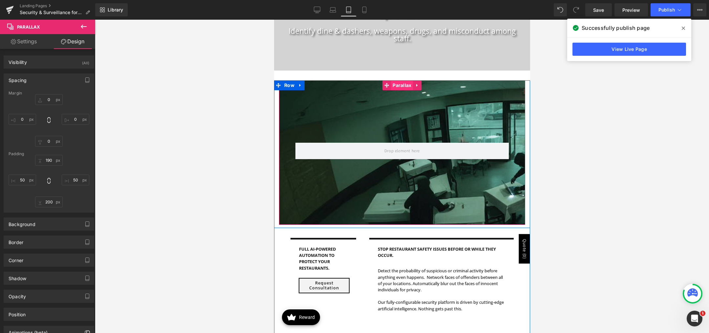
click at [403, 86] on span "Parallax" at bounding box center [402, 85] width 22 height 10
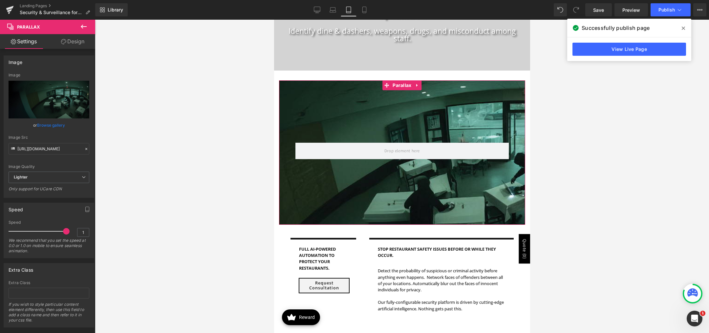
click at [66, 44] on link "Design" at bounding box center [73, 41] width 48 height 15
click at [0, 0] on div "Spacing" at bounding box center [0, 0] width 0 height 0
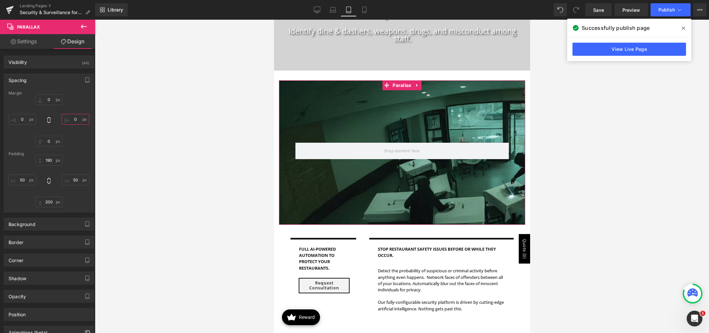
click at [76, 121] on input "0" at bounding box center [76, 119] width 28 height 11
click at [74, 121] on input "50" at bounding box center [76, 119] width 28 height 11
type input "0"
click at [28, 148] on div "Margin 0px 0 0 0 XS S M L XL Edit Value 0px 0 0px 0 Padding 190px 190 50px 50 2…" at bounding box center [49, 151] width 90 height 121
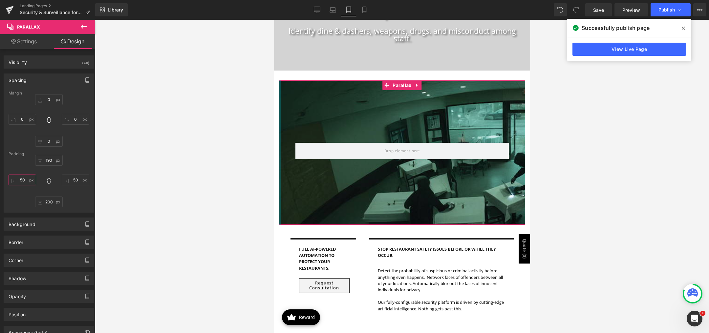
click at [23, 180] on input "50" at bounding box center [23, 180] width 28 height 11
type input "10"
type input "0"
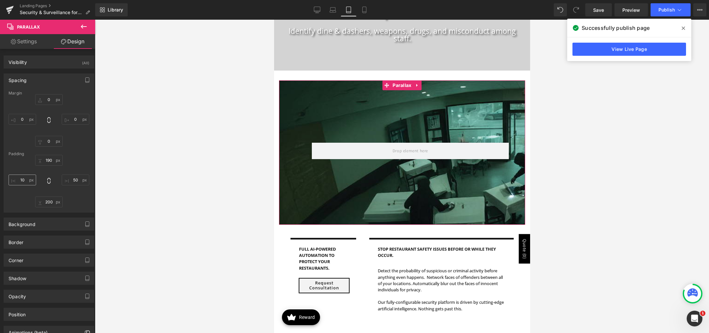
type input "0"
type input "190"
type input "50"
type input "200"
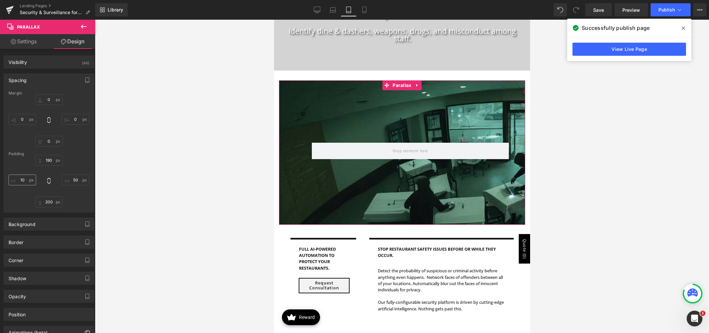
type input "50"
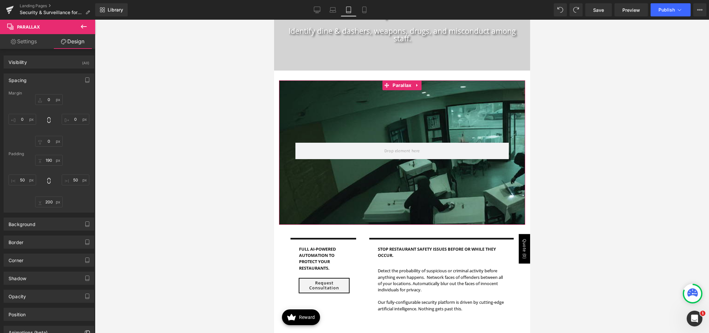
click at [19, 162] on div "190px 190 50px 50 200px 200 50px 50" at bounding box center [49, 181] width 81 height 53
click at [402, 87] on span "Parallax" at bounding box center [402, 86] width 22 height 10
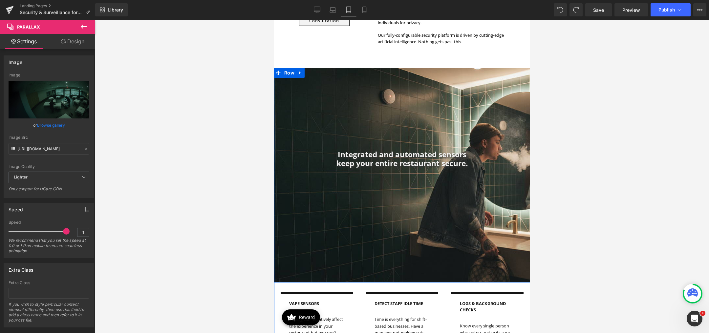
scroll to position [361, 0]
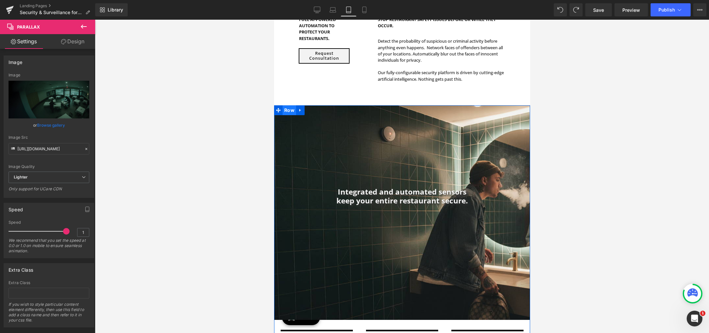
click at [291, 113] on span "Row" at bounding box center [288, 110] width 13 height 10
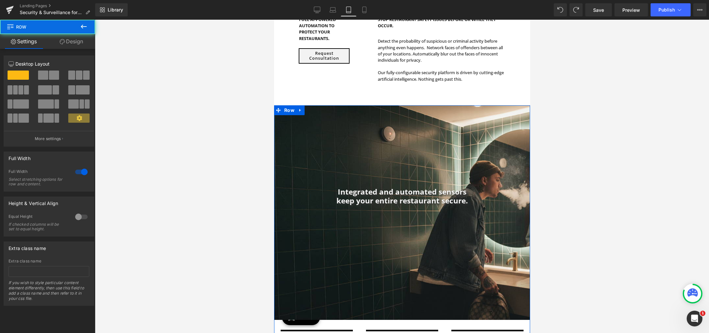
click at [67, 38] on link "Design" at bounding box center [72, 41] width 48 height 15
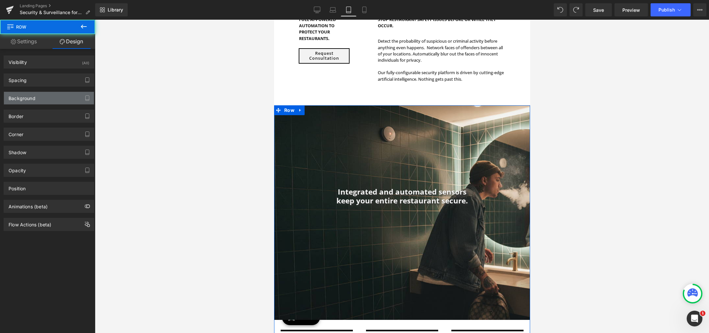
type input "transparent"
type input "0"
click at [16, 94] on div "Background" at bounding box center [22, 96] width 27 height 9
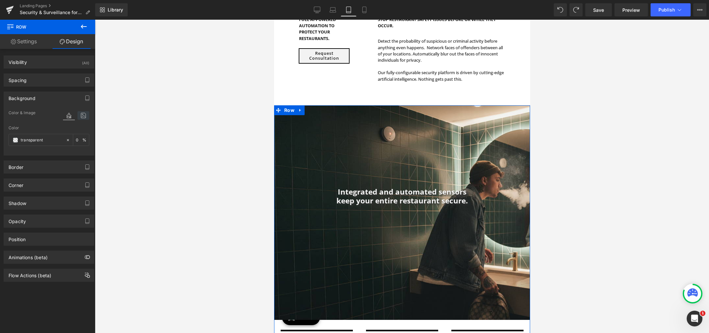
click at [77, 116] on icon at bounding box center [83, 115] width 12 height 9
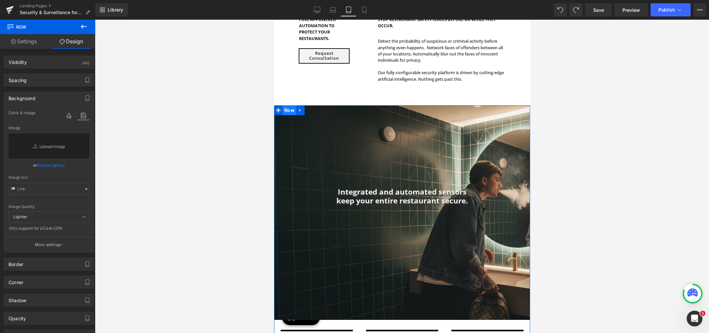
click at [286, 111] on span "Row" at bounding box center [288, 110] width 13 height 10
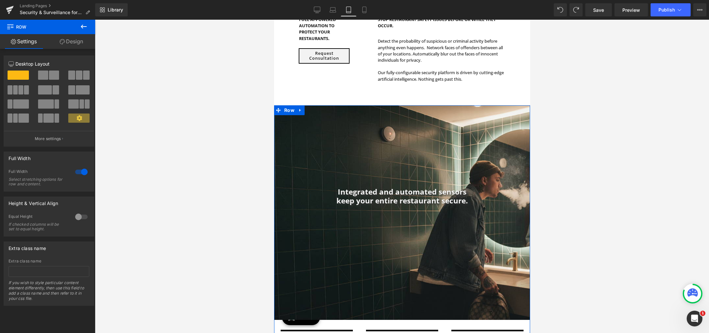
click at [60, 40] on icon at bounding box center [62, 41] width 5 height 5
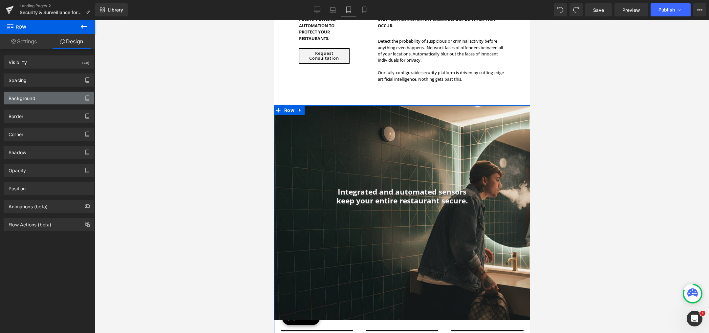
click at [47, 93] on div "Background" at bounding box center [49, 98] width 90 height 12
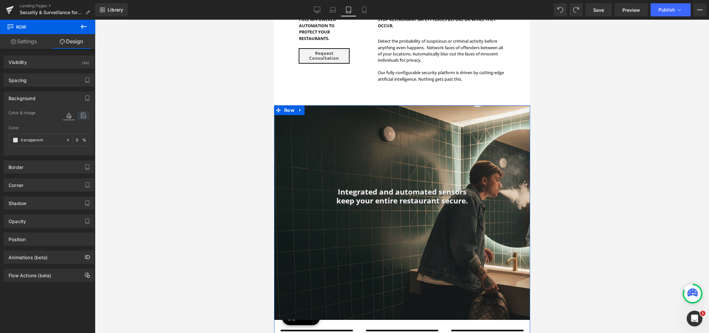
click at [83, 116] on icon at bounding box center [83, 115] width 12 height 9
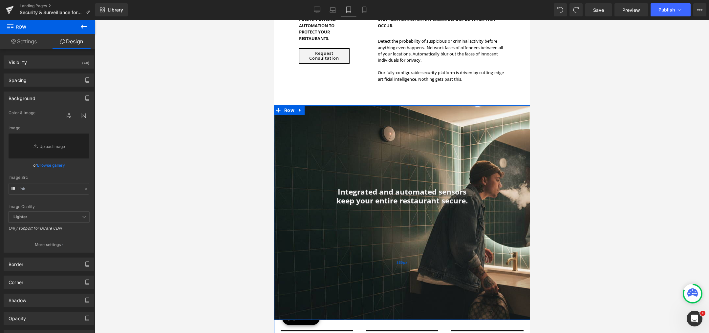
click at [312, 308] on div "350px" at bounding box center [402, 262] width 256 height 115
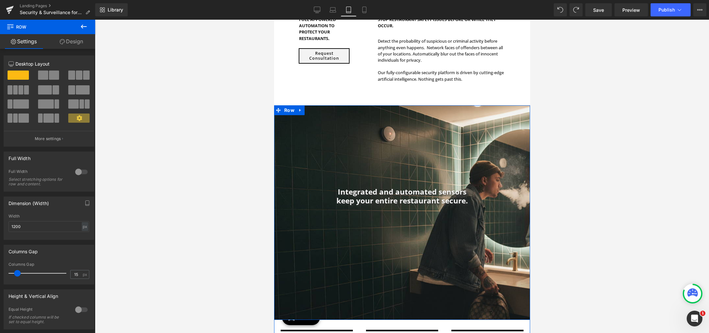
click at [300, 199] on div "Integrated and automated sensors keep your entire restaurant secure. Heading Ro…" at bounding box center [402, 212] width 256 height 215
click at [78, 49] on div "12 12 12 Column Size Customizer 12 Desktop Layout Laptop Layout Tablet Layout M…" at bounding box center [49, 224] width 98 height 350
click at [81, 41] on link "Design" at bounding box center [72, 41] width 48 height 15
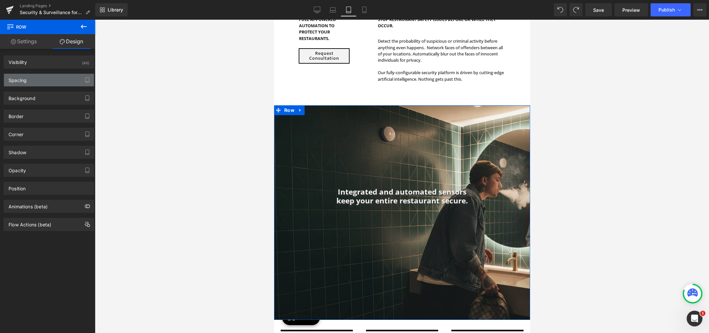
type input "[URL][DOMAIN_NAME]"
click at [51, 96] on div "Background" at bounding box center [49, 98] width 90 height 12
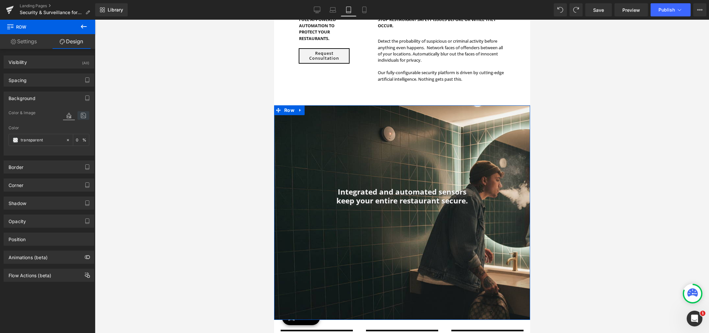
click at [77, 113] on icon at bounding box center [83, 115] width 12 height 9
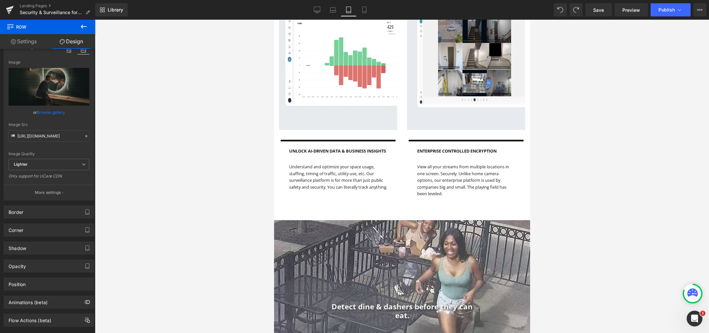
scroll to position [1214, 0]
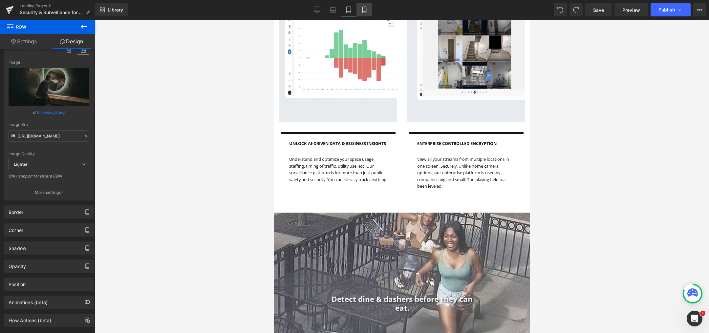
click at [363, 7] on icon at bounding box center [364, 10] width 4 height 6
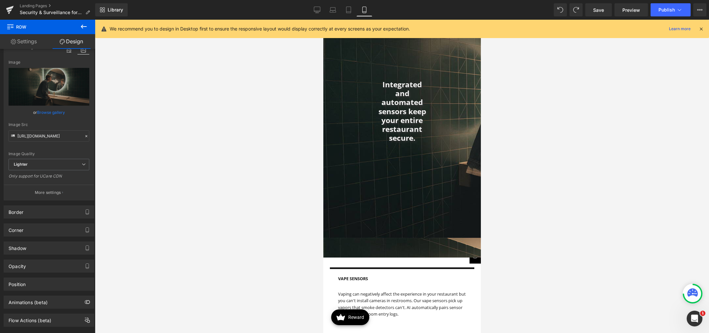
scroll to position [427, 0]
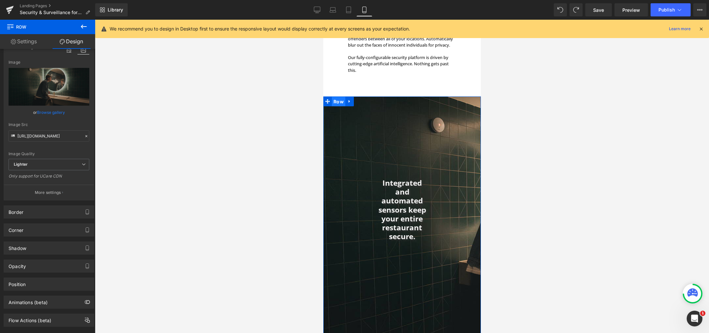
drag, startPoint x: 332, startPoint y: 100, endPoint x: 424, endPoint y: 63, distance: 98.5
click at [332, 100] on span "Row" at bounding box center [337, 102] width 13 height 10
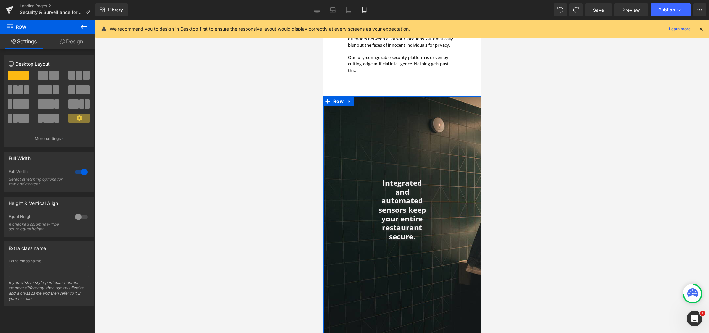
click at [66, 41] on link "Design" at bounding box center [72, 41] width 48 height 15
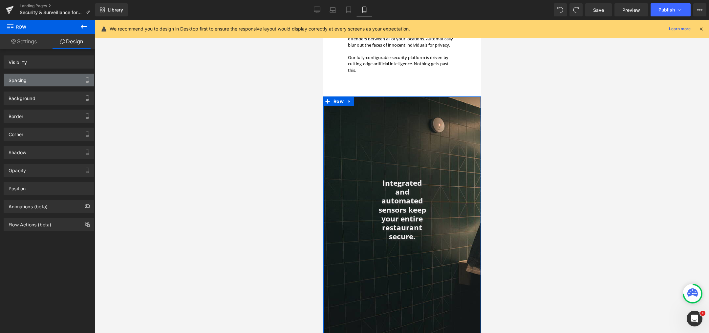
click at [48, 77] on div "Spacing" at bounding box center [49, 80] width 90 height 12
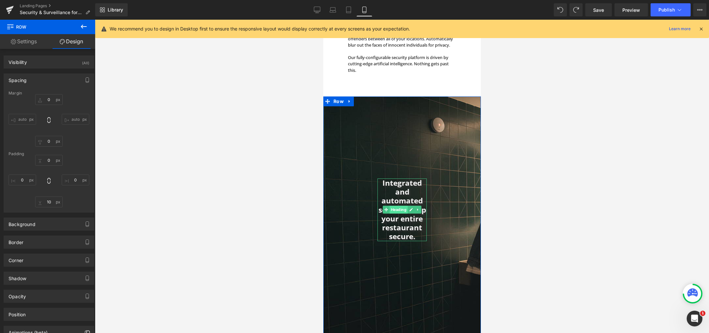
click at [398, 210] on span "Heading" at bounding box center [398, 210] width 18 height 8
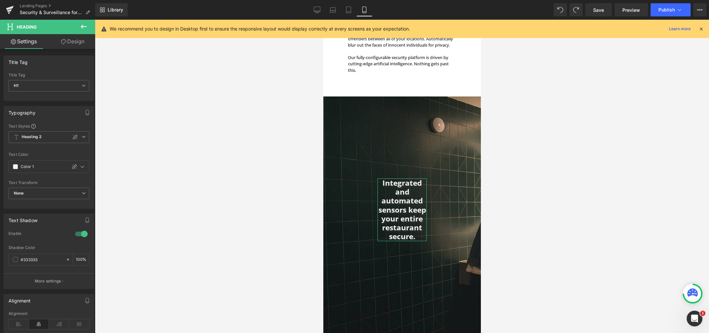
click at [77, 43] on link "Design" at bounding box center [73, 41] width 48 height 15
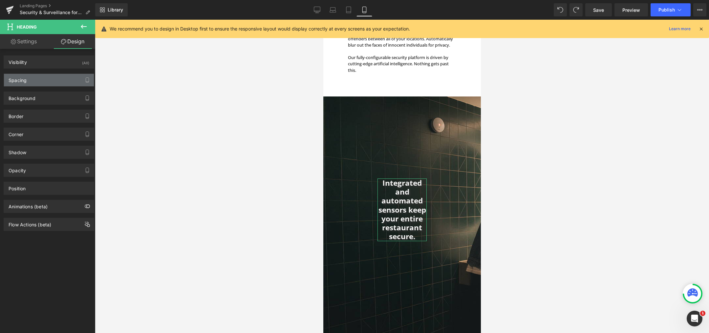
type input "0"
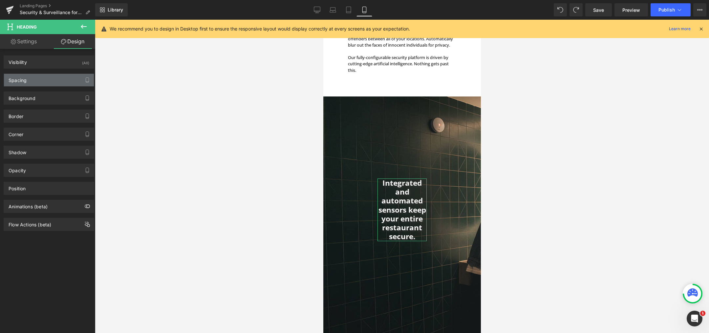
type input "0"
click at [38, 81] on div "Spacing" at bounding box center [49, 80] width 90 height 12
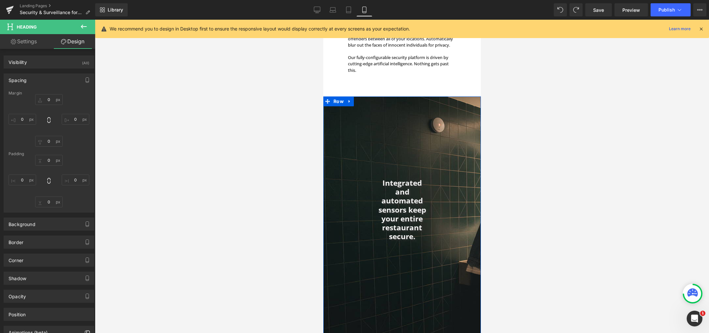
click at [351, 202] on div "Integrated and automated sensors keep your entire restaurant secure. Heading Ro…" at bounding box center [402, 226] width 158 height 260
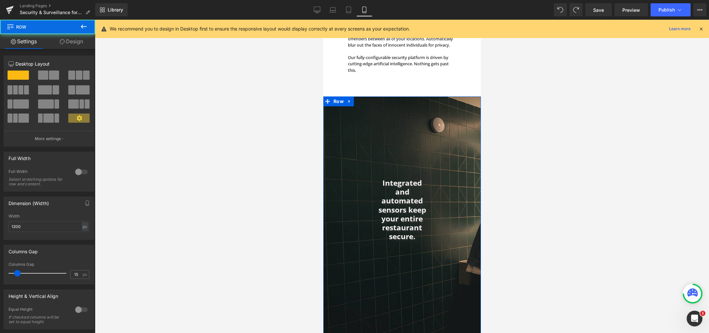
click at [357, 202] on div "Integrated and automated sensors keep your entire restaurant secure. Heading Ro…" at bounding box center [402, 226] width 158 height 260
click at [72, 41] on link "Design" at bounding box center [72, 41] width 48 height 15
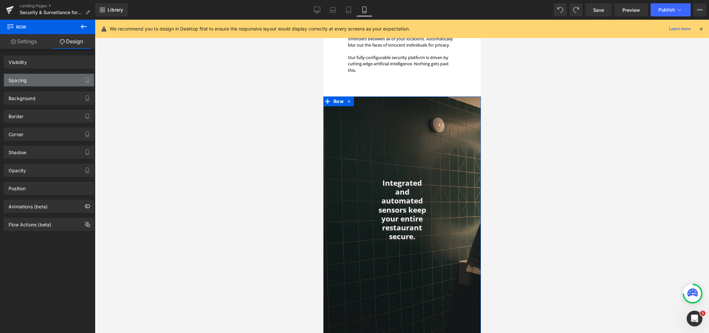
click at [44, 79] on div "Spacing" at bounding box center [49, 80] width 90 height 12
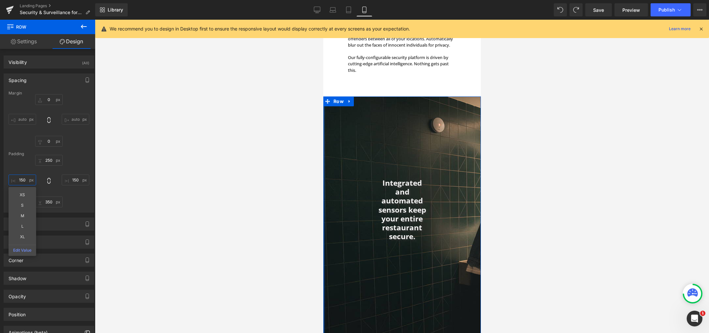
click at [18, 180] on input "150" at bounding box center [23, 180] width 28 height 11
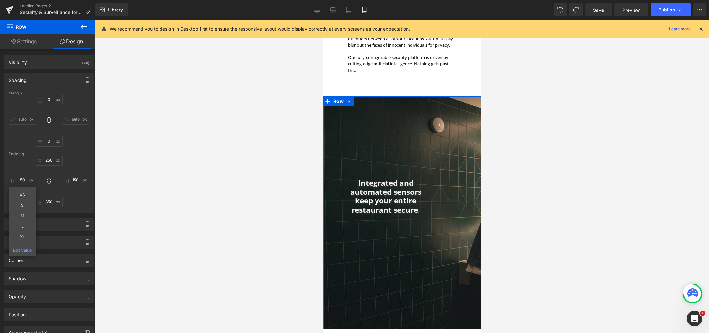
type input "50"
click at [74, 178] on input "150" at bounding box center [76, 180] width 28 height 11
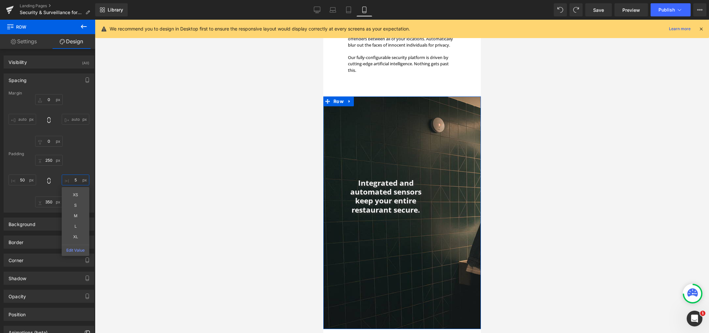
type input "50"
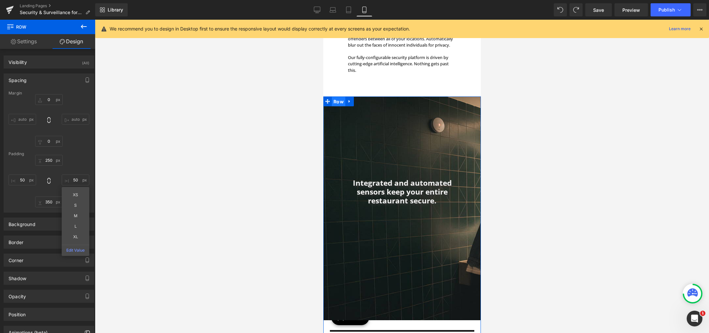
click at [341, 103] on span "Row" at bounding box center [337, 102] width 13 height 10
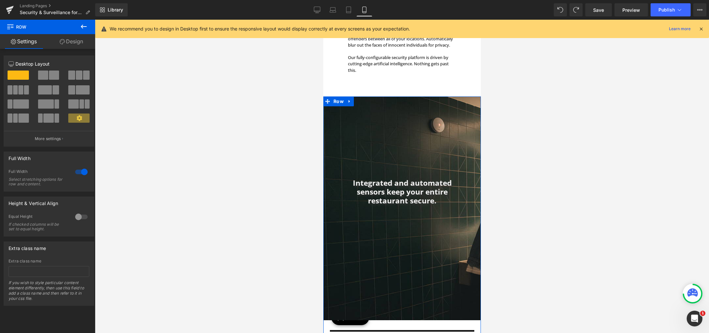
click at [65, 43] on link "Design" at bounding box center [72, 41] width 48 height 15
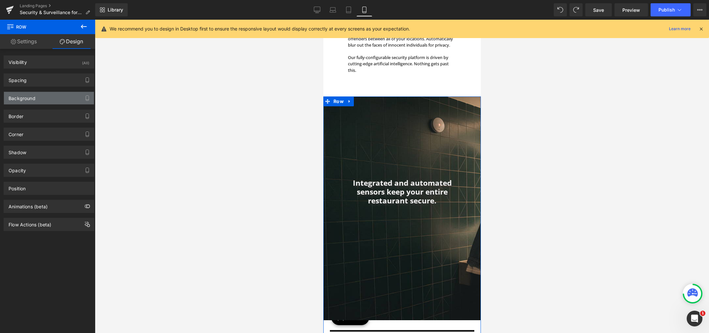
click at [39, 96] on div "Background" at bounding box center [49, 98] width 90 height 12
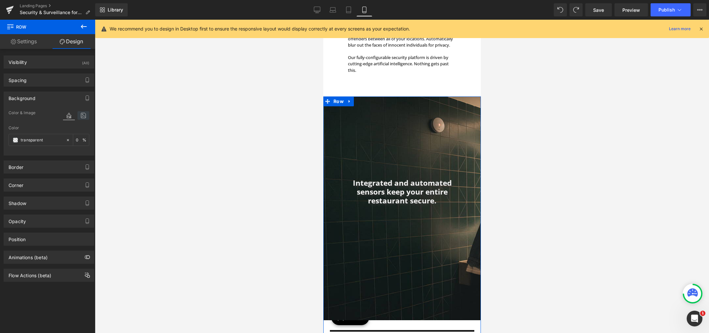
click at [85, 118] on icon at bounding box center [83, 115] width 12 height 9
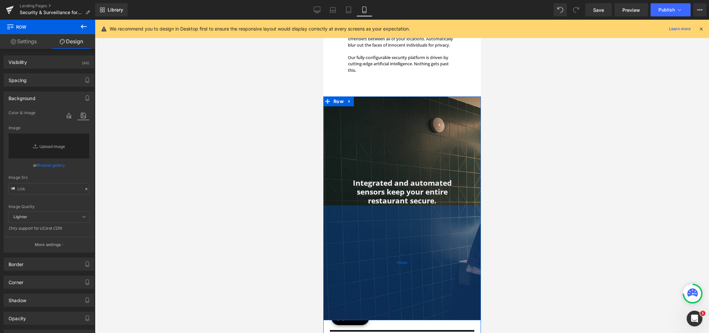
click at [355, 218] on div "350px" at bounding box center [402, 262] width 158 height 115
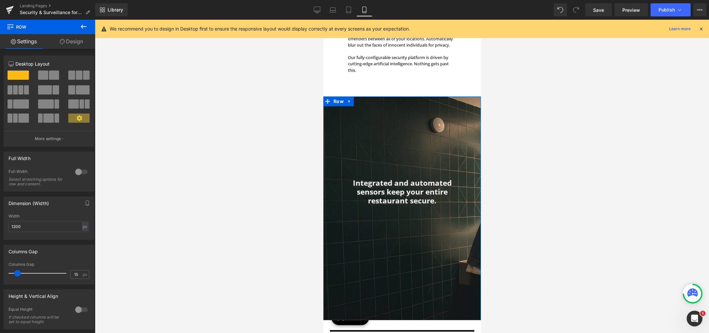
click at [67, 46] on link "Design" at bounding box center [72, 41] width 48 height 15
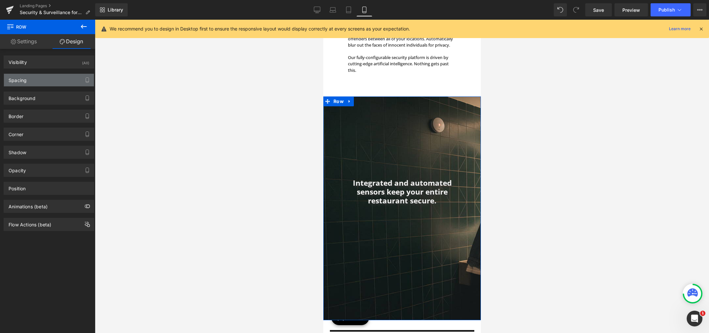
type input "0"
type input "250"
type input "50"
type input "350"
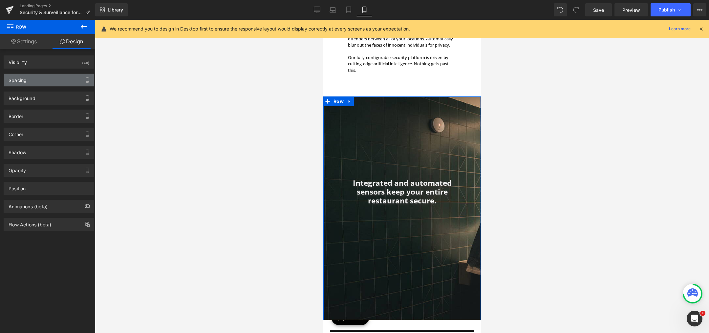
type input "50"
click at [47, 83] on div "Spacing" at bounding box center [49, 80] width 90 height 12
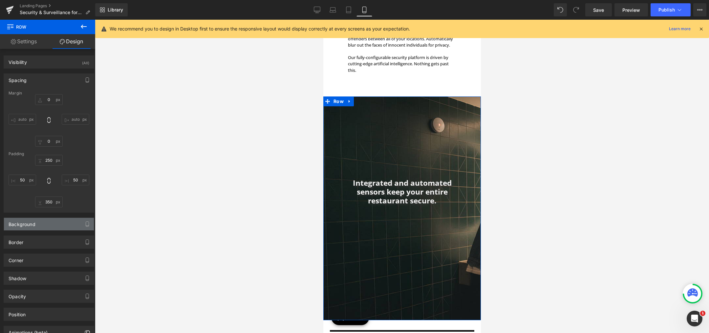
click at [37, 221] on div "Background" at bounding box center [49, 224] width 90 height 12
click at [80, 242] on icon at bounding box center [83, 241] width 12 height 9
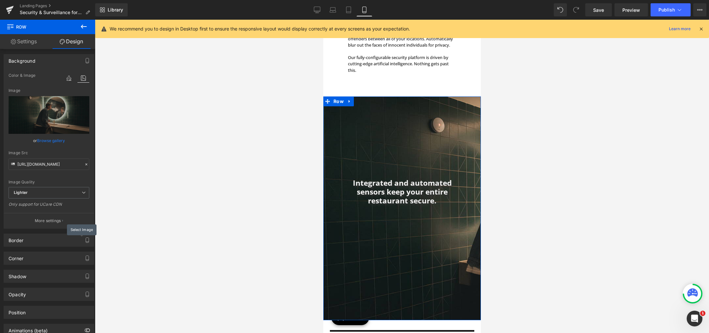
scroll to position [164, 0]
click at [51, 219] on p "More settings" at bounding box center [48, 220] width 26 height 6
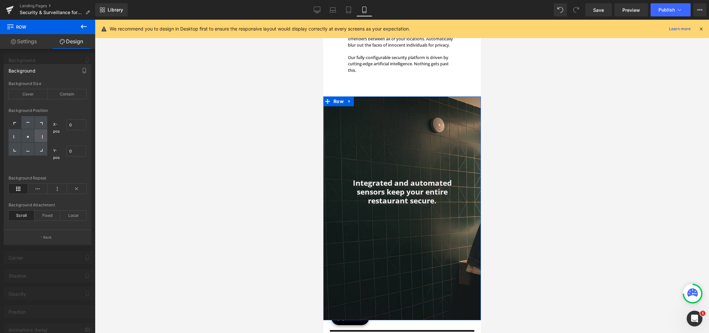
click at [40, 134] on div at bounding box center [40, 135] width 13 height 13
type input "100"
type input "50"
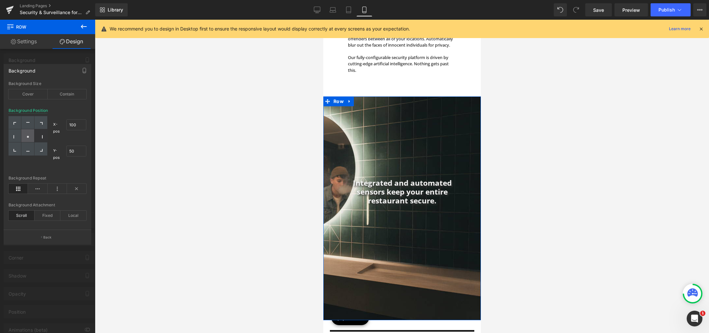
click at [31, 136] on div at bounding box center [27, 135] width 13 height 13
type input "50"
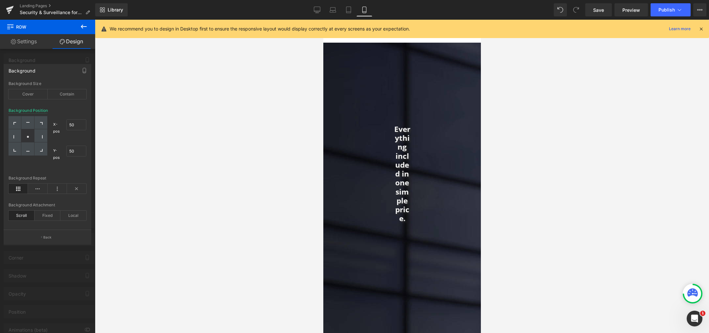
scroll to position [919, 0]
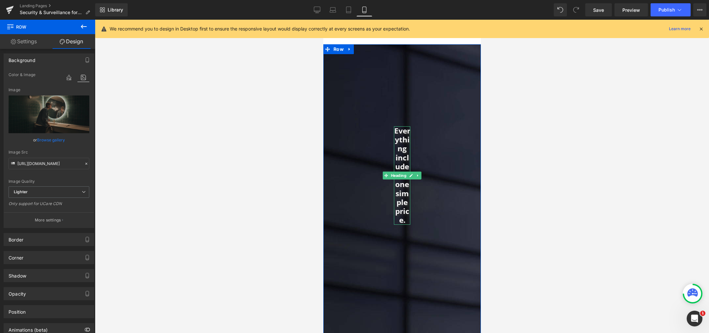
click at [399, 157] on h1 "Everything included in one simple price." at bounding box center [401, 175] width 16 height 98
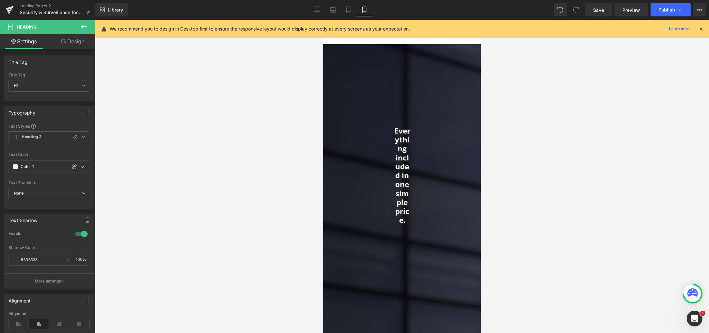
click at [68, 44] on link "Design" at bounding box center [73, 41] width 48 height 15
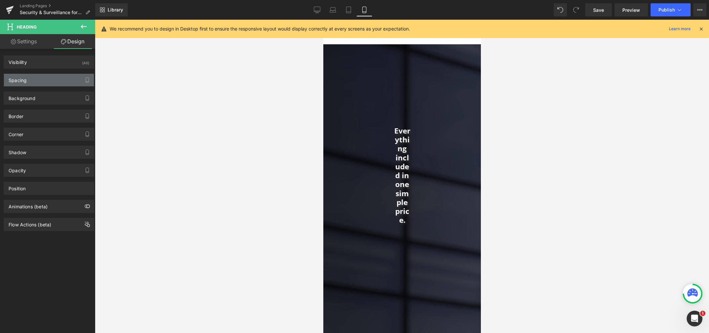
click at [25, 81] on div "Spacing" at bounding box center [18, 78] width 18 height 9
type input "0"
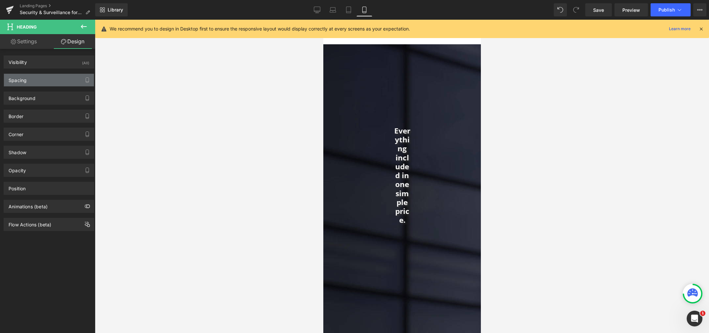
type input "0"
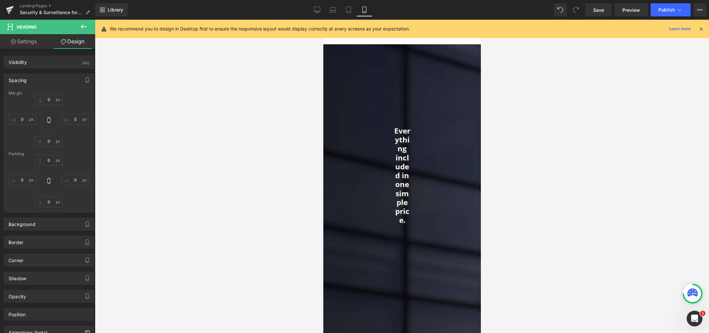
click at [370, 200] on div "Everything included in one simple price. Heading Row" at bounding box center [402, 200] width 158 height 312
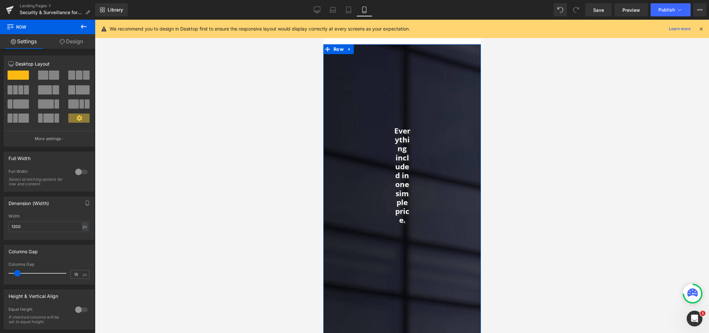
click at [54, 40] on link "Design" at bounding box center [72, 41] width 48 height 15
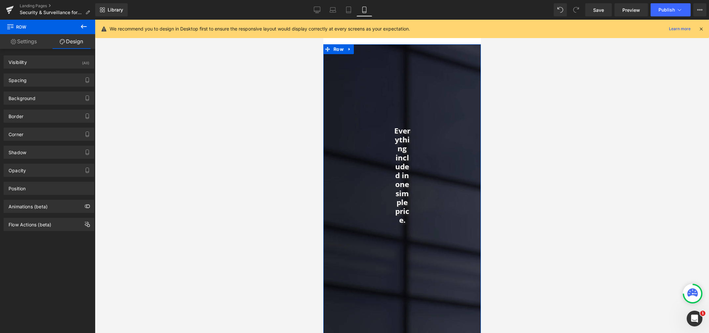
type input "0"
type input "250"
type input "200"
type input "400"
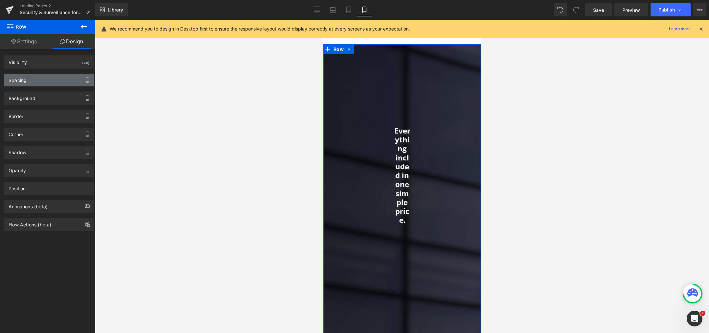
click at [41, 81] on div "Spacing" at bounding box center [49, 80] width 90 height 12
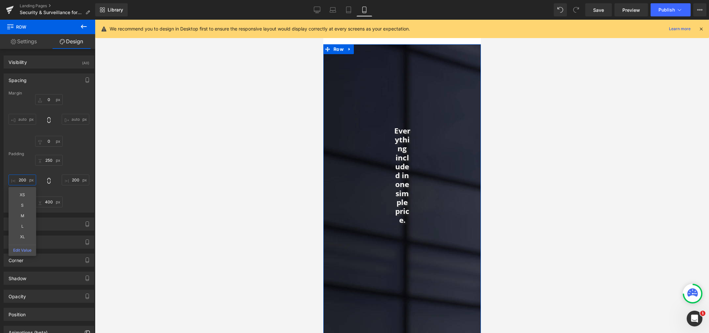
click at [23, 179] on input "200" at bounding box center [23, 180] width 28 height 11
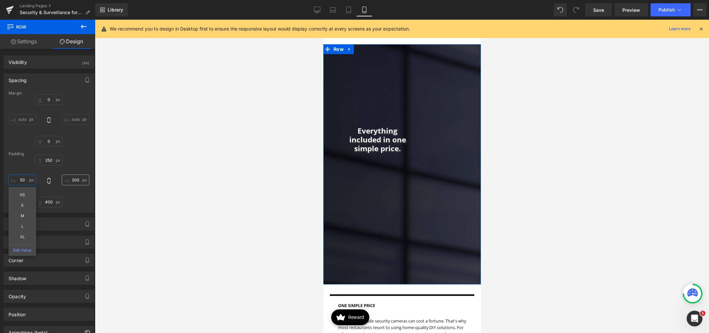
type input "50"
click at [72, 178] on input "200" at bounding box center [76, 180] width 28 height 11
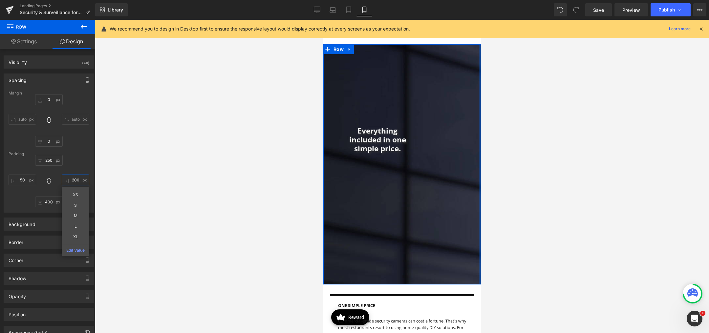
click at [72, 178] on input "200" at bounding box center [76, 180] width 28 height 11
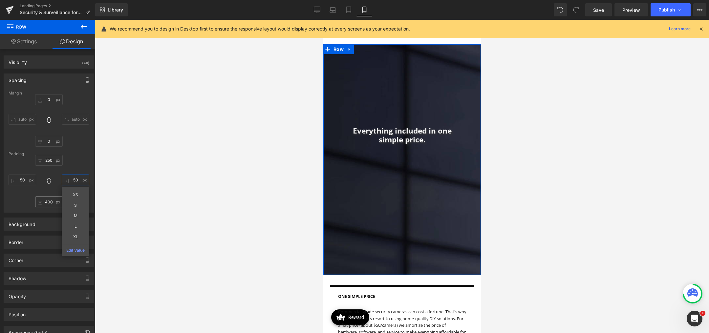
type input "50"
click at [45, 199] on input "400" at bounding box center [49, 202] width 28 height 11
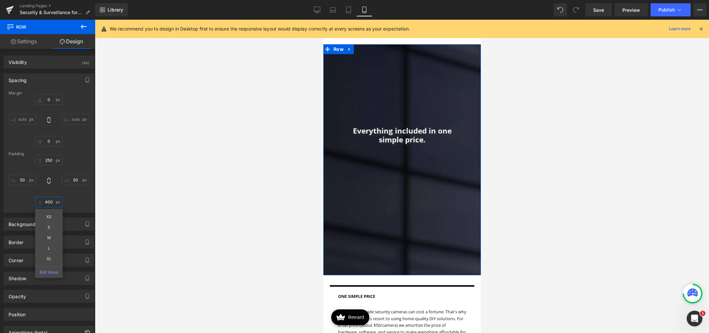
click at [45, 199] on input "400" at bounding box center [49, 202] width 28 height 11
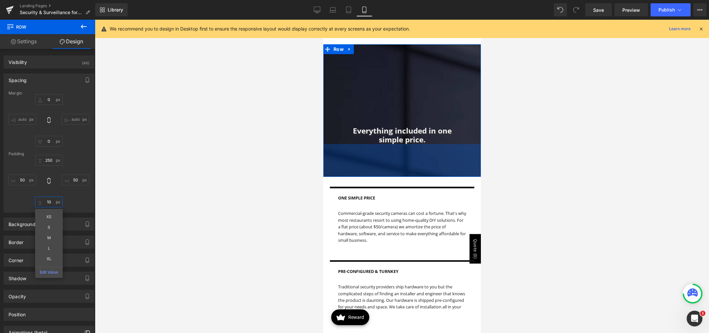
type input "1"
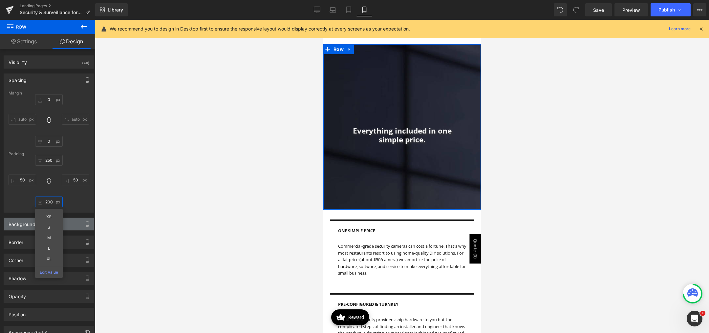
type input "200"
click at [22, 228] on div "Background" at bounding box center [49, 224] width 90 height 12
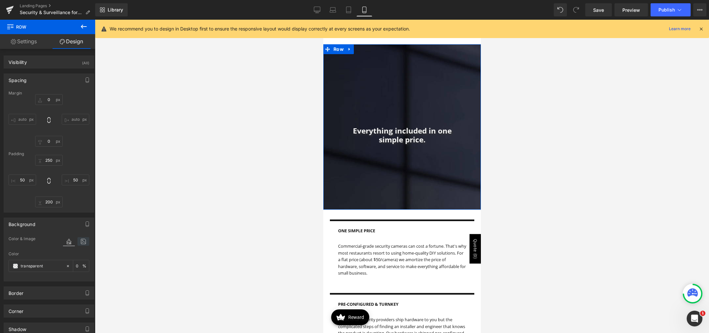
click at [83, 242] on icon at bounding box center [83, 241] width 12 height 9
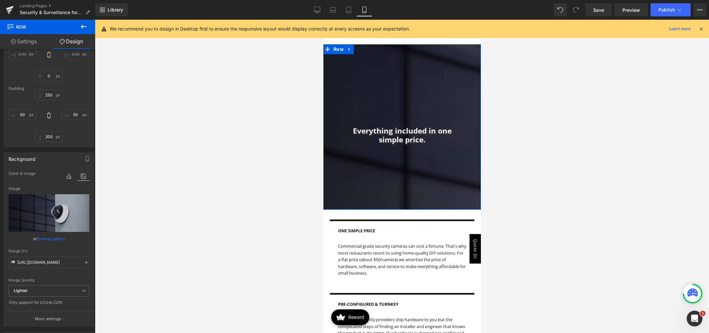
scroll to position [66, 0]
click at [41, 317] on p "More settings" at bounding box center [48, 319] width 26 height 6
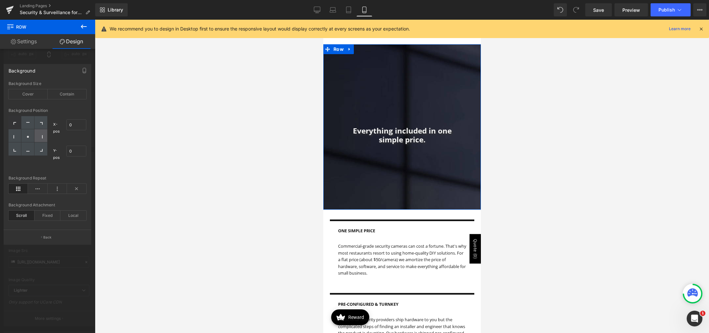
click at [41, 135] on icon at bounding box center [40, 136] width 3 height 3
type input "100"
type input "50"
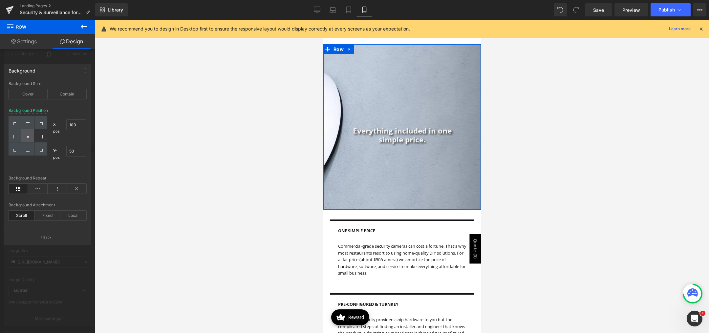
click at [26, 136] on div at bounding box center [27, 135] width 13 height 13
type input "50"
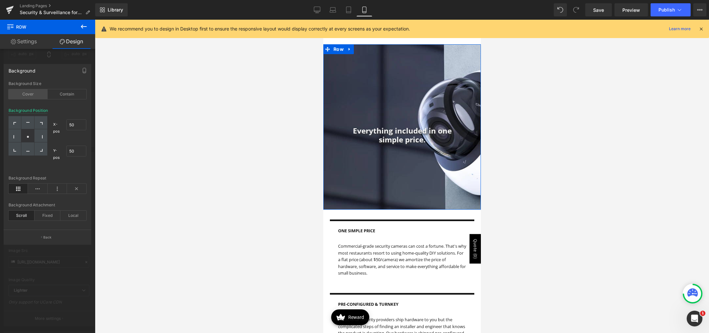
click at [38, 98] on div "Cover" at bounding box center [28, 94] width 39 height 10
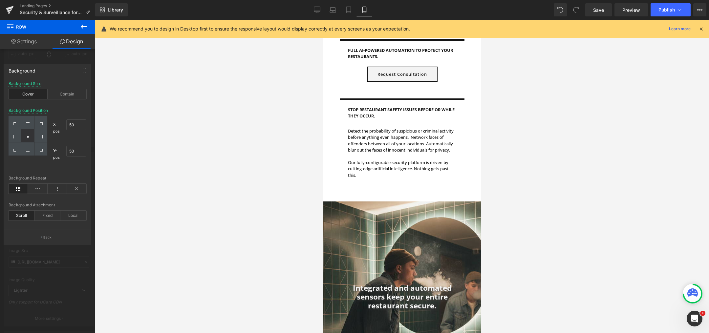
scroll to position [328, 0]
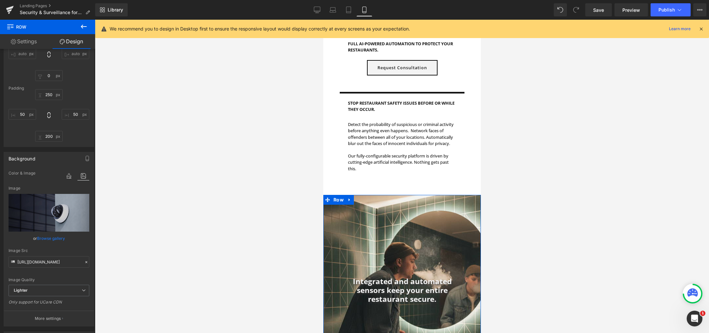
click at [375, 248] on div "Integrated and automated sensors keep your entire restaurant secure. Heading Ro…" at bounding box center [402, 307] width 158 height 224
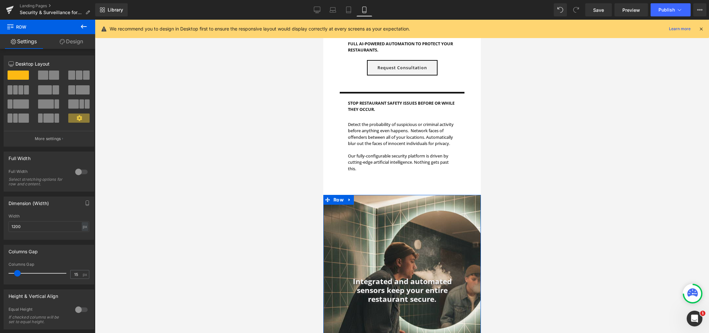
click at [72, 39] on link "Design" at bounding box center [72, 41] width 48 height 15
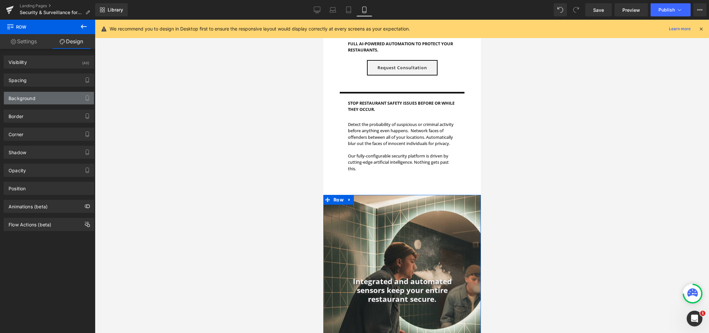
click at [32, 98] on div "Background" at bounding box center [22, 96] width 27 height 9
type input "https://ucarecdn.com/6c051258-b835-444c-90bd-00d7600ab5a1/-/format/auto/-/previ…"
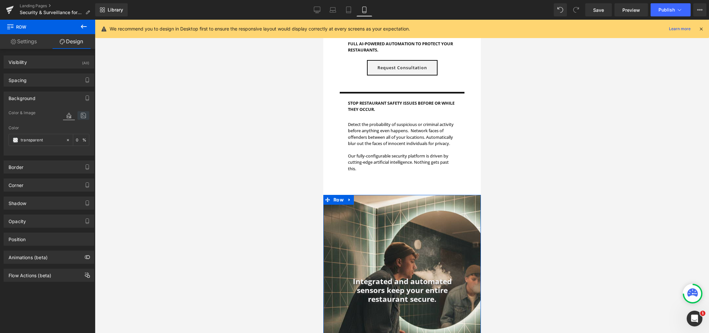
click at [78, 114] on icon at bounding box center [83, 115] width 12 height 9
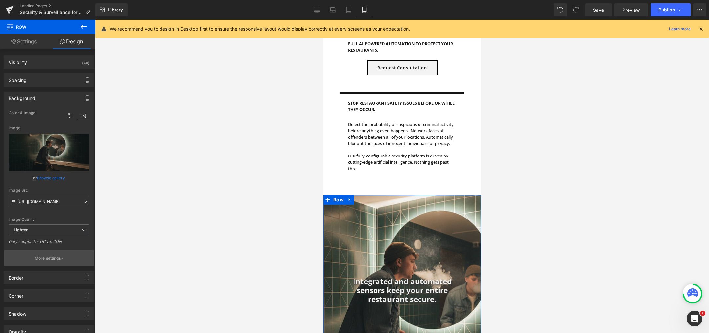
click at [46, 252] on button "More settings" at bounding box center [49, 257] width 90 height 15
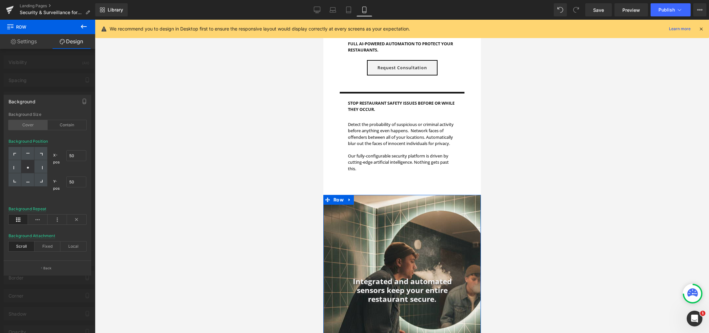
click at [29, 123] on div "Cover" at bounding box center [28, 125] width 39 height 10
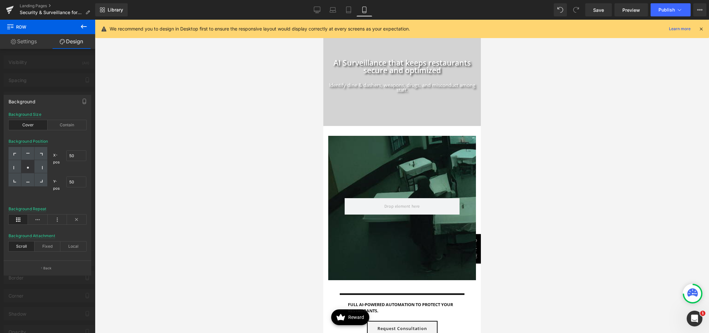
scroll to position [33, 0]
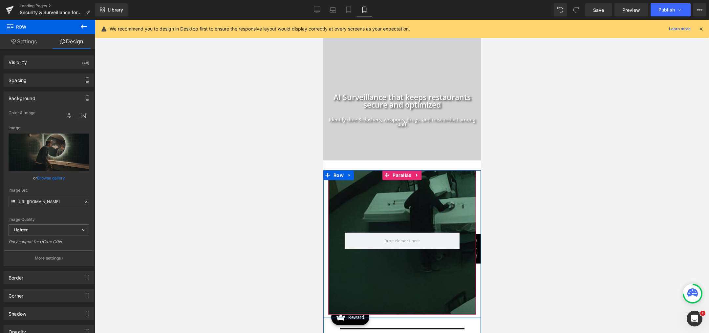
click at [398, 175] on span "Parallax" at bounding box center [402, 175] width 22 height 10
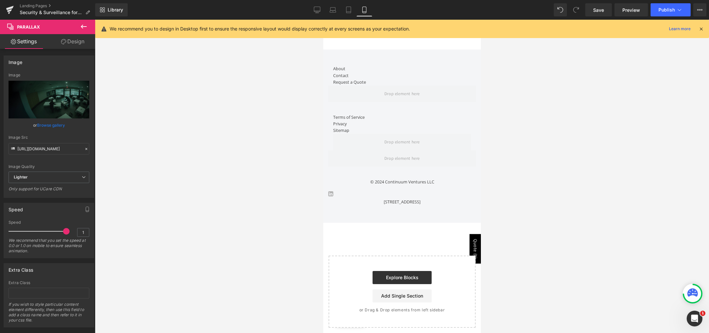
scroll to position [2499, 0]
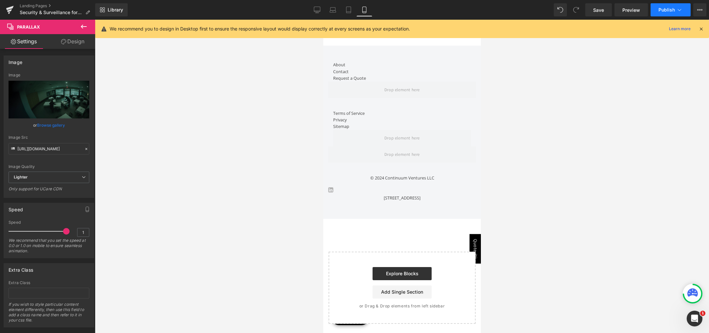
click at [666, 11] on span "Publish" at bounding box center [666, 9] width 16 height 5
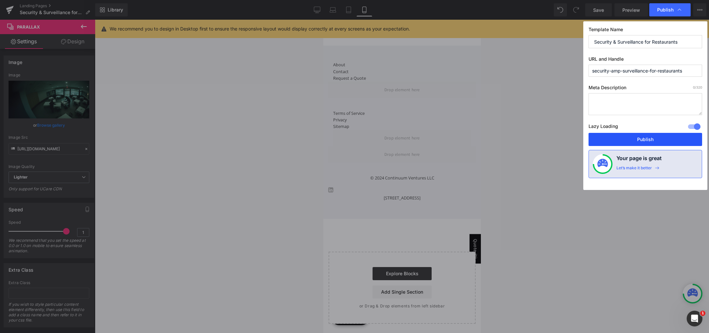
click at [633, 138] on button "Publish" at bounding box center [645, 139] width 114 height 13
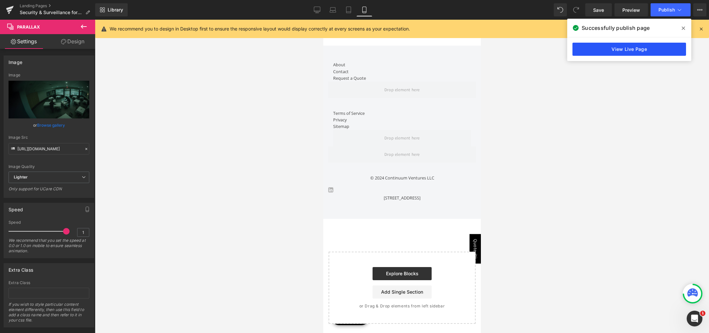
click at [637, 49] on link "View Live Page" at bounding box center [629, 49] width 114 height 13
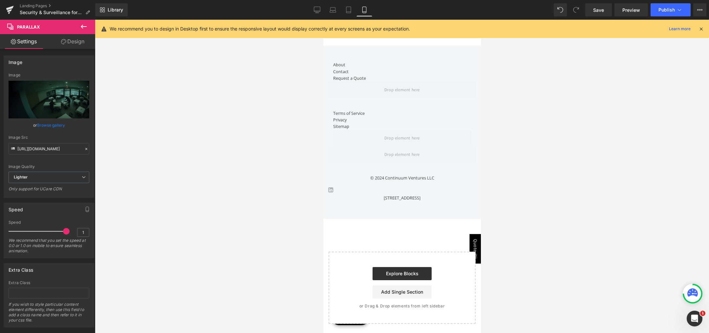
click at [209, 46] on div at bounding box center [402, 176] width 614 height 313
click at [38, 6] on link "Landing Pages" at bounding box center [57, 5] width 75 height 5
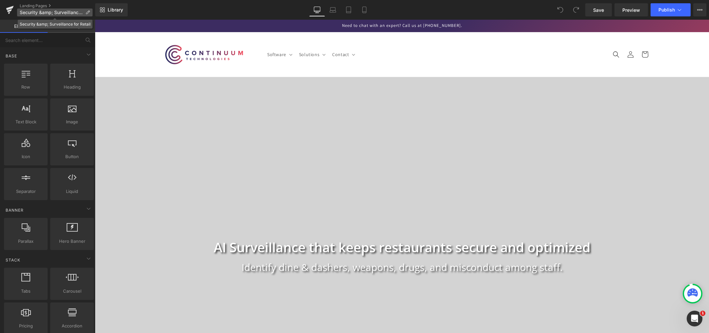
click at [60, 10] on span "Security &amp; Surveillance for Retail" at bounding box center [51, 12] width 63 height 5
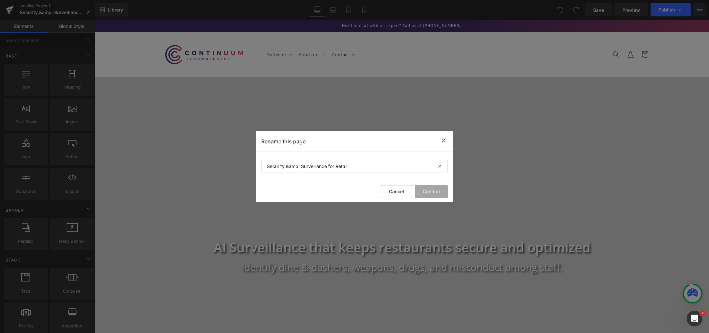
click at [446, 141] on icon at bounding box center [444, 141] width 8 height 8
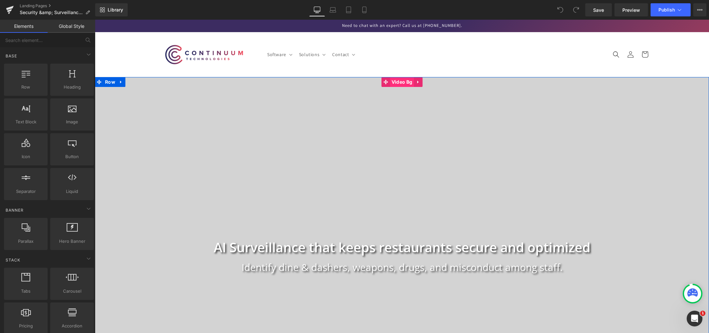
click at [398, 82] on span "Video Bg" at bounding box center [402, 82] width 24 height 10
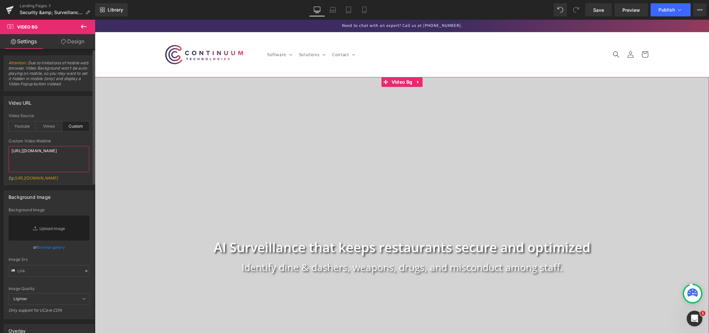
click at [50, 161] on textarea "https://cdn.shopify.com/videos/c/o/v/6e2e4e77086a4582946c2dce5e208550.mp4" at bounding box center [49, 159] width 81 height 26
paste textarea "bf30ffafecf8417db4d135489f30f3bf"
type textarea "https://cdn.shopify.com/videos/c/o/v/bf30ffafecf8417db4d135489f30f3bf.mp4"
click at [64, 178] on div "Eg: https://cdn.shopify.com/s/files/1/0263/4153/9917/files/Stamped_Reviews.mp4?…" at bounding box center [49, 181] width 81 height 10
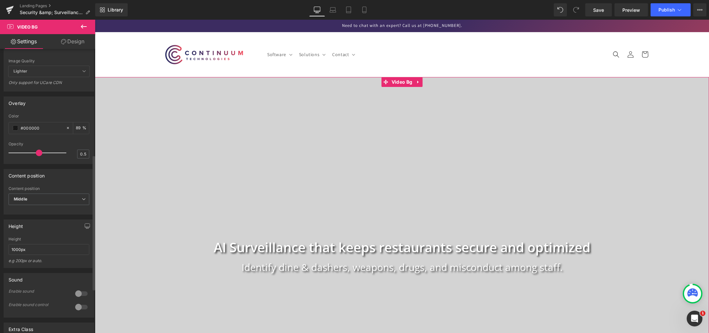
scroll to position [230, 0]
type input "0.4"
drag, startPoint x: 38, startPoint y: 166, endPoint x: 32, endPoint y: 168, distance: 6.8
click at [32, 154] on span at bounding box center [33, 151] width 7 height 7
click at [76, 130] on input "89" at bounding box center [79, 125] width 7 height 7
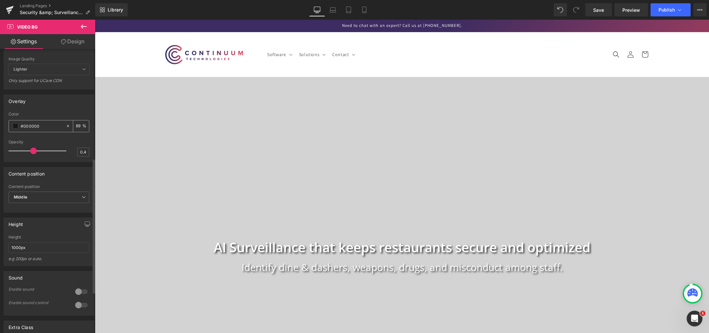
click at [76, 130] on input "89" at bounding box center [79, 125] width 7 height 7
type input "100"
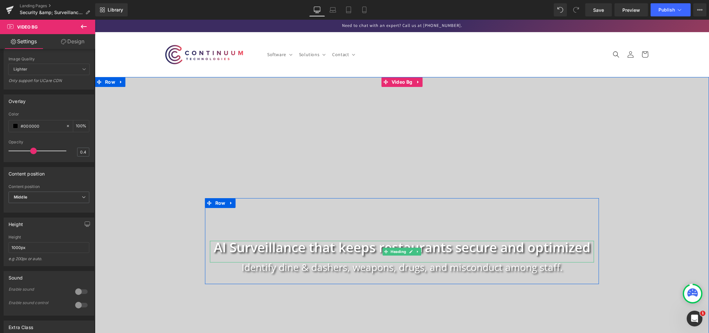
click at [434, 248] on h1 "AI Surveillance that keeps restaurants secure and optimized" at bounding box center [402, 247] width 384 height 13
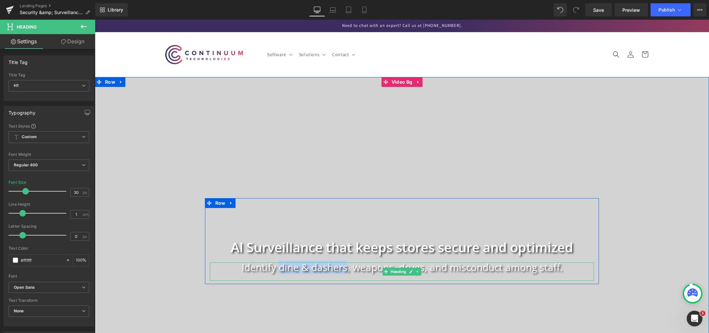
drag, startPoint x: 337, startPoint y: 267, endPoint x: 345, endPoint y: 268, distance: 8.0
click at [345, 268] on h1 "Identify dine & dashers, weapons, drugs, and misconduct among staff." at bounding box center [402, 268] width 384 height 10
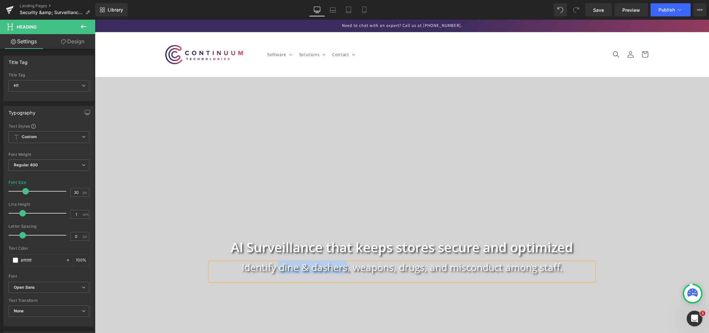
click at [319, 271] on h1 "Identify dine & dashers, weapons, drugs, and misconduct among staff." at bounding box center [402, 268] width 384 height 10
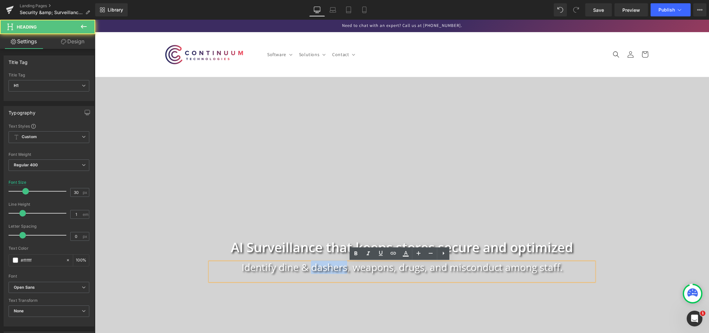
click at [319, 271] on h1 "Identify dine & dashers, weapons, drugs, and misconduct among staff." at bounding box center [402, 268] width 384 height 10
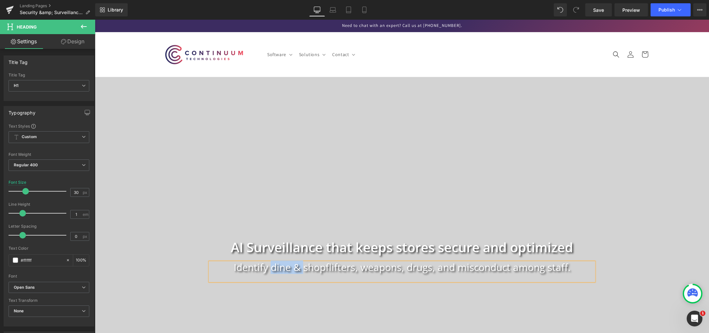
drag, startPoint x: 269, startPoint y: 270, endPoint x: 301, endPoint y: 266, distance: 32.1
click at [301, 266] on h1 "Identify dine & shopflifters, weapons, drugs, and misconduct among staff." at bounding box center [402, 268] width 384 height 10
click at [340, 270] on h1 "Identify shoplifters, weapons, drugs, and misconduct among staff." at bounding box center [402, 268] width 384 height 10
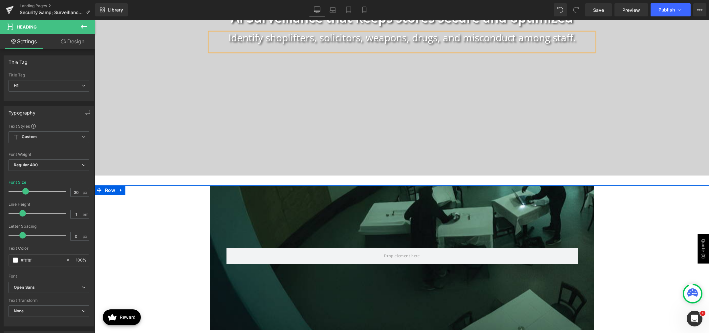
click at [166, 245] on div "Parallax Row Full AI-Powered automation to protect your Restaurants. Text Block…" at bounding box center [402, 312] width 614 height 255
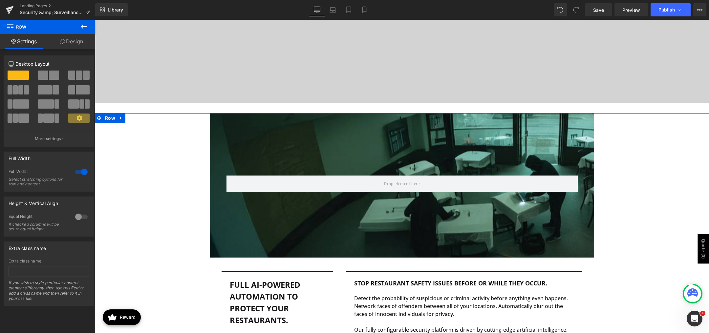
scroll to position [263, 0]
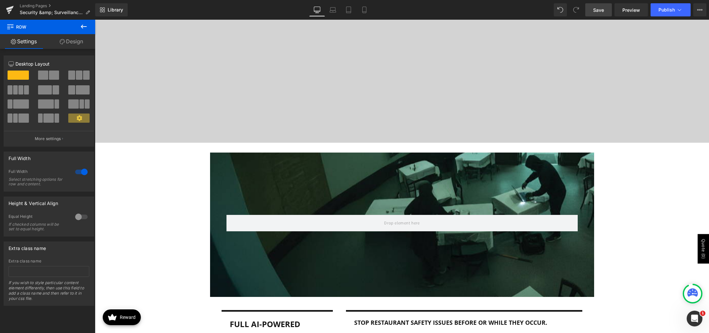
click at [595, 10] on span "Save" at bounding box center [598, 10] width 11 height 7
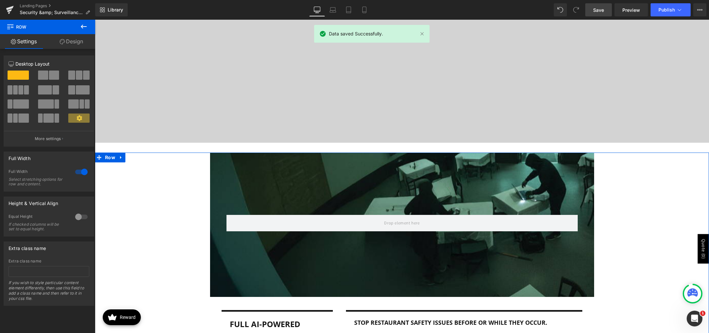
scroll to position [328, 0]
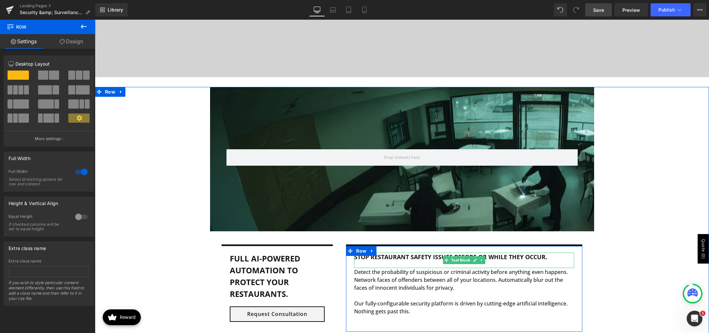
click at [390, 256] on b "Stop Restaurant Safety Issues Before or While they Occur." at bounding box center [450, 257] width 193 height 8
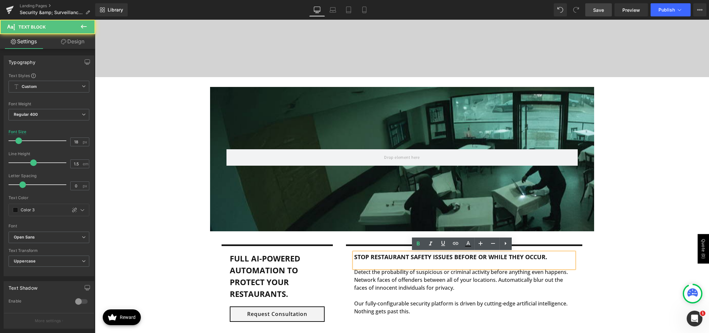
click at [387, 257] on b "Stop Restaurant Safety Issues Before or While they Occur." at bounding box center [450, 257] width 193 height 8
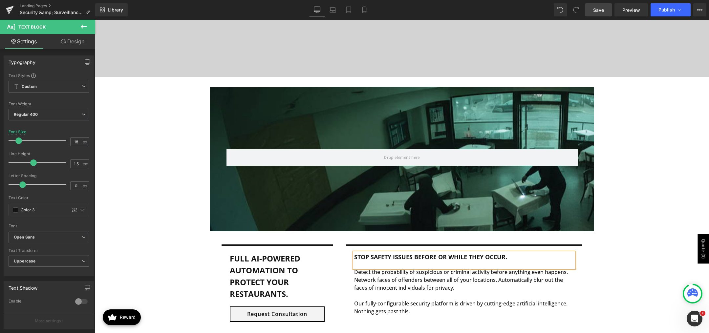
click at [623, 261] on div "Parallax Row Full AI-Powered automation to protect your Restaurants. Text Block…" at bounding box center [402, 214] width 614 height 255
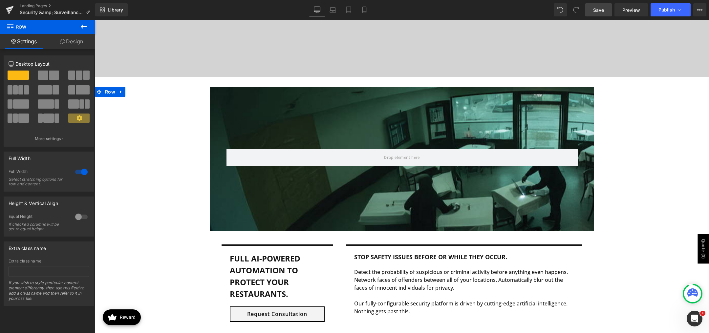
click at [607, 278] on div "Parallax Row Full AI-Powered automation to protect your Restaurants. Text Block…" at bounding box center [402, 214] width 614 height 255
click at [268, 294] on b "Full AI-Powered automation to protect your Restaurants." at bounding box center [265, 276] width 71 height 46
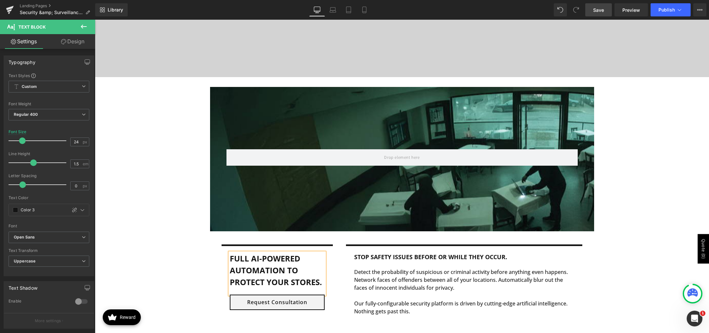
click at [207, 288] on div "Full AI-Powered automation to protect your stores. Text Block Request Consultat…" at bounding box center [402, 285] width 394 height 100
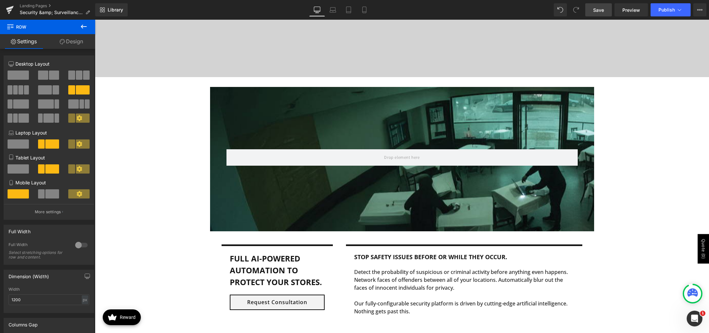
click at [595, 7] on span "Save" at bounding box center [598, 10] width 11 height 7
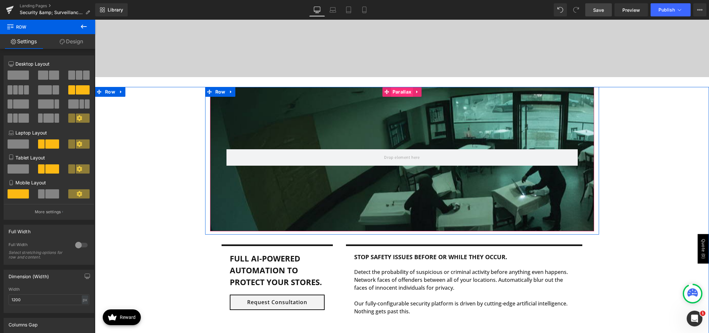
click at [397, 92] on span "Parallax" at bounding box center [402, 92] width 22 height 10
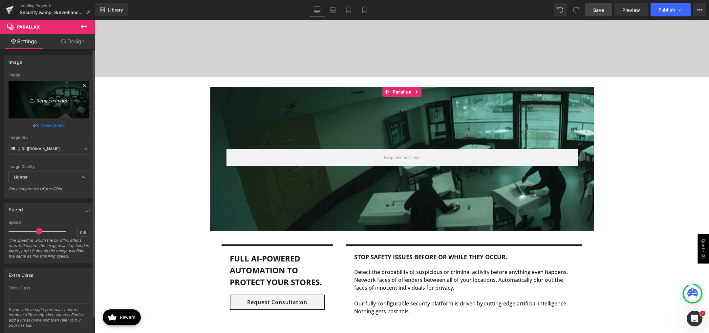
click at [58, 101] on icon "Replace Image" at bounding box center [49, 99] width 53 height 8
type input "C:\fakepath\ai-security.jpg"
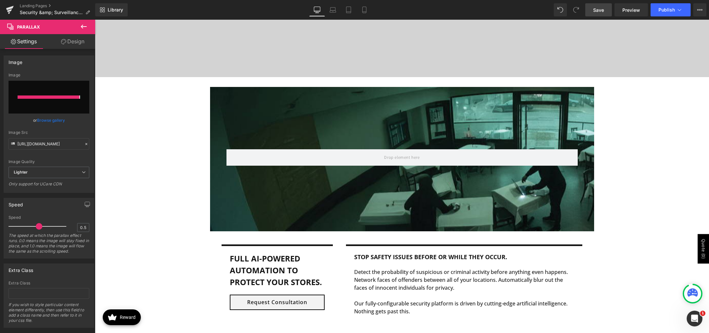
type input "https://ucarecdn.com/217362e7-7b82-482e-8edf-4b26ec4d4805/-/format/auto/-/previ…"
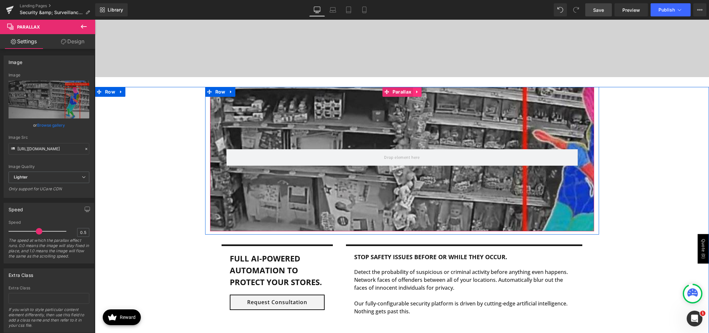
click at [413, 92] on link at bounding box center [417, 92] width 9 height 10
click at [419, 92] on icon at bounding box center [421, 91] width 5 height 5
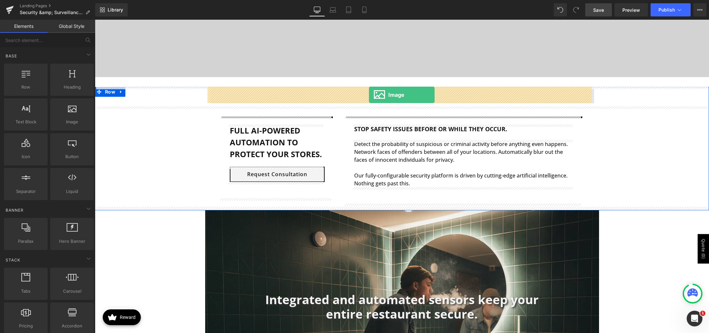
drag, startPoint x: 187, startPoint y: 108, endPoint x: 369, endPoint y: 95, distance: 182.0
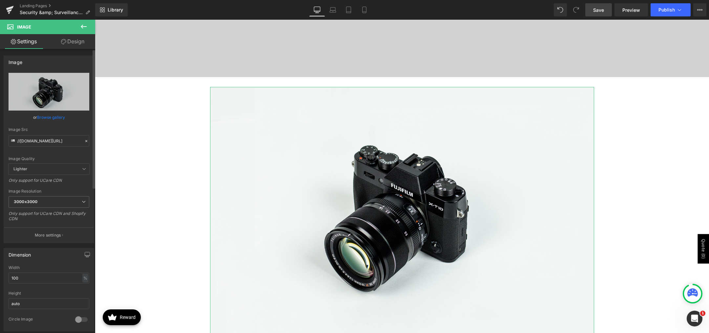
click at [51, 117] on link "Browse gallery" at bounding box center [51, 117] width 28 height 11
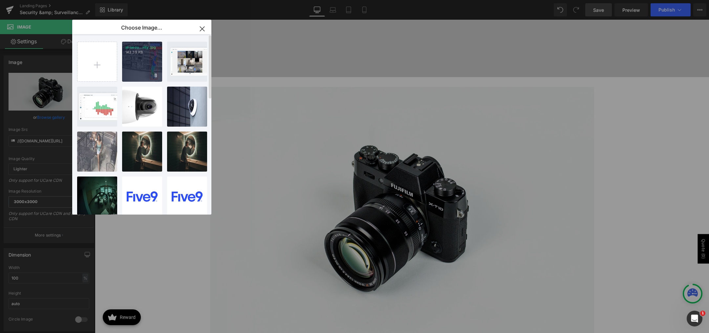
click at [130, 74] on div "ai-secu...rity.jpg 143.39 KB" at bounding box center [142, 62] width 40 height 40
type input "https://ucarecdn.com/217362e7-7b82-482e-8edf-4b26ec4d4805/-/format/auto/-/previ…"
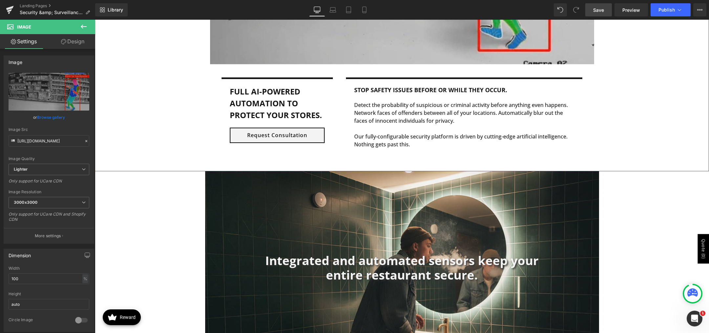
scroll to position [689, 0]
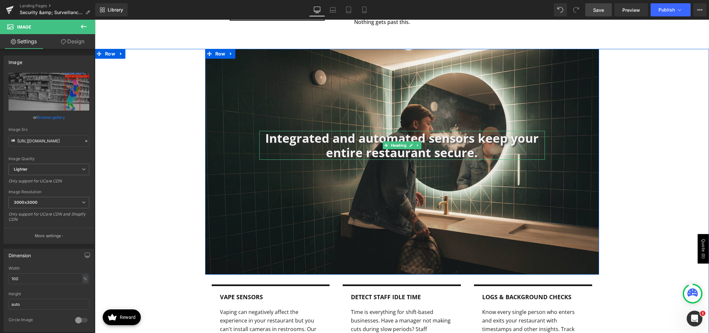
click at [382, 155] on h1 "Integrated and automated sensors keep your entire restaurant secure." at bounding box center [402, 145] width 286 height 29
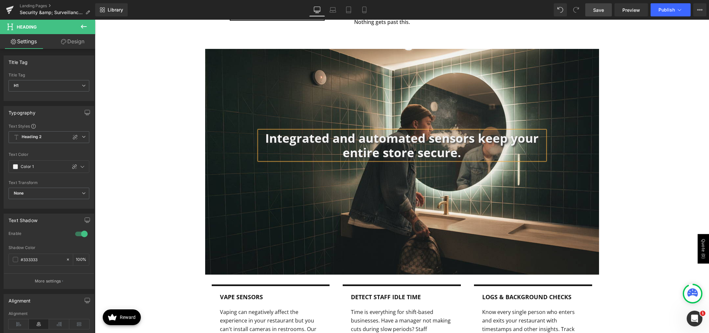
click at [342, 75] on div "Integrated and automated sensors keep your entire store secure. Heading Row" at bounding box center [402, 162] width 394 height 226
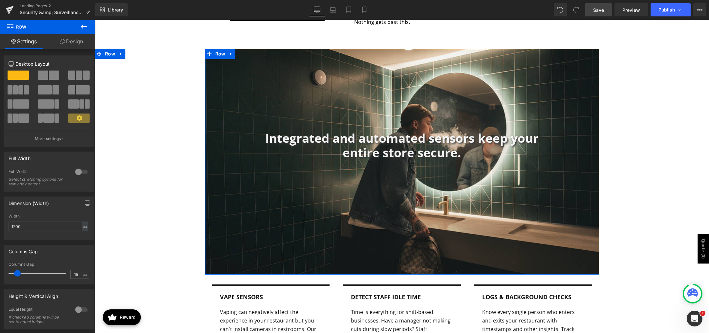
click at [280, 87] on div "Integrated and automated sensors keep your entire store secure. Heading Row" at bounding box center [402, 162] width 394 height 226
click at [229, 55] on icon at bounding box center [231, 54] width 5 height 5
click at [246, 53] on icon at bounding box center [248, 54] width 5 height 5
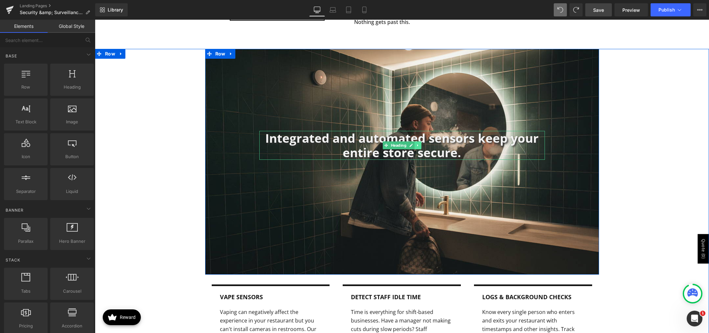
click at [416, 144] on icon at bounding box center [418, 145] width 4 height 4
click at [421, 147] on link at bounding box center [421, 145] width 7 height 8
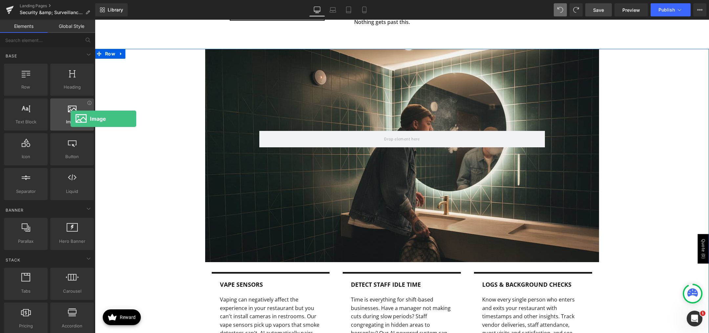
drag, startPoint x: 64, startPoint y: 98, endPoint x: 71, endPoint y: 119, distance: 21.8
click at [71, 119] on div "Image images, photos, alts, uploads" at bounding box center [72, 114] width 44 height 32
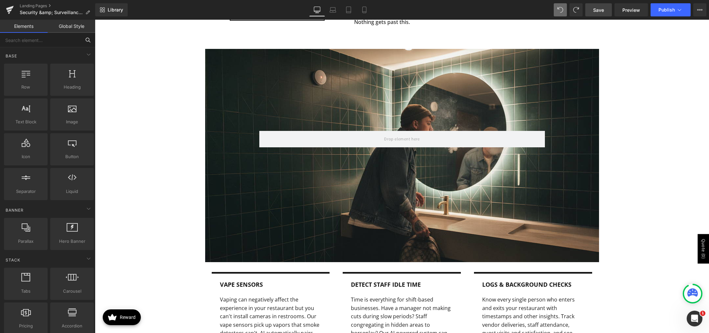
click at [29, 44] on input "text" at bounding box center [40, 40] width 81 height 14
type input "vid"
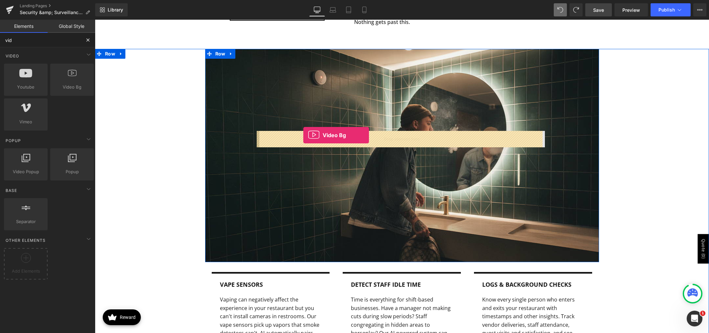
drag, startPoint x: 161, startPoint y: 108, endPoint x: 303, endPoint y: 136, distance: 145.1
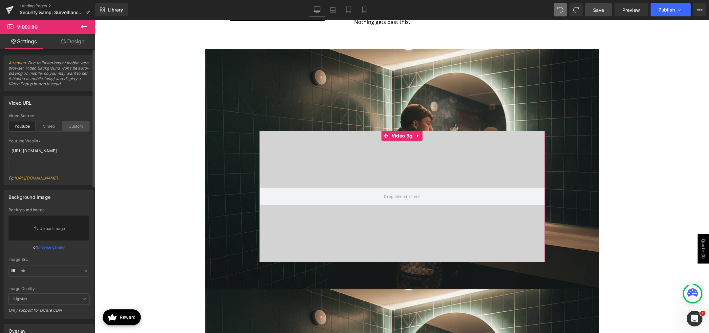
click at [65, 127] on div "Custom" at bounding box center [75, 126] width 27 height 10
click at [79, 158] on textarea "https://cdn.shopify.com/s/files/1/0263/4153/9917/files/Stamped_Reviews.mp4?v=15…" at bounding box center [49, 159] width 81 height 26
paste textarea "711/7150/6478/files/o90moc5en1.m3u8?v=1757517553"
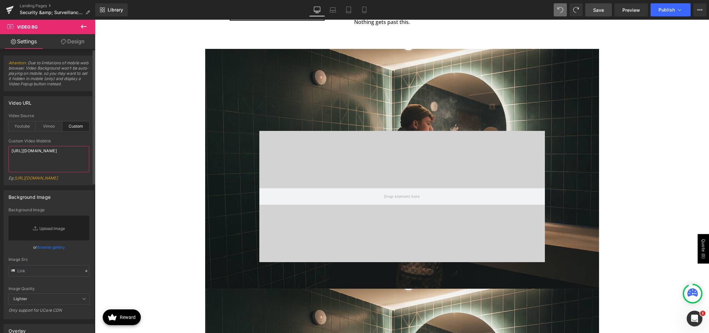
type textarea "https://cdn.shopify.com/s/files/1/0711/7150/6478/files/o90moc5en1.m3u8?v=175751…"
click at [74, 178] on div "Eg: https://cdn.shopify.com/s/files/1/0263/4153/9917/files/Stamped_Reviews.mp4?…" at bounding box center [49, 181] width 81 height 10
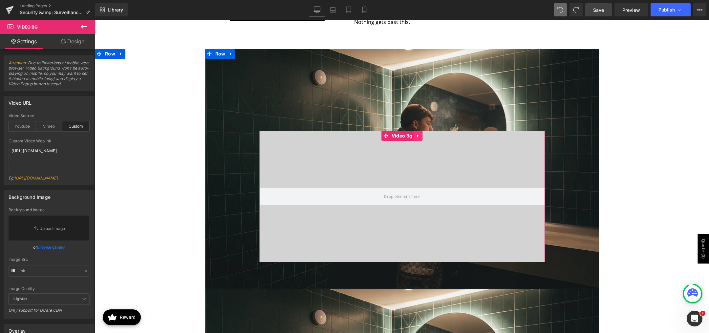
click at [417, 135] on icon at bounding box center [417, 136] width 1 height 3
click at [420, 137] on icon at bounding box center [422, 136] width 5 height 5
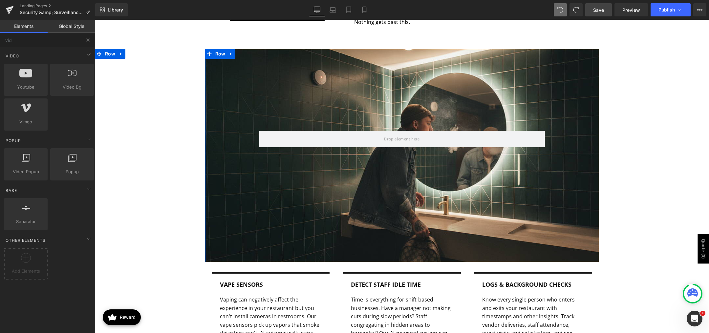
click at [380, 92] on div "Row" at bounding box center [402, 155] width 394 height 213
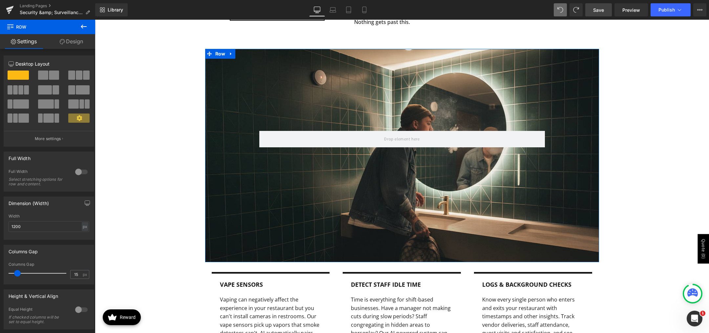
click at [76, 44] on link "Design" at bounding box center [72, 41] width 48 height 15
click at [0, 0] on div "Background" at bounding box center [0, 0] width 0 height 0
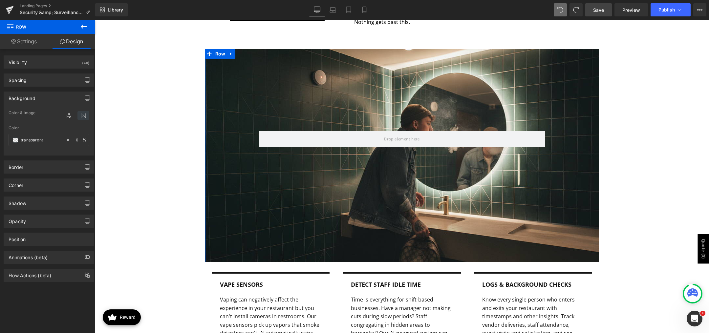
click at [77, 113] on icon at bounding box center [83, 115] width 12 height 9
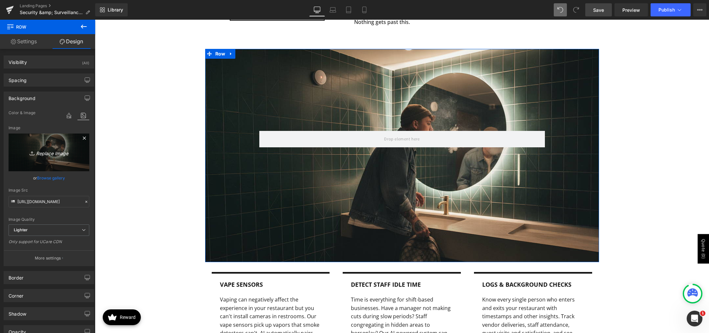
click at [40, 153] on icon "Replace Image" at bounding box center [49, 152] width 53 height 8
type input "C:\fakepath\ai-security-retail.png"
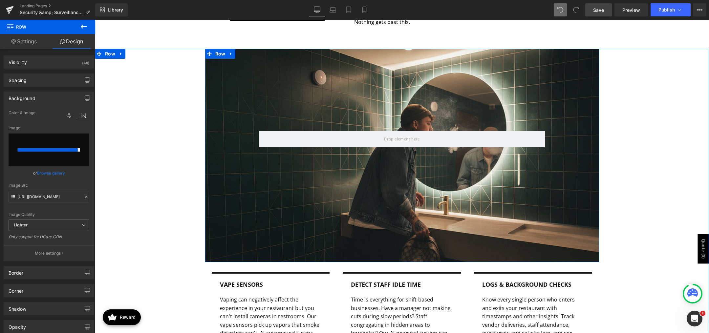
type input "https://ucarecdn.com/3940c1c4-1e86-4056-9da6-642d36d5c414/-/format/auto/-/previ…"
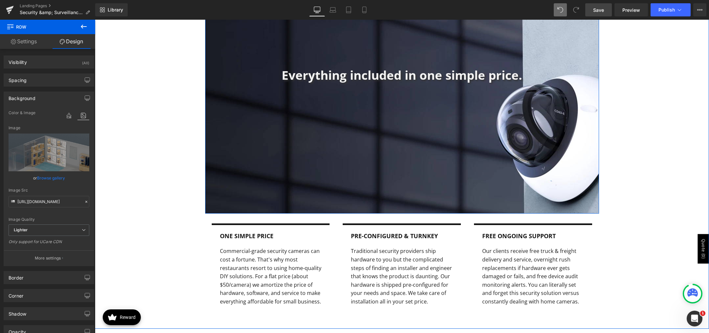
scroll to position [1083, 0]
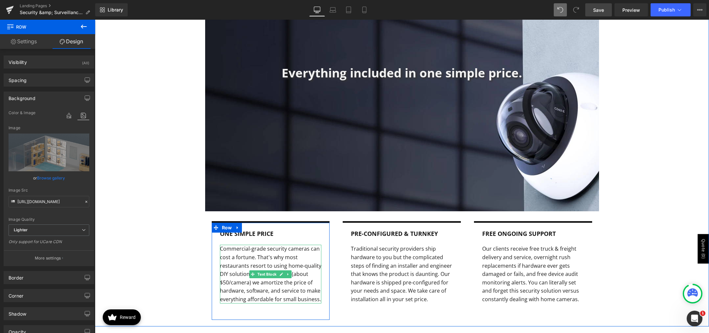
click at [225, 257] on p "Commercial-grade security cameras can cost a fortune. That's why most restauran…" at bounding box center [271, 274] width 102 height 59
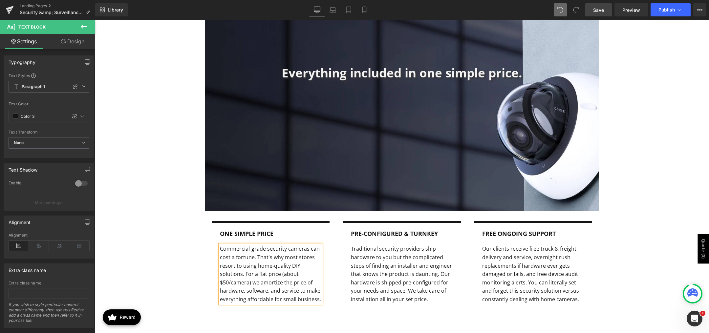
click at [644, 273] on div "Everything included in one simple price. Heading Row One simple price Text Bloc…" at bounding box center [402, 154] width 614 height 340
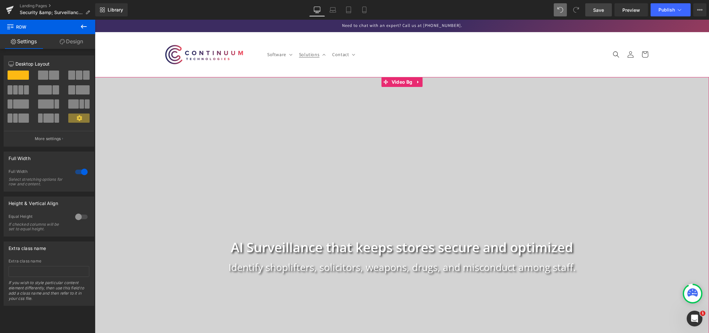
scroll to position [821, 0]
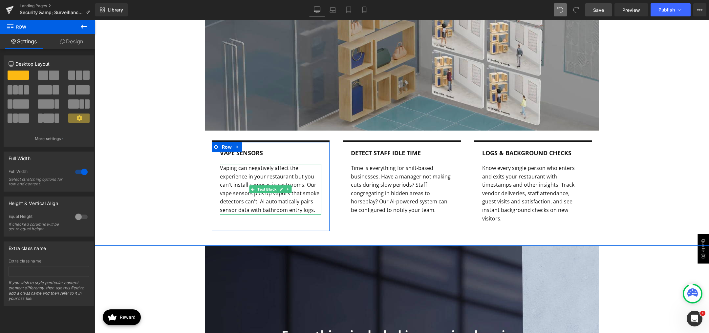
click at [271, 176] on p "Vaping can negatively affect the experience in your restaurant but you can't in…" at bounding box center [271, 189] width 102 height 51
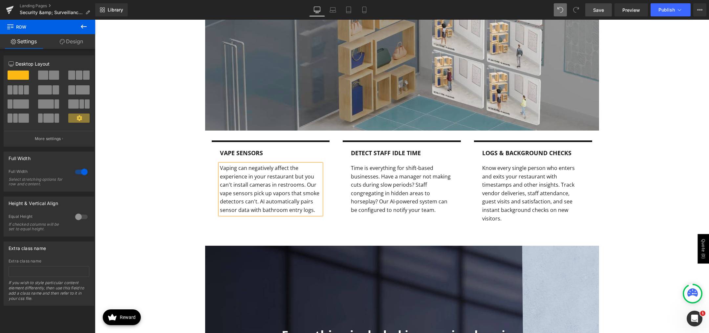
click at [273, 175] on p "Vaping can negatively affect the experience in your restaurant but you can't in…" at bounding box center [271, 189] width 102 height 51
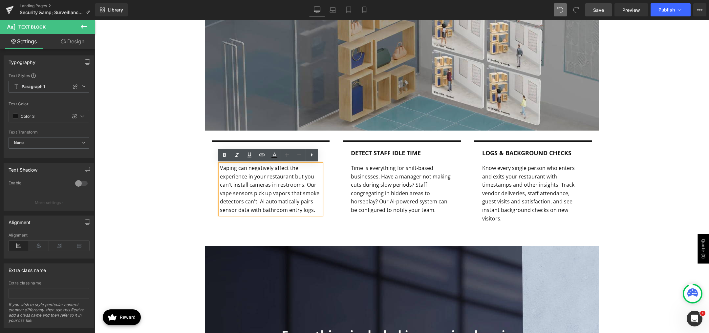
click at [273, 175] on p "Vaping can negatively affect the experience in your restaurant but you can't in…" at bounding box center [271, 189] width 102 height 51
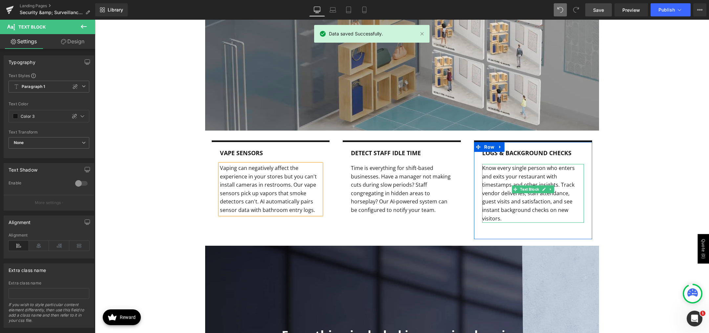
click at [533, 174] on p "Know every single person who enters and exits your restaurant with timestamps a…" at bounding box center [533, 193] width 102 height 59
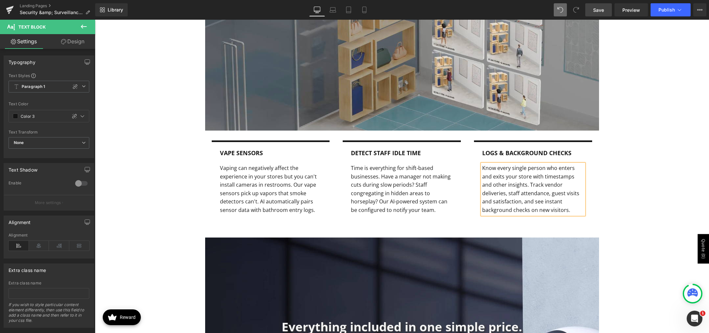
click at [522, 178] on p "Know every single person who enters and exits your store with timestamps and ot…" at bounding box center [533, 189] width 102 height 51
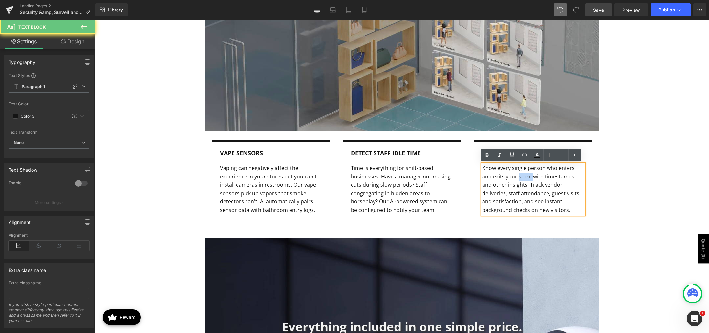
click at [522, 178] on p "Know every single person who enters and exits your store with timestamps and ot…" at bounding box center [533, 189] width 102 height 51
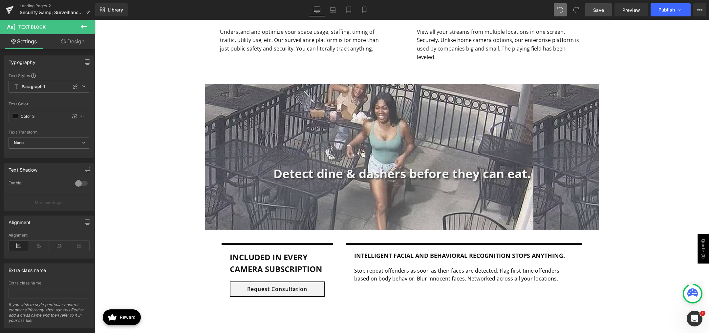
scroll to position [1575, 0]
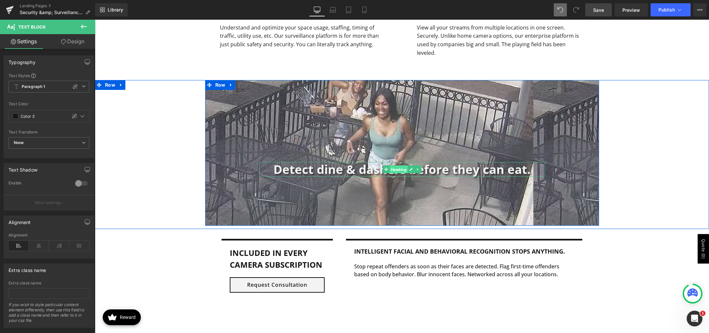
click at [391, 166] on span "Heading" at bounding box center [398, 170] width 18 height 8
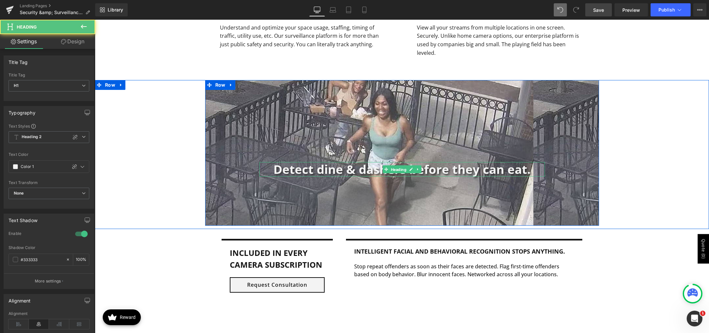
click at [322, 162] on h1 "Detect dine & dashers before they can eat." at bounding box center [402, 169] width 286 height 14
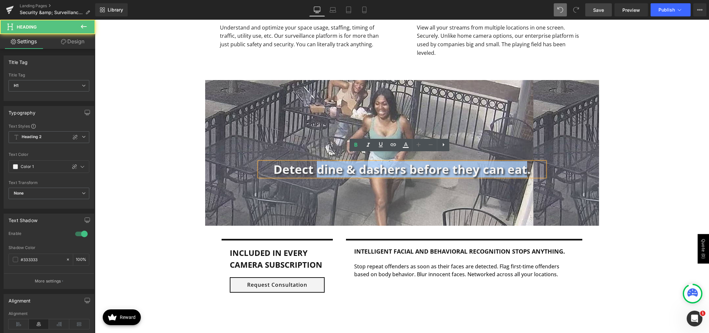
drag, startPoint x: 317, startPoint y: 161, endPoint x: 523, endPoint y: 163, distance: 206.4
click at [523, 163] on h1 "Detect dine & dashers before they can eat." at bounding box center [402, 169] width 286 height 14
click at [524, 164] on h1 "Detect dine & dashers before they can eat." at bounding box center [402, 169] width 286 height 14
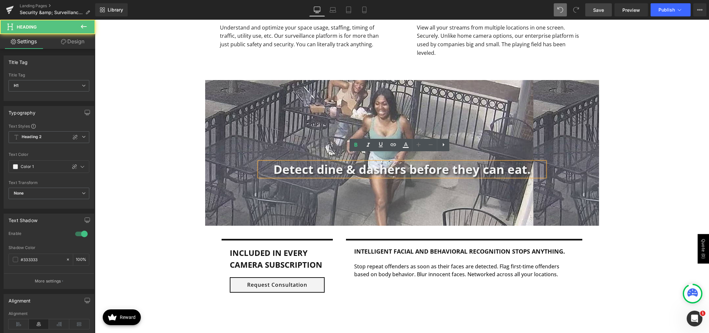
click at [300, 162] on h1 "Detect dine & dashers before they can eat." at bounding box center [402, 169] width 286 height 14
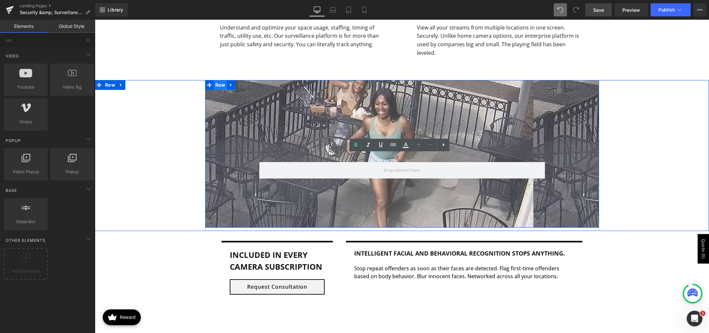
click at [220, 80] on span "Row" at bounding box center [220, 85] width 13 height 10
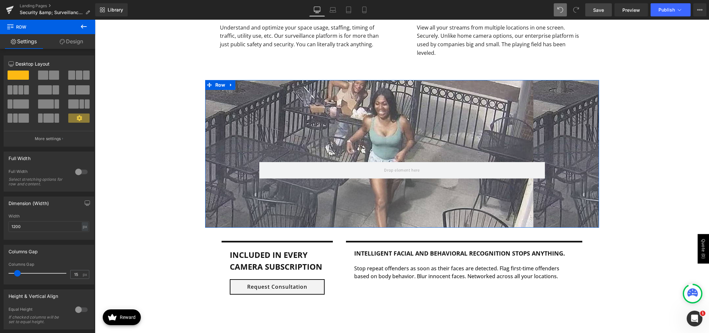
click at [72, 38] on link "Design" at bounding box center [72, 41] width 48 height 15
click at [0, 0] on div "Background" at bounding box center [0, 0] width 0 height 0
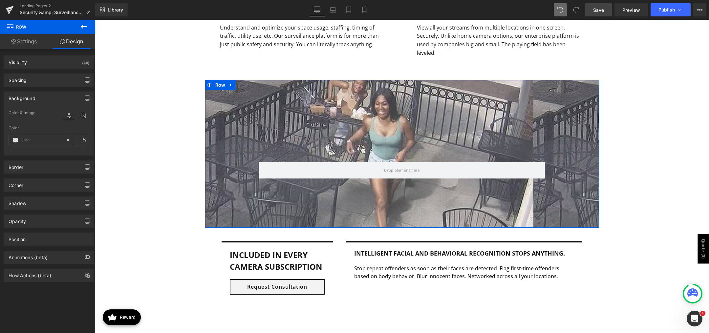
type input "transparent"
type input "0"
type input "https://ucarecdn.com/47105828-fc64-4a67-b8ca-30381497a722/-/format/auto/-/previ…"
click at [77, 114] on icon at bounding box center [83, 115] width 12 height 9
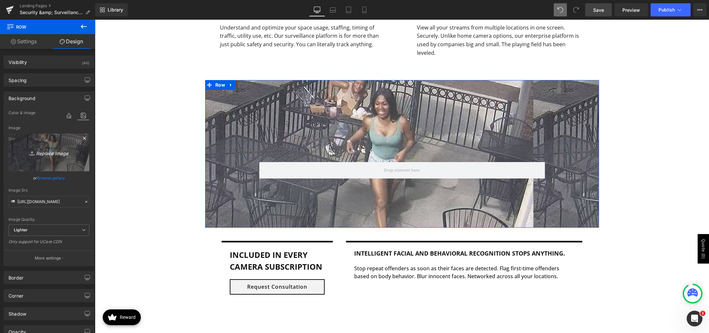
click at [44, 152] on icon "Replace Image" at bounding box center [49, 152] width 53 height 8
type input "C:\fakepath\retail-security-solution.png"
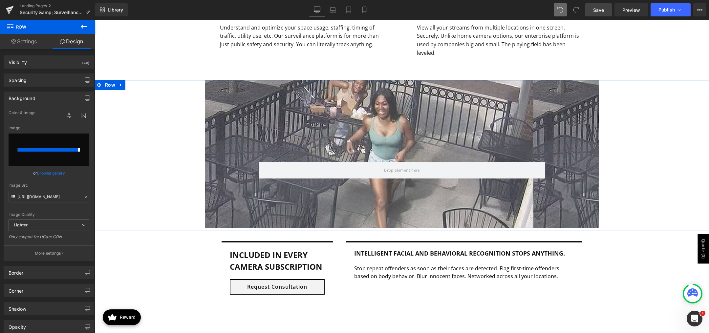
type input "https://ucarecdn.com/2fc15968-b3e8-4866-926f-2b30fb03d4bc/-/format/auto/-/previ…"
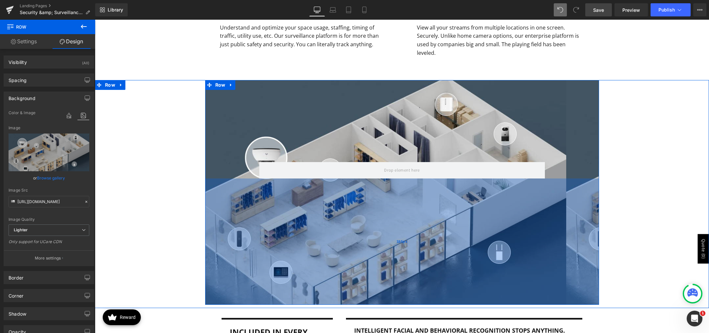
drag, startPoint x: 288, startPoint y: 219, endPoint x: 277, endPoint y: 296, distance: 77.9
click at [277, 296] on div "385px" at bounding box center [402, 242] width 394 height 126
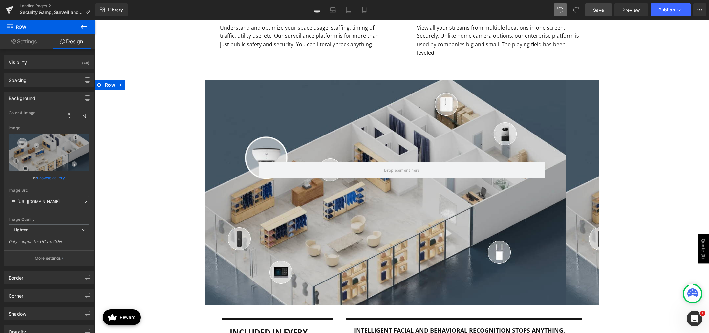
click at [165, 178] on div "Row 385px 150px" at bounding box center [402, 192] width 614 height 225
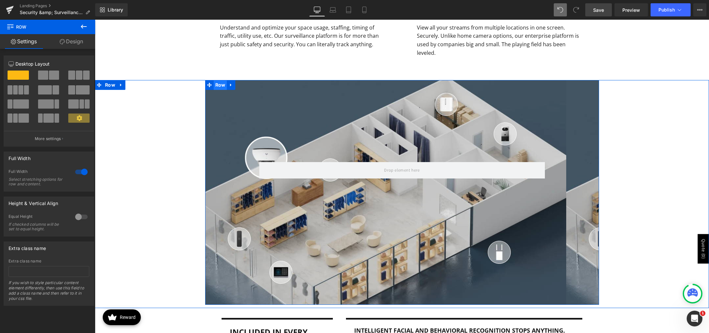
click at [222, 80] on span "Row" at bounding box center [220, 85] width 13 height 10
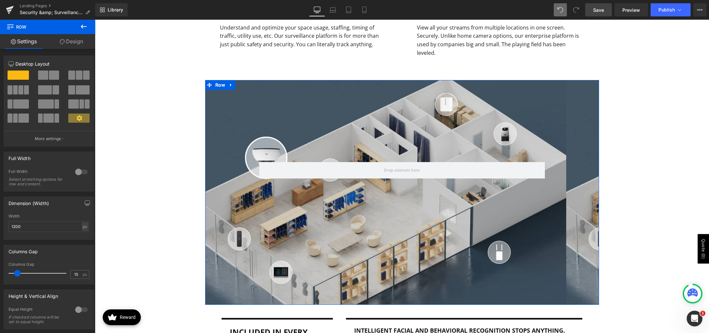
click at [80, 42] on link "Design" at bounding box center [72, 41] width 48 height 15
click at [0, 0] on div "Background" at bounding box center [0, 0] width 0 height 0
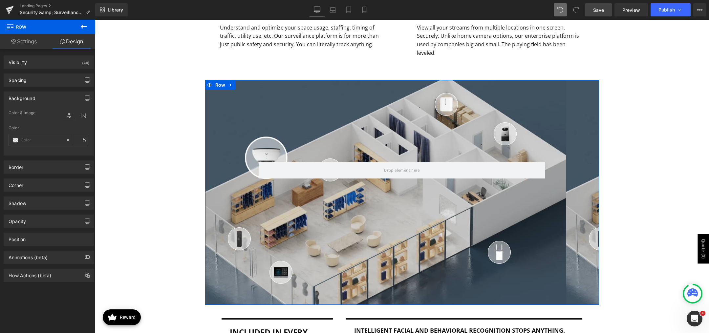
type input "transparent"
type input "0"
type input "https://ucarecdn.com/2fc15968-b3e8-4866-926f-2b30fb03d4bc/-/format/auto/-/previ…"
click at [78, 113] on icon at bounding box center [83, 115] width 12 height 9
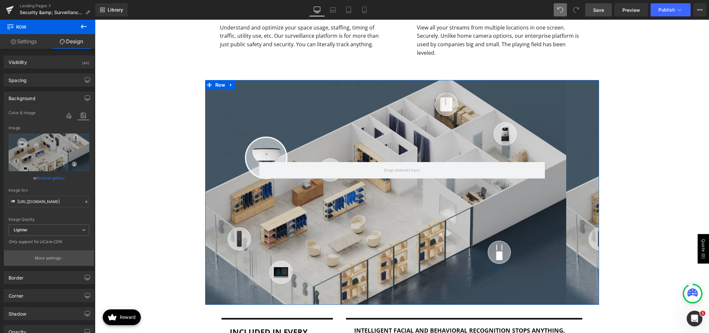
click at [53, 259] on p "More settings" at bounding box center [48, 258] width 26 height 6
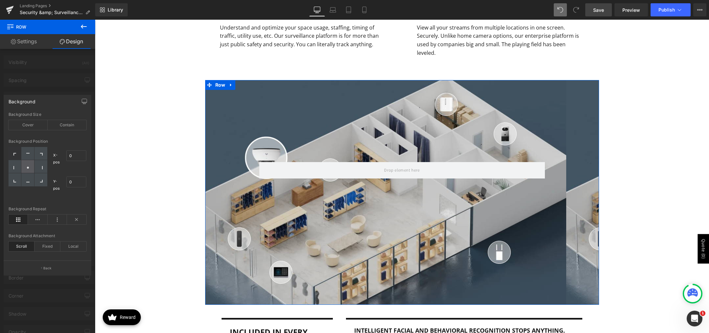
click at [28, 165] on div at bounding box center [27, 166] width 13 height 13
type input "50"
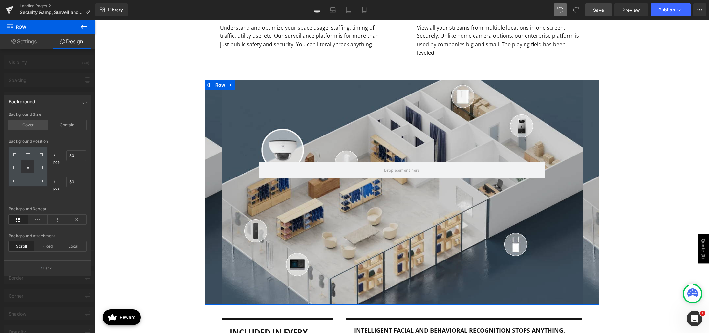
click at [34, 124] on div "Cover" at bounding box center [28, 125] width 39 height 10
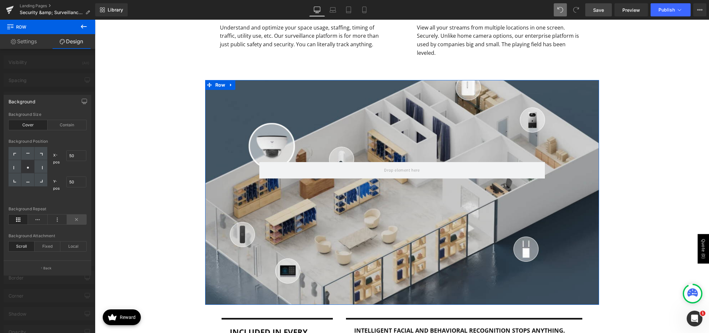
click at [74, 222] on icon at bounding box center [76, 220] width 19 height 10
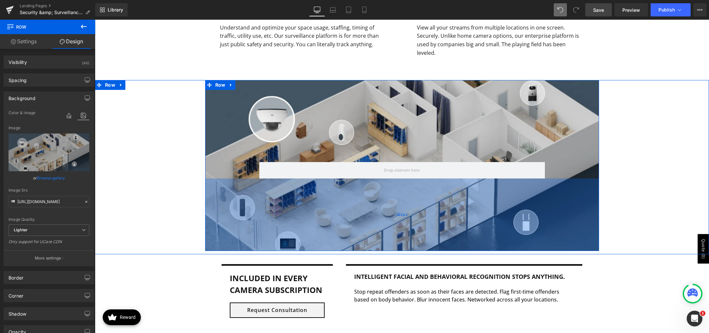
drag, startPoint x: 309, startPoint y: 294, endPoint x: 305, endPoint y: 241, distance: 54.0
click at [305, 241] on div "221px" at bounding box center [402, 215] width 394 height 73
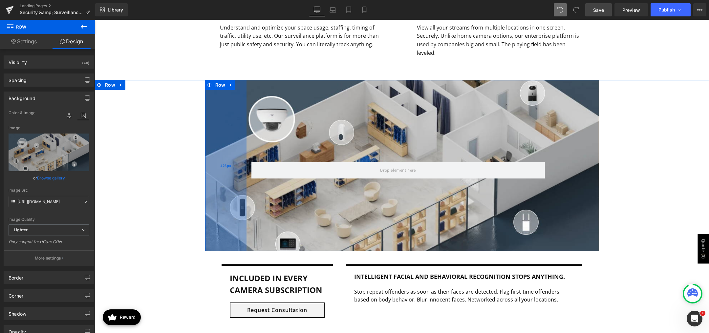
drag, startPoint x: 212, startPoint y: 163, endPoint x: 239, endPoint y: 161, distance: 27.0
click at [210, 168] on div "126px" at bounding box center [225, 165] width 41 height 171
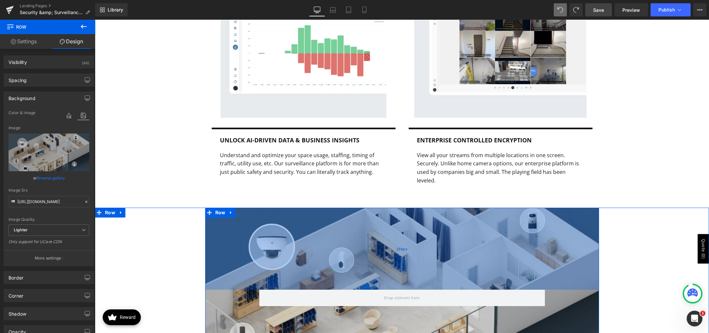
scroll to position [1378, 0]
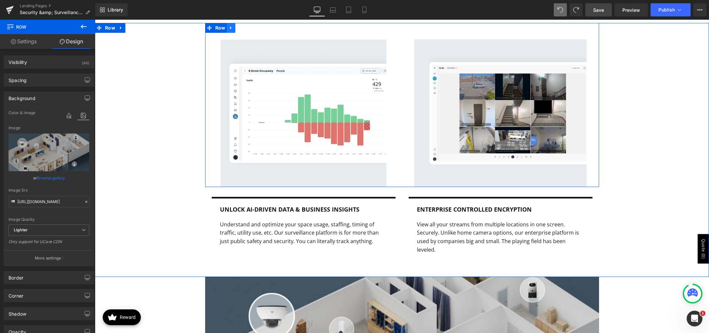
click at [229, 30] on icon at bounding box center [231, 27] width 5 height 5
click at [238, 31] on link at bounding box center [239, 28] width 9 height 10
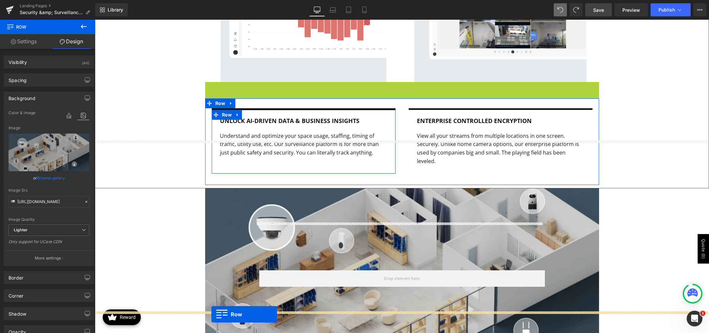
scroll to position [1536, 0]
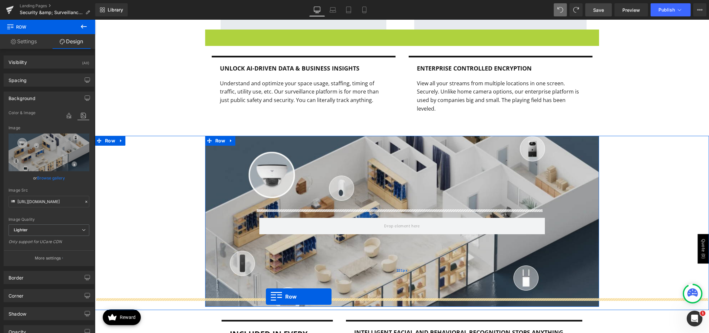
drag, startPoint x: 206, startPoint y: 94, endPoint x: 266, endPoint y: 297, distance: 211.3
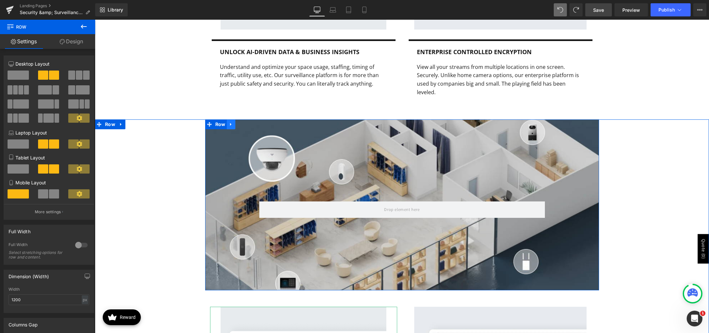
click at [227, 119] on link at bounding box center [231, 124] width 9 height 10
click at [246, 122] on icon at bounding box center [248, 124] width 5 height 5
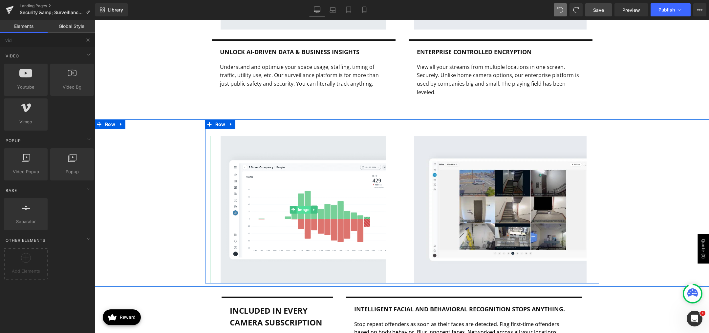
click at [296, 206] on span "Image" at bounding box center [303, 210] width 14 height 8
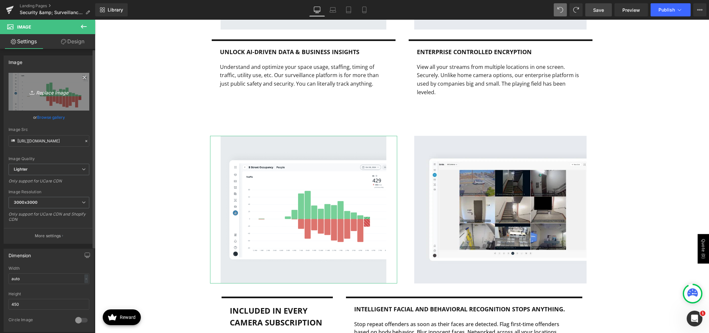
click at [56, 91] on icon "Replace Image" at bounding box center [49, 92] width 53 height 8
type input "C:\fakepath\search for transaction.png"
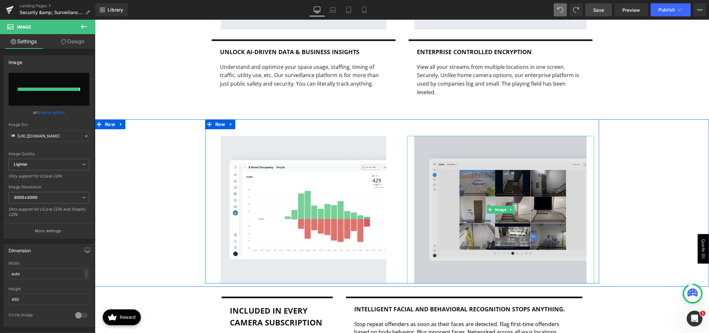
type input "https://ucarecdn.com/22f7c055-287f-462f-938b-8e35d0dcc3e5/-/format/auto/-/previ…"
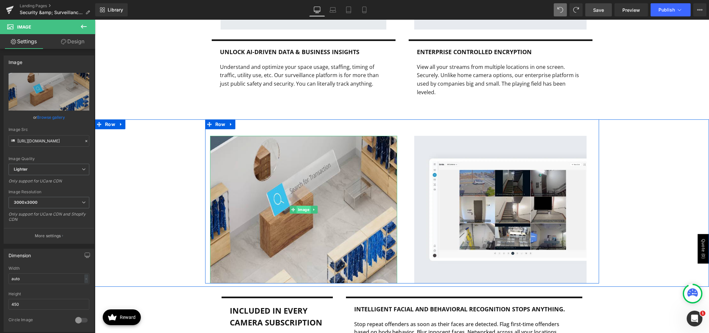
click at [297, 206] on span "Image" at bounding box center [303, 210] width 14 height 8
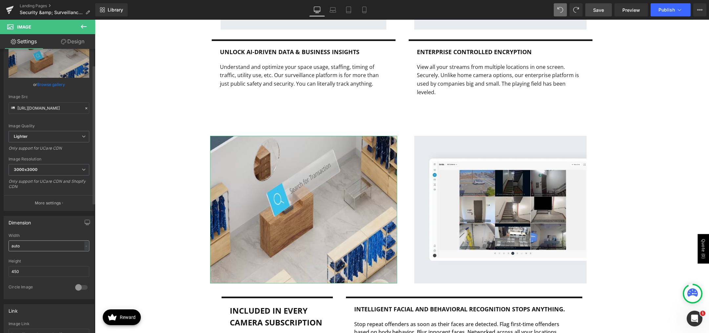
scroll to position [66, 0]
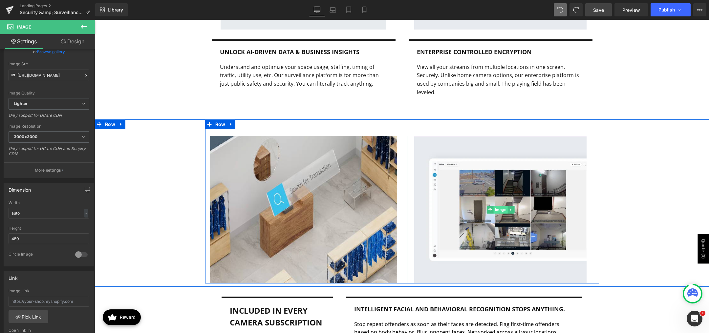
click at [504, 206] on span "Image" at bounding box center [500, 210] width 14 height 8
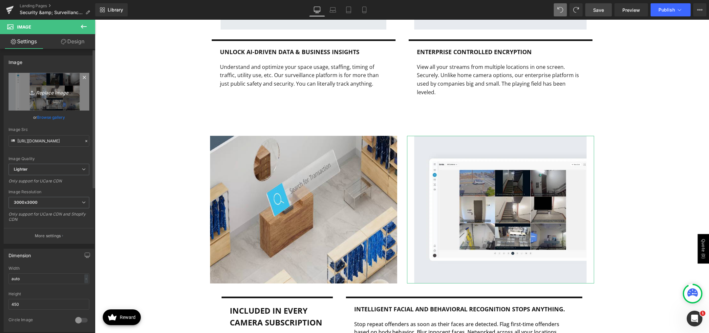
click at [61, 93] on icon "Replace Image" at bounding box center [49, 92] width 53 height 8
type input "C:\fakepath\retail-security-solution.png"
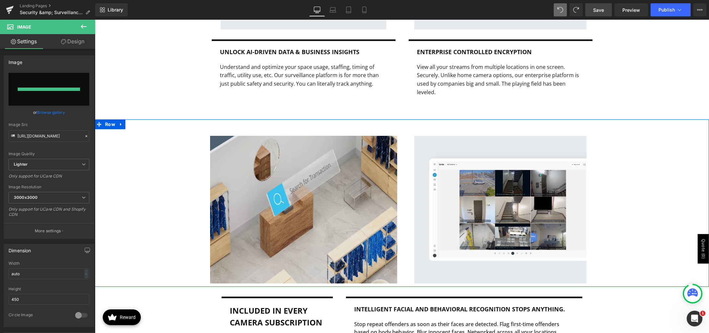
type input "https://ucarecdn.com/ffcd3d45-c8f9-4703-a2e4-04f08e446d9f/-/format/auto/-/previ…"
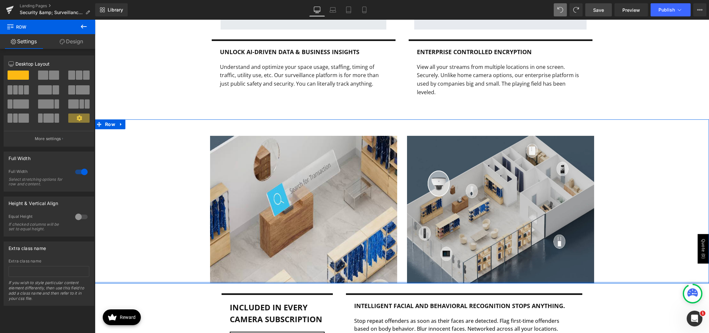
drag, startPoint x: 202, startPoint y: 278, endPoint x: 204, endPoint y: 237, distance: 40.4
click at [204, 237] on div "Image Image Row Row" at bounding box center [402, 201] width 614 height 164
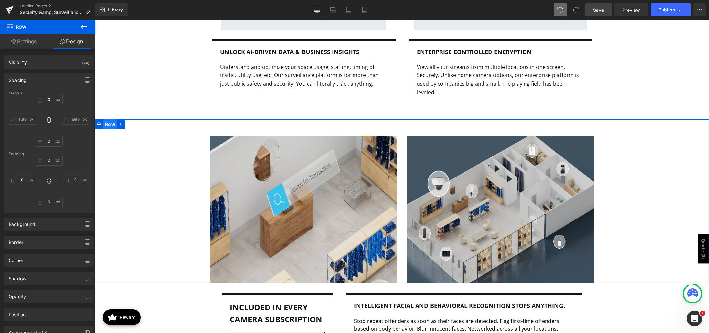
click at [103, 119] on span "Row" at bounding box center [109, 124] width 13 height 10
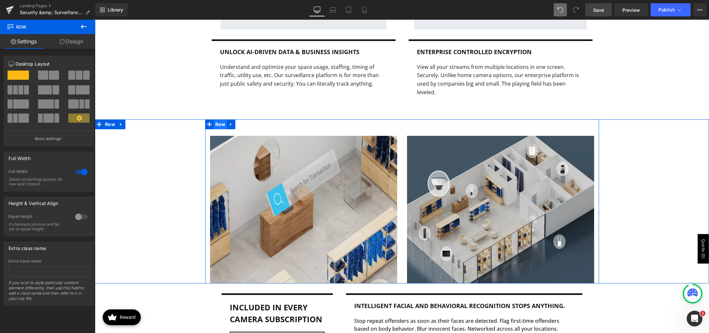
click at [219, 120] on span "Row" at bounding box center [220, 124] width 13 height 10
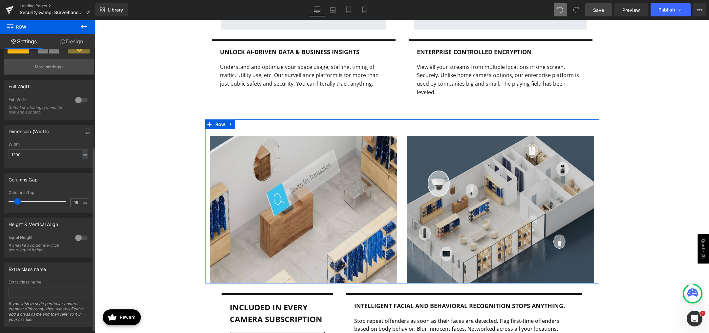
scroll to position [157, 0]
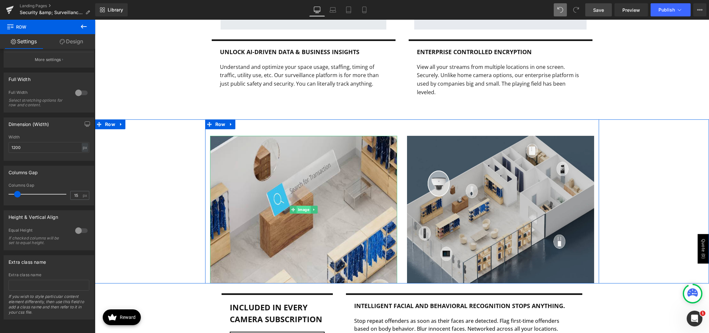
click at [301, 206] on span "Image" at bounding box center [303, 210] width 14 height 8
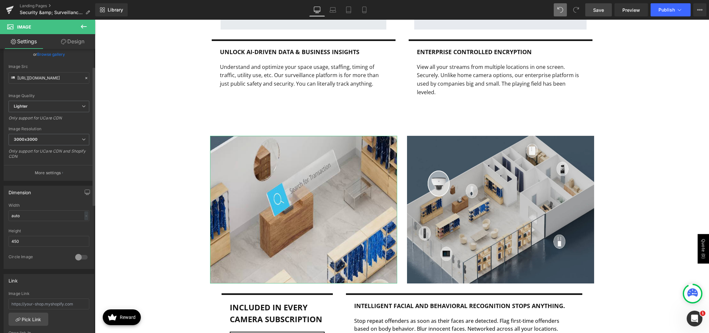
scroll to position [66, 0]
click at [44, 241] on input "450" at bounding box center [49, 238] width 81 height 11
type input "300"
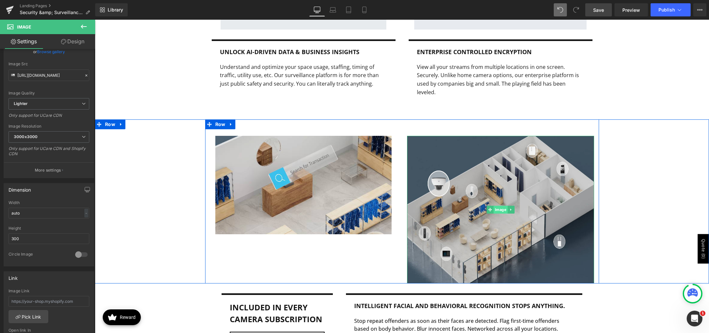
click at [493, 206] on span "Image" at bounding box center [500, 210] width 14 height 8
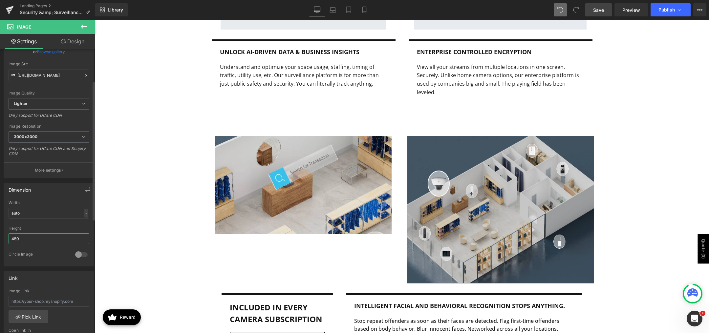
click at [30, 242] on input "450" at bounding box center [49, 238] width 81 height 11
type input "300"
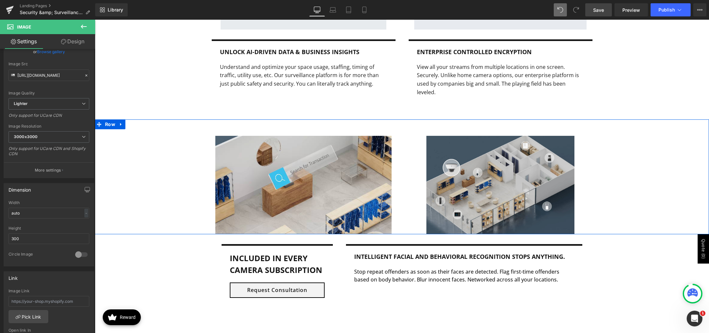
click at [156, 204] on div "Image Image Row" at bounding box center [402, 176] width 614 height 115
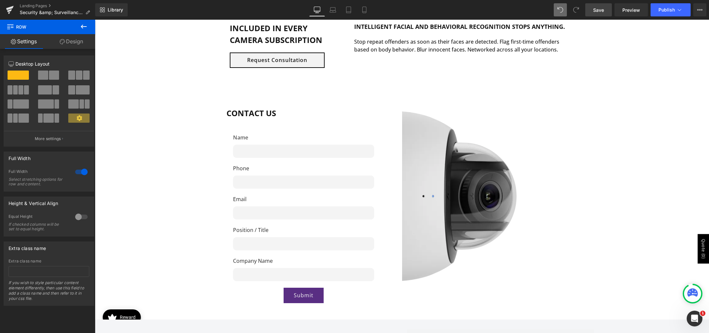
scroll to position [1766, 0]
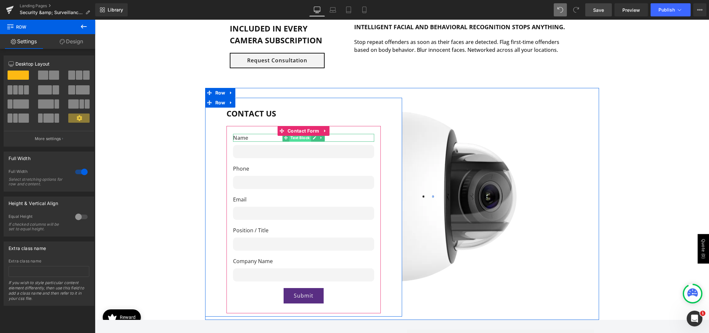
click at [292, 134] on span "Text Block" at bounding box center [300, 138] width 22 height 8
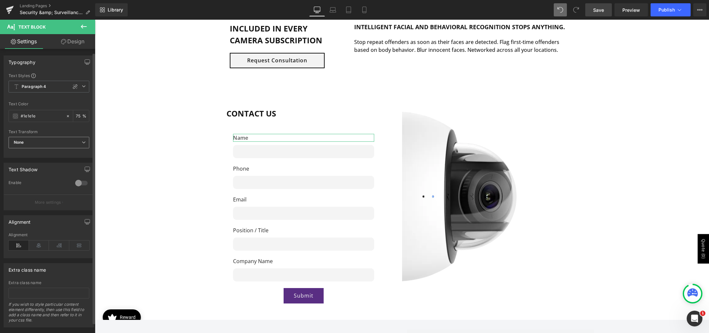
scroll to position [13, 0]
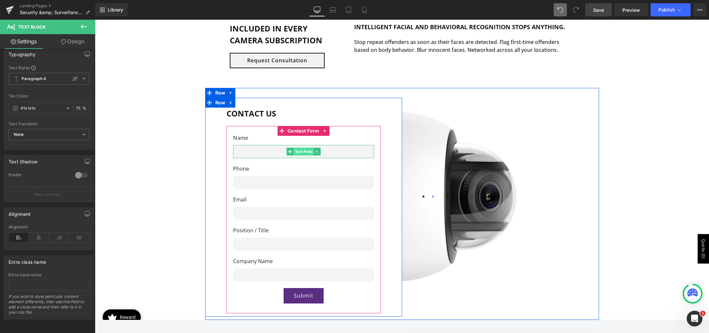
click at [295, 148] on span "Text Field" at bounding box center [303, 152] width 20 height 8
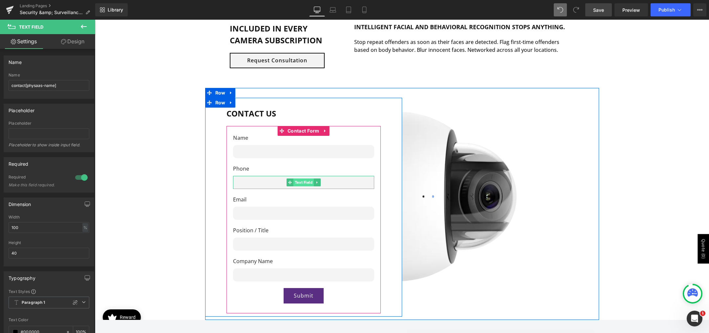
click at [298, 179] on span "Text Field" at bounding box center [303, 183] width 20 height 8
click at [299, 209] on span "Email Field" at bounding box center [303, 213] width 23 height 8
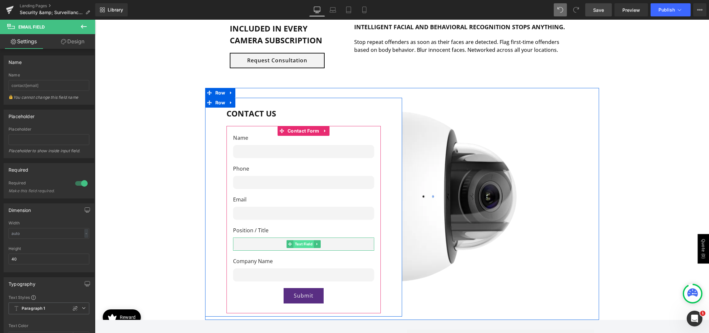
click at [295, 240] on span "Text Field" at bounding box center [303, 244] width 20 height 8
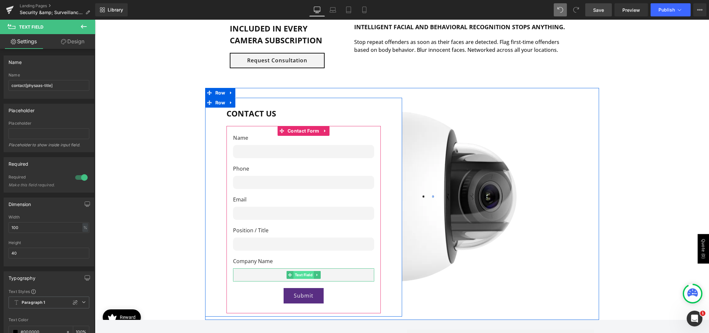
click at [299, 271] on span "Text Field" at bounding box center [303, 275] width 20 height 8
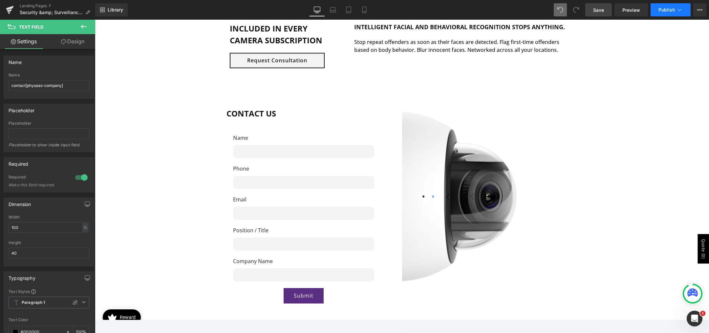
click at [665, 9] on span "Publish" at bounding box center [666, 9] width 16 height 5
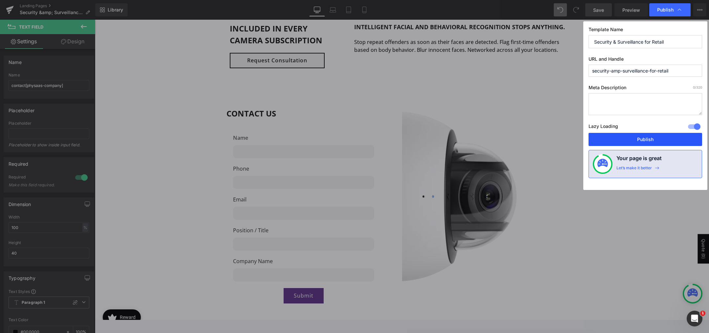
click at [654, 140] on button "Publish" at bounding box center [645, 139] width 114 height 13
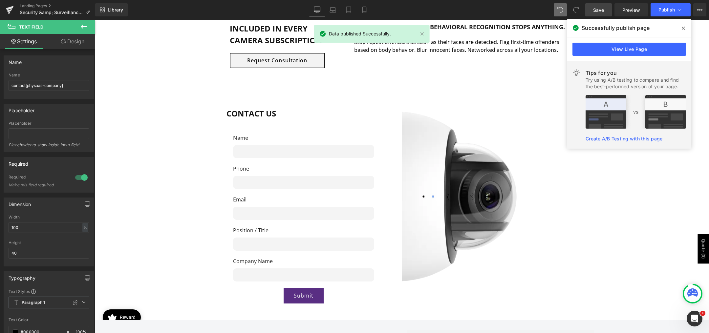
drag, startPoint x: 685, startPoint y: 27, endPoint x: 606, endPoint y: 7, distance: 81.2
click at [685, 27] on icon at bounding box center [683, 28] width 3 height 5
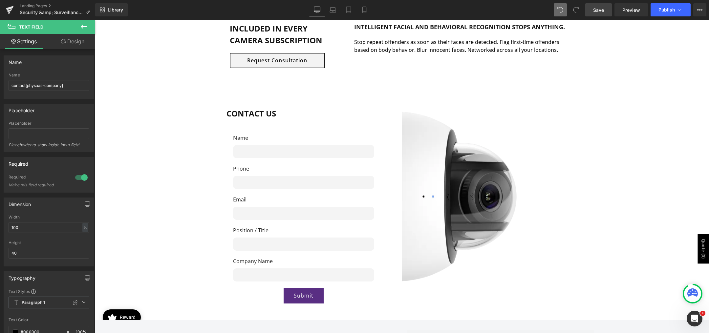
drag, startPoint x: 600, startPoint y: 51, endPoint x: 612, endPoint y: 34, distance: 20.3
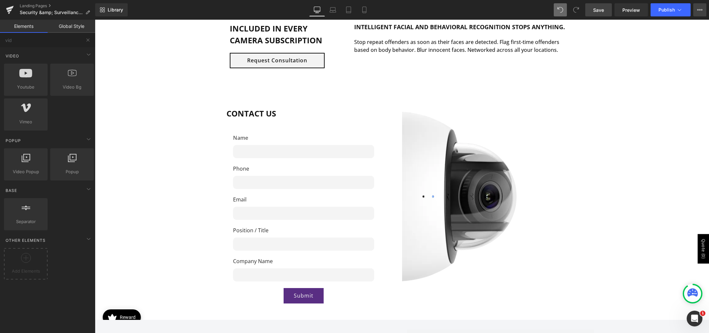
click at [698, 13] on button "View Live Page View with current Template Save Template to Library Schedule Pub…" at bounding box center [699, 9] width 13 height 13
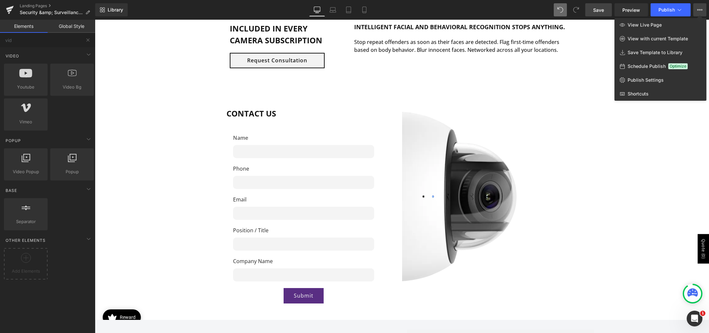
click at [669, 121] on div at bounding box center [402, 176] width 614 height 313
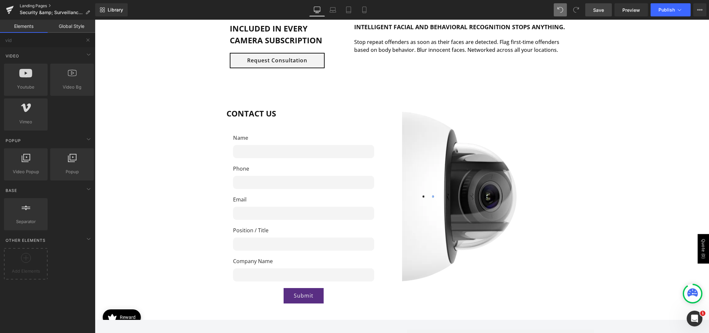
click at [33, 4] on link "Landing Pages" at bounding box center [57, 5] width 75 height 5
